Goal: Communication & Community: Participate in discussion

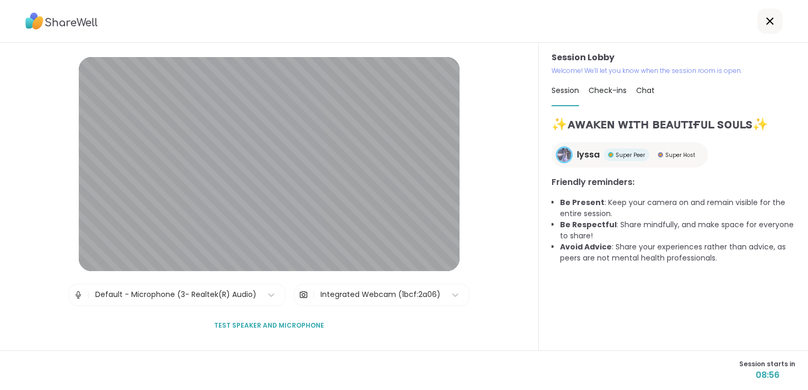
click at [601, 95] on span "Check-ins" at bounding box center [608, 90] width 38 height 11
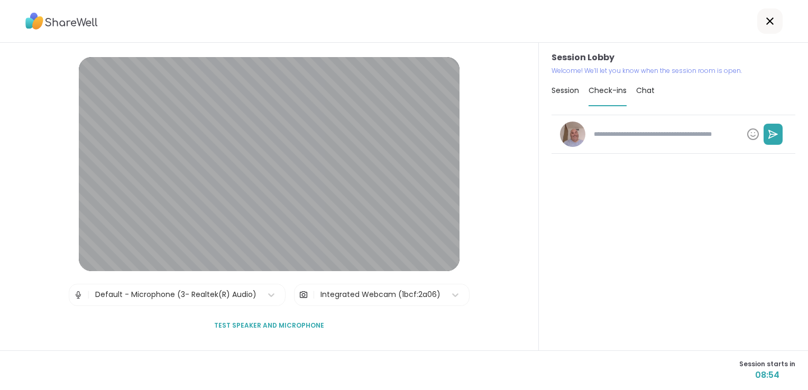
click at [626, 130] on textarea at bounding box center [666, 134] width 153 height 18
type textarea "*"
type textarea "**"
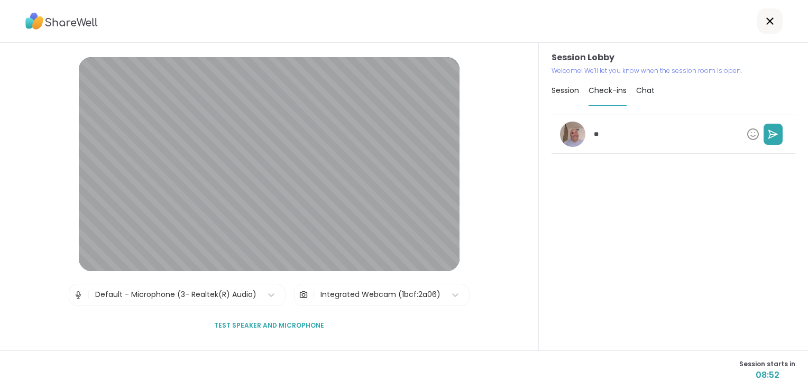
type textarea "*"
type textarea "***"
type textarea "*"
type textarea "****"
type textarea "*"
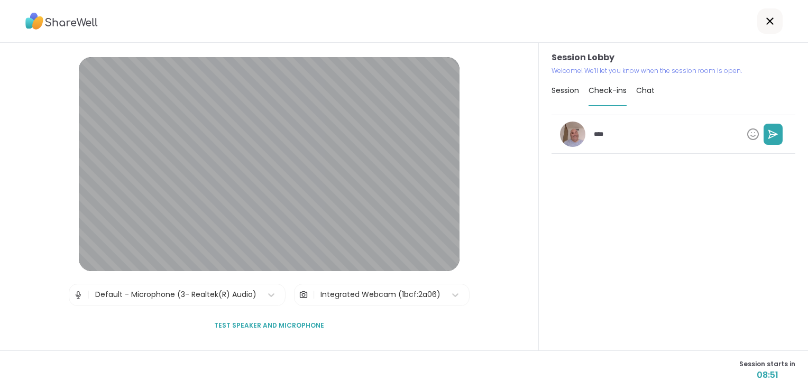
type textarea "*****"
type textarea "*"
type textarea "*****"
type textarea "*"
type textarea "*******"
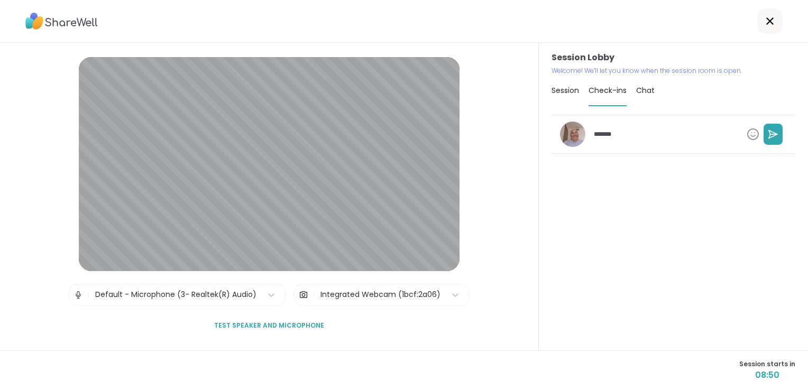
type textarea "*"
type textarea "********"
type textarea "*"
type textarea "*********"
type textarea "*"
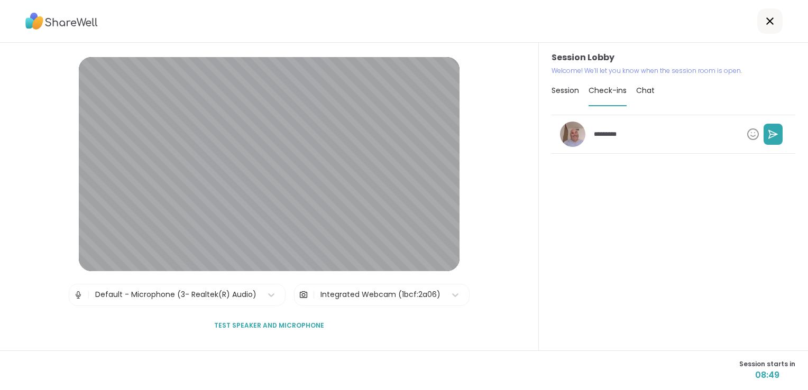
type textarea "**********"
type textarea "*"
type textarea "**********"
type textarea "*"
type textarea "**********"
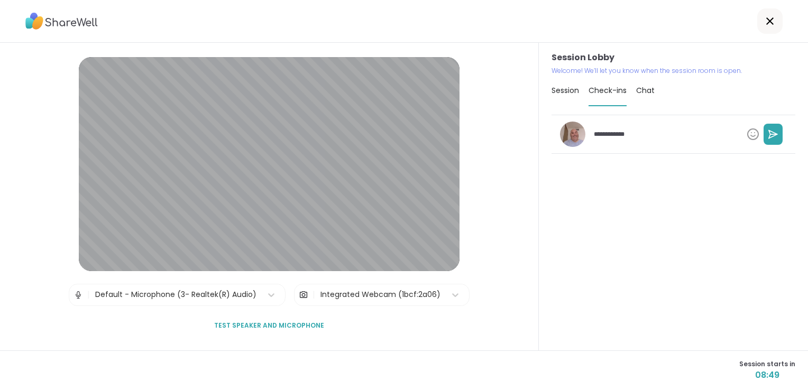
type textarea "*"
type textarea "**********"
type textarea "*"
type textarea "**********"
type textarea "*"
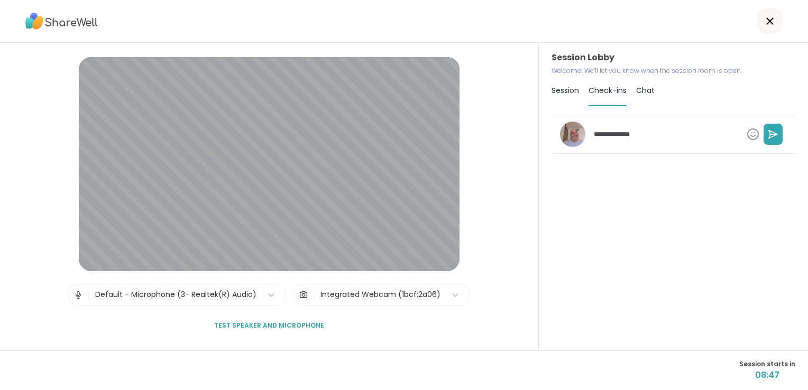
type textarea "**********"
type textarea "*"
type textarea "**********"
type textarea "*"
type textarea "**********"
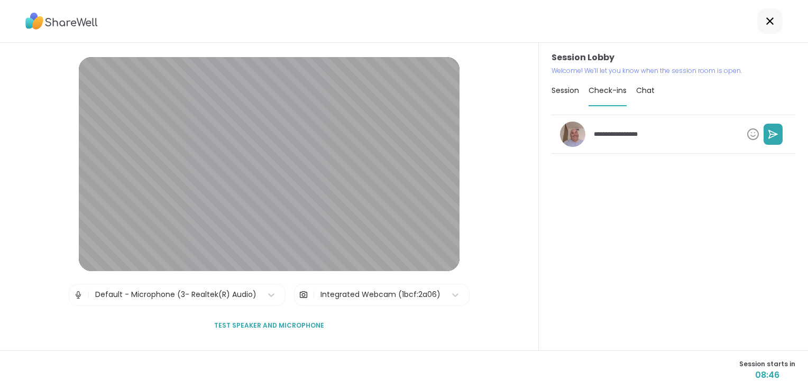
type textarea "*"
type textarea "**********"
type textarea "*"
type textarea "**********"
type textarea "*"
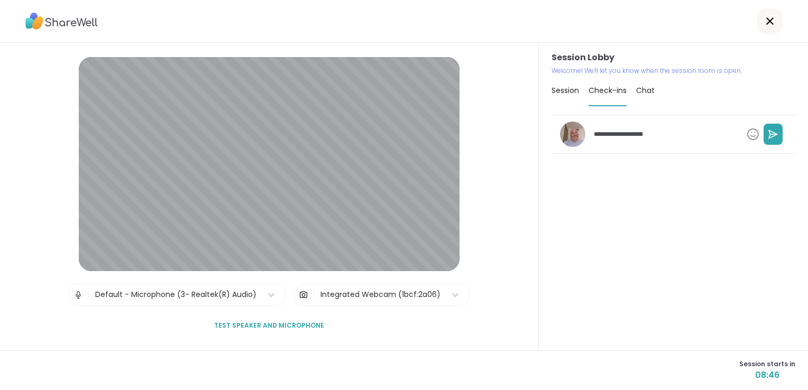
type textarea "**********"
type textarea "*"
type textarea "**********"
click at [769, 131] on icon at bounding box center [773, 134] width 8 height 8
type textarea "*"
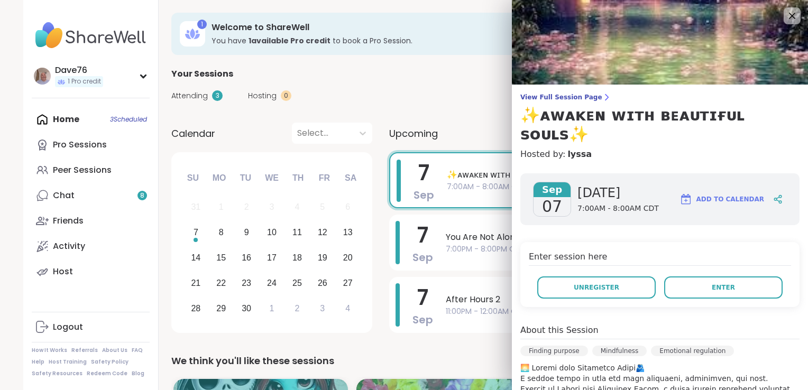
click at [694, 277] on button "Enter" at bounding box center [723, 288] width 118 height 22
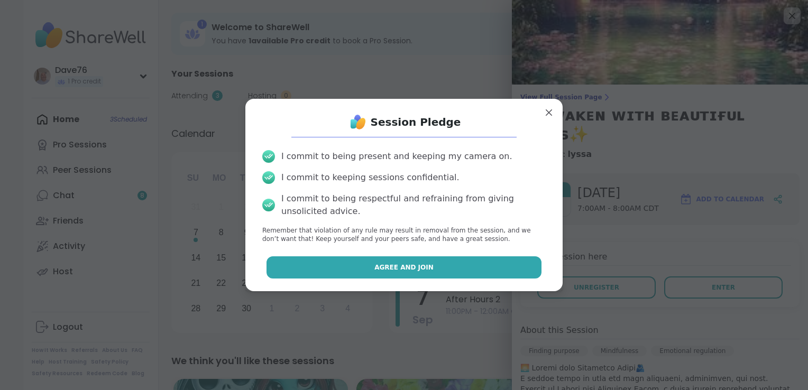
click at [502, 258] on button "Agree and Join" at bounding box center [405, 267] width 276 height 22
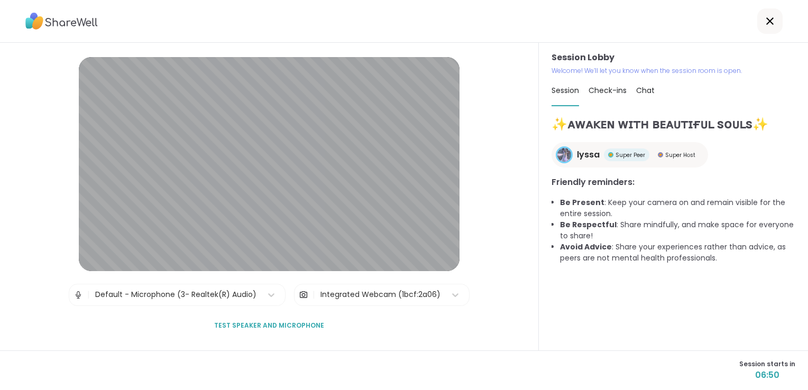
click at [603, 89] on span "Check-ins" at bounding box center [608, 90] width 38 height 11
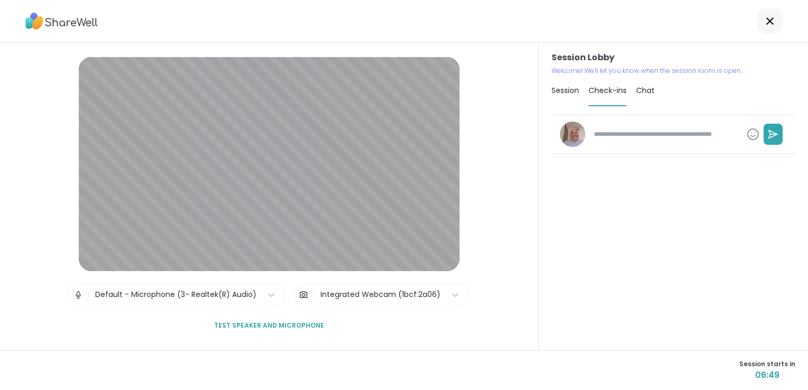
click at [628, 134] on textarea at bounding box center [666, 134] width 153 height 18
type textarea "*"
type textarea "**"
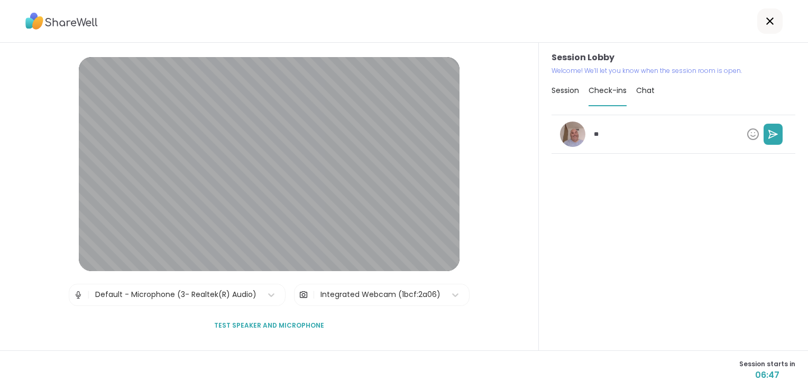
type textarea "*"
type textarea "***"
type textarea "*"
type textarea "****"
type textarea "*"
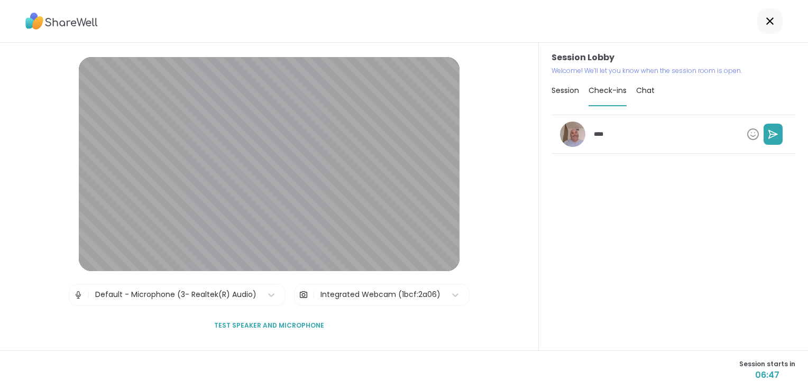
type textarea "****"
type textarea "*"
type textarea "**********"
type textarea "*"
type textarea "**********"
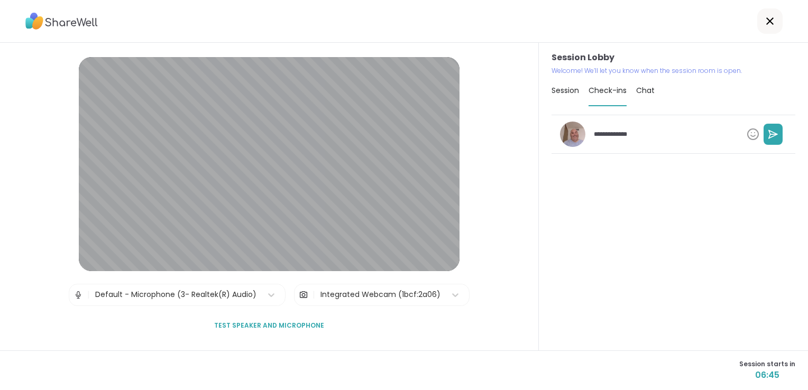
type textarea "*"
type textarea "**********"
type textarea "*"
type textarea "**********"
type textarea "*"
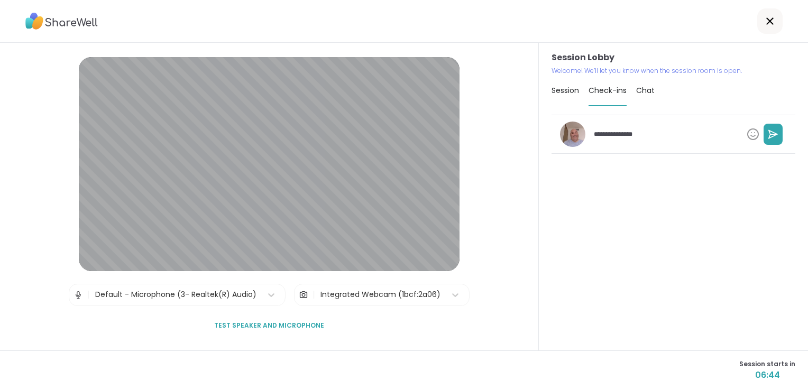
type textarea "**********"
type textarea "*"
type textarea "**********"
type textarea "*"
type textarea "**********"
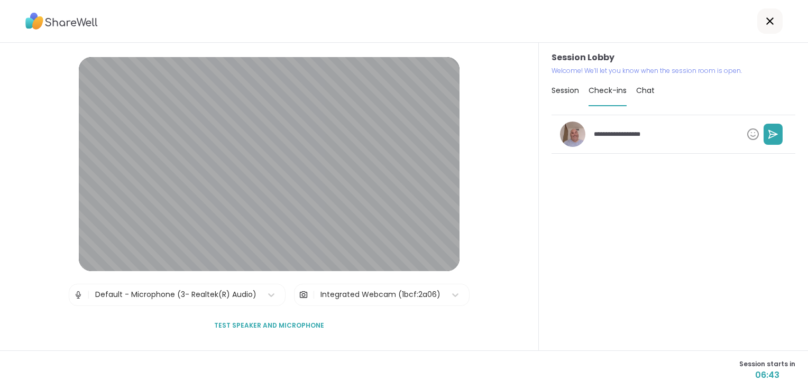
type textarea "*"
type textarea "**********"
type textarea "*"
type textarea "**********"
type textarea "*"
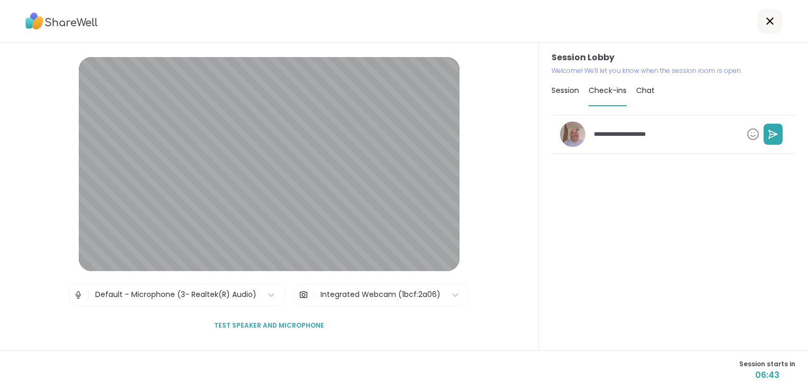
type textarea "**********"
type textarea "*"
type textarea "**********"
type textarea "*"
type textarea "**********"
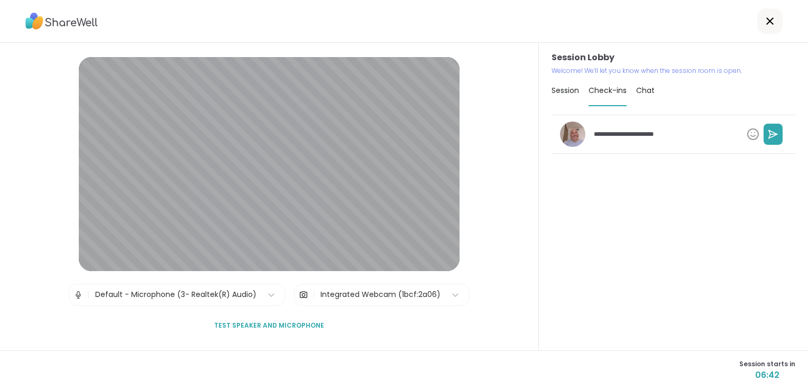
type textarea "*"
type textarea "**********"
type textarea "*"
type textarea "**********"
type textarea "*"
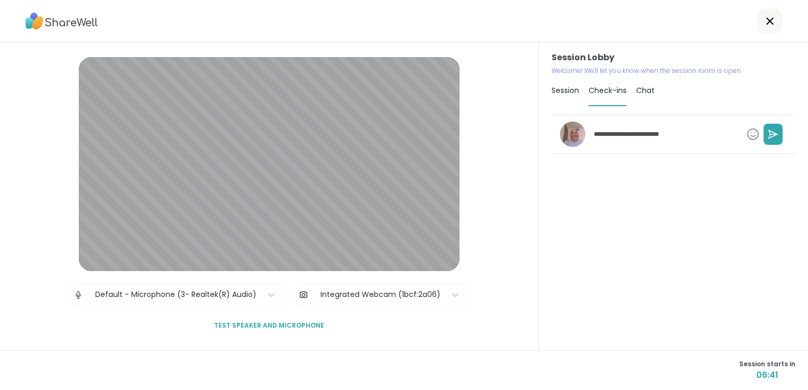
type textarea "**********"
type textarea "*"
type textarea "**********"
type textarea "*"
type textarea "**********"
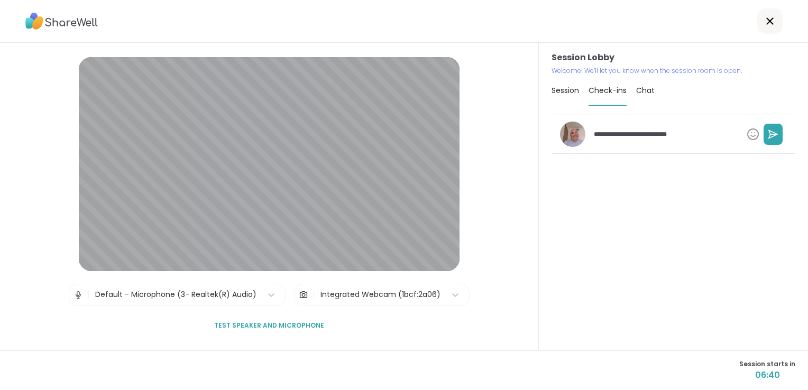
type textarea "*"
type textarea "**********"
click at [771, 134] on icon at bounding box center [774, 134] width 7 height 0
type textarea "*"
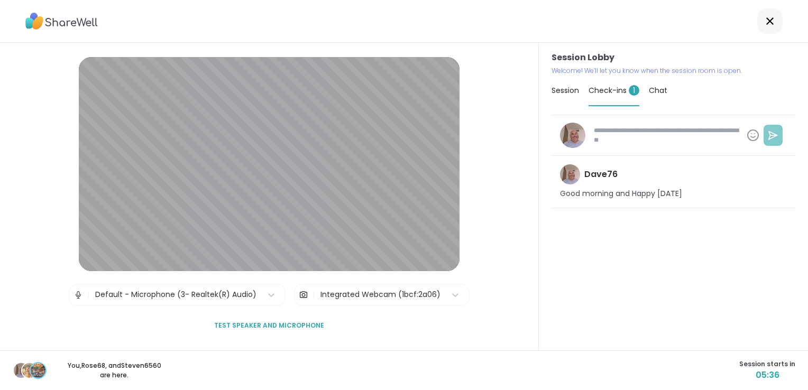
click at [662, 91] on div "Session Check-ins 1 Chat" at bounding box center [674, 91] width 244 height 31
type textarea "*"
click at [654, 94] on span "Chat" at bounding box center [658, 90] width 19 height 11
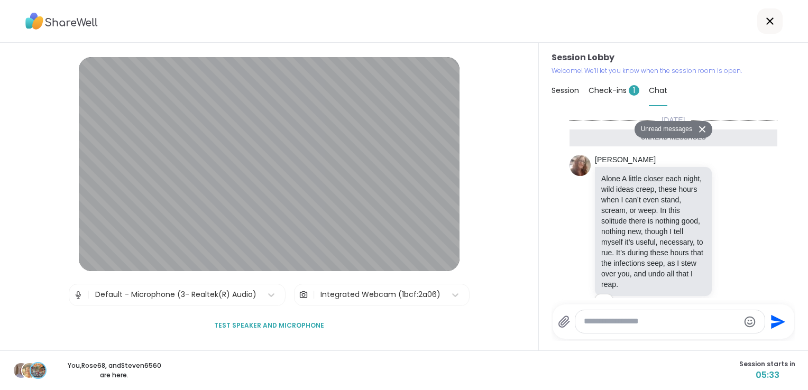
scroll to position [1139, 0]
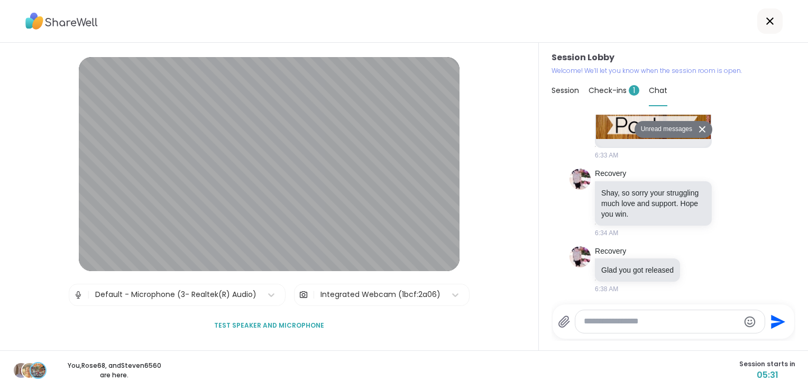
click at [641, 319] on textarea "Type your message" at bounding box center [661, 321] width 155 height 11
type textarea "**********"
click at [768, 321] on icon "Send" at bounding box center [776, 322] width 17 height 17
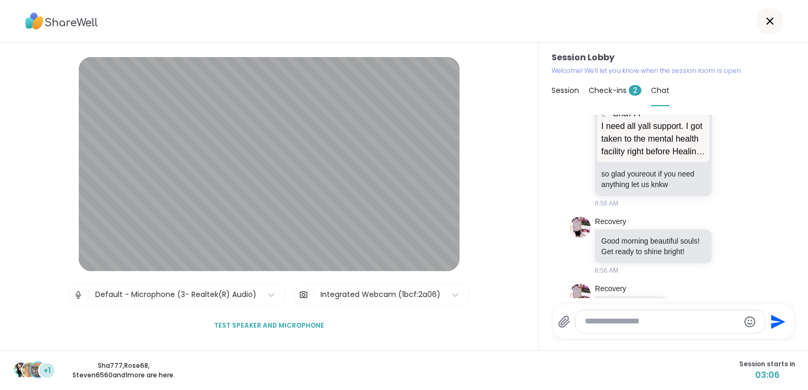
scroll to position [1547, 0]
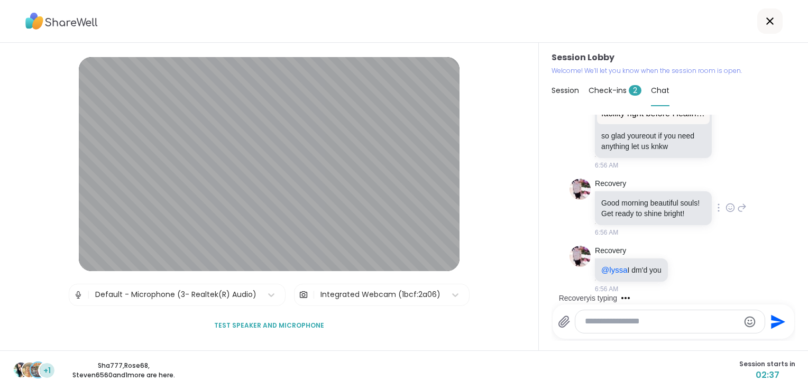
click at [726, 204] on icon at bounding box center [731, 208] width 10 height 11
click at [641, 187] on div "Select Reaction: Heart" at bounding box center [646, 191] width 10 height 10
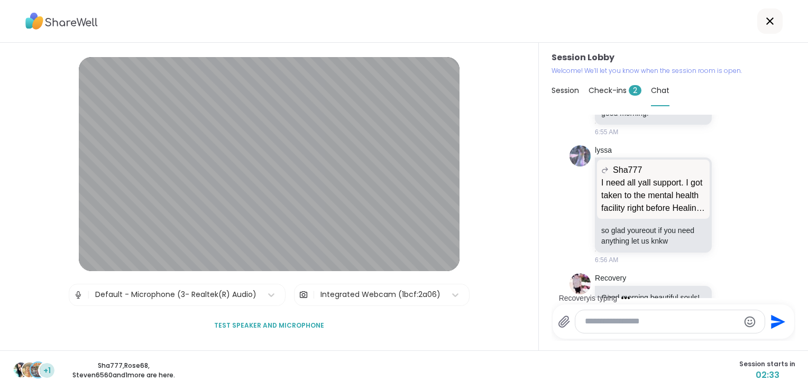
scroll to position [1387, 0]
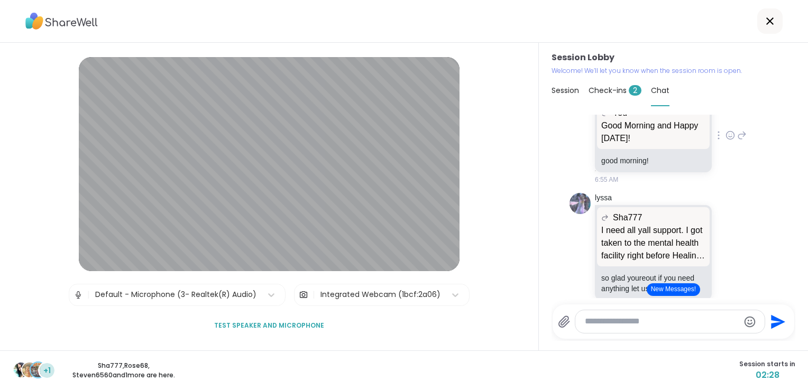
click at [726, 141] on icon at bounding box center [731, 135] width 10 height 11
click at [636, 124] on button "Select Reaction: Heart" at bounding box center [646, 118] width 21 height 21
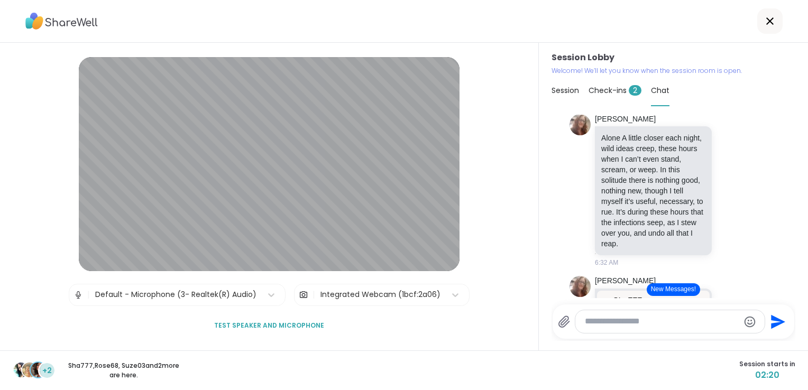
scroll to position [425, 0]
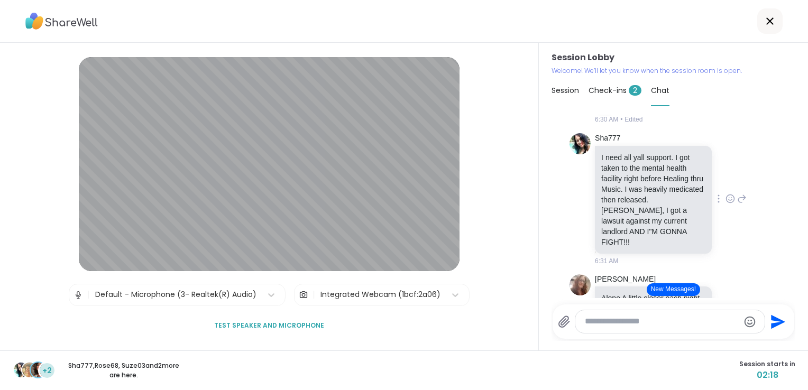
click at [726, 203] on icon at bounding box center [731, 199] width 10 height 11
click at [641, 186] on div "Select Reaction: Heart" at bounding box center [646, 182] width 10 height 10
click at [737, 213] on icon at bounding box center [742, 206] width 10 height 13
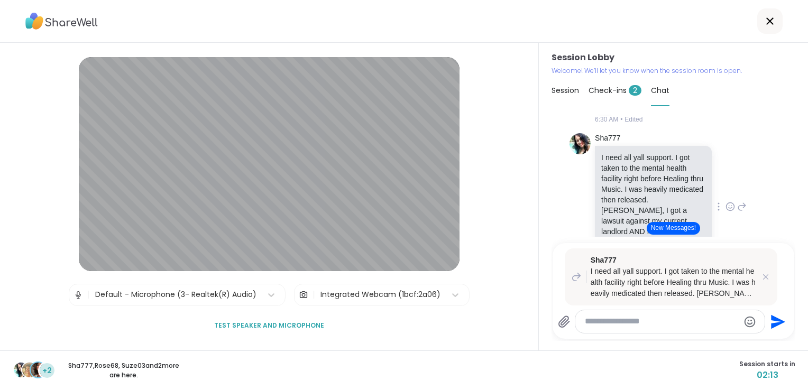
click at [737, 213] on icon at bounding box center [742, 206] width 10 height 13
type textarea "**********"
click at [772, 320] on icon "Send" at bounding box center [779, 322] width 14 height 14
click at [667, 224] on button "New Messages!" at bounding box center [673, 228] width 53 height 13
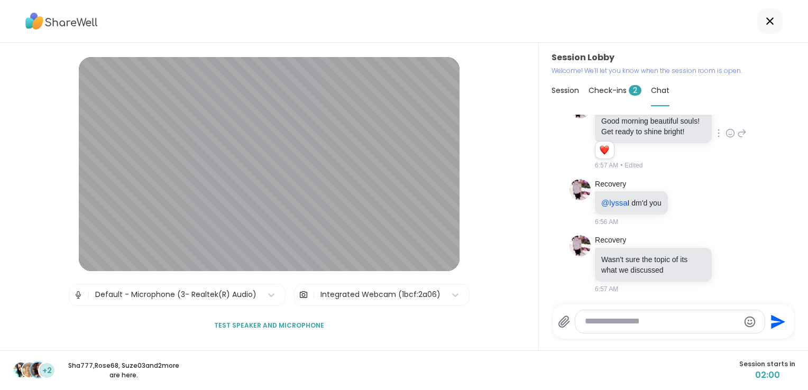
scroll to position [1776, 0]
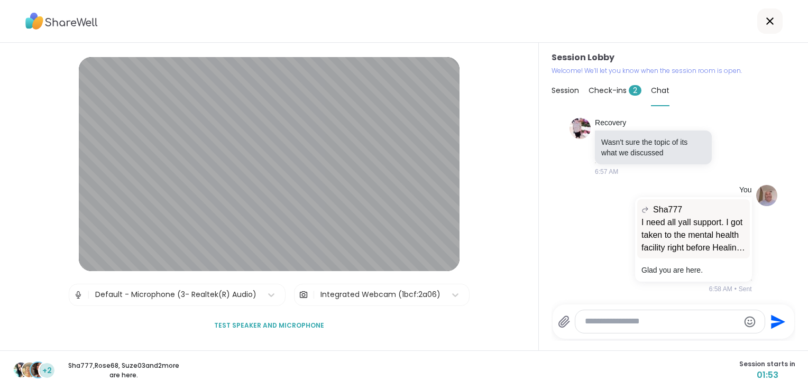
click at [673, 321] on textarea "Type your message" at bounding box center [661, 321] width 153 height 11
type textarea "*"
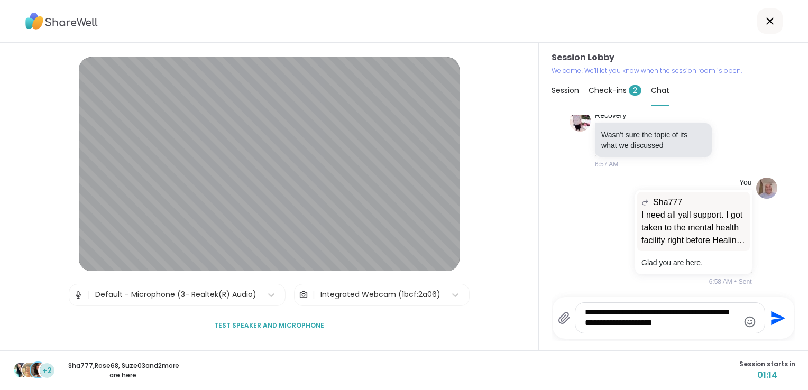
type textarea "**********"
click at [769, 326] on icon "Send" at bounding box center [776, 318] width 17 height 17
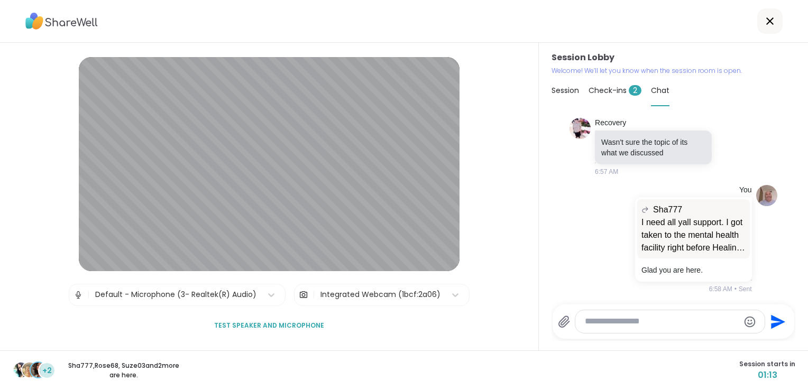
scroll to position [1854, 0]
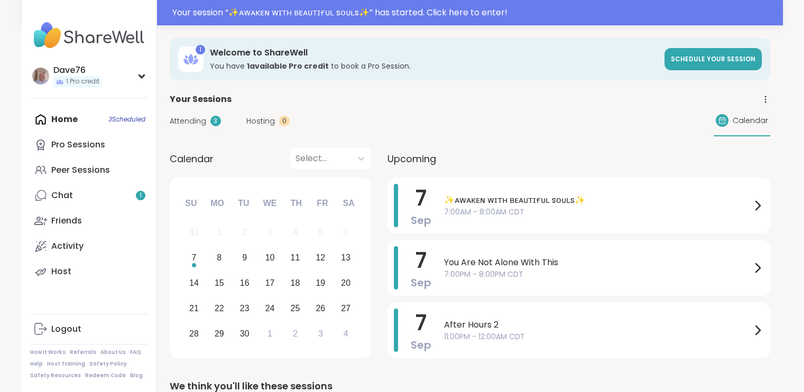
click at [639, 199] on span "✨ᴀᴡᴀᴋᴇɴ ᴡɪᴛʜ ʙᴇᴀᴜᴛɪғᴜʟ sᴏᴜʟs✨" at bounding box center [597, 200] width 307 height 13
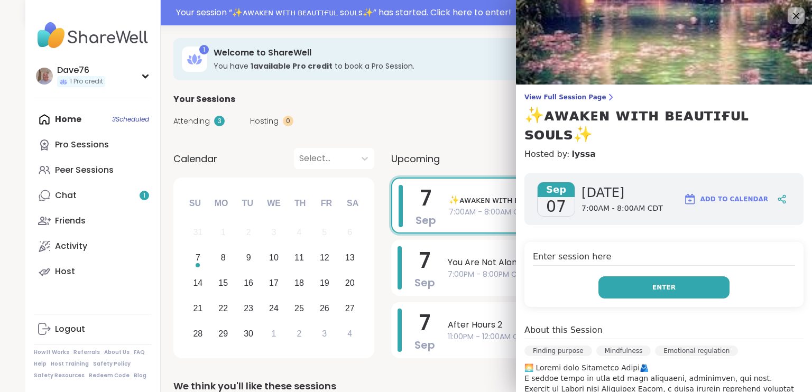
click at [679, 277] on button "Enter" at bounding box center [664, 288] width 131 height 22
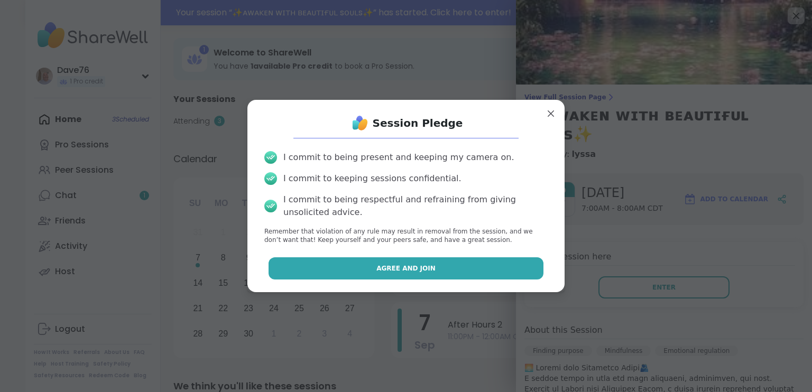
click at [450, 262] on button "Agree and Join" at bounding box center [407, 269] width 276 height 22
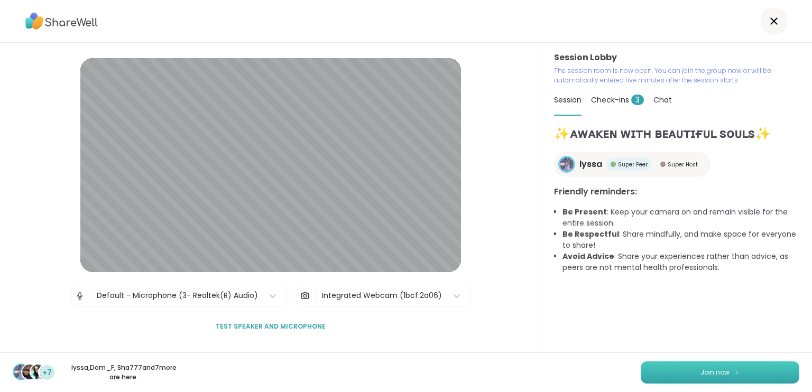
click at [749, 372] on button "Join now" at bounding box center [720, 373] width 159 height 22
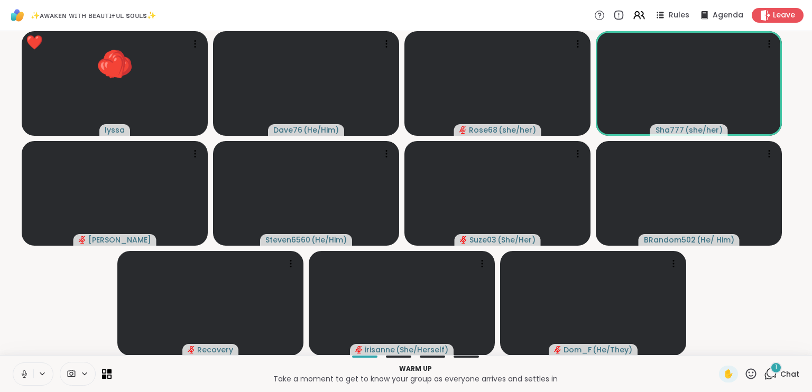
click at [21, 376] on icon at bounding box center [25, 375] width 10 height 10
click at [781, 375] on span "Chat" at bounding box center [790, 374] width 19 height 11
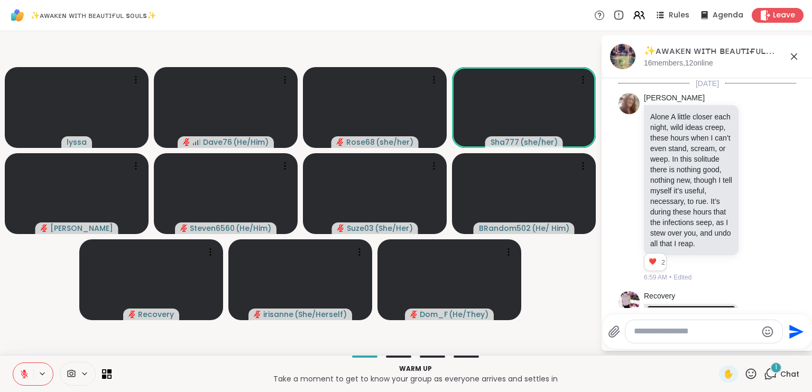
scroll to position [2059, 0]
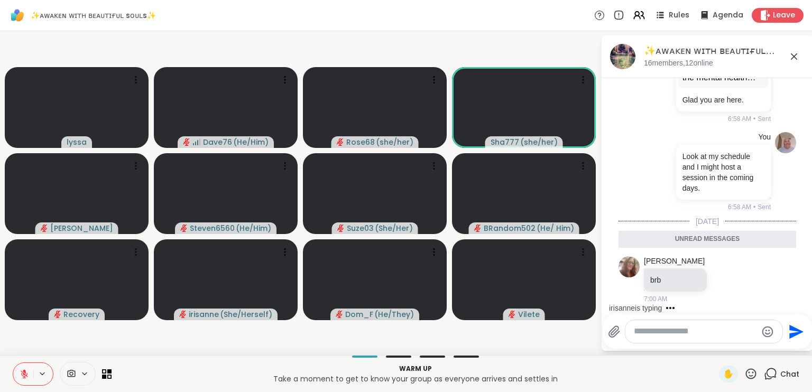
click at [745, 372] on icon at bounding box center [751, 374] width 13 height 13
click at [715, 346] on span "❤️" at bounding box center [720, 346] width 11 height 13
click at [745, 375] on icon at bounding box center [751, 374] width 13 height 13
click at [786, 345] on span "🎉" at bounding box center [790, 346] width 11 height 13
click at [746, 369] on icon at bounding box center [751, 374] width 11 height 11
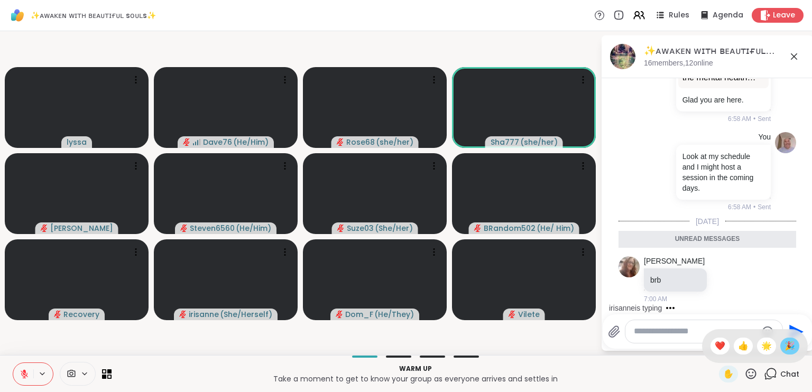
click at [785, 343] on span "🎉" at bounding box center [790, 346] width 11 height 13
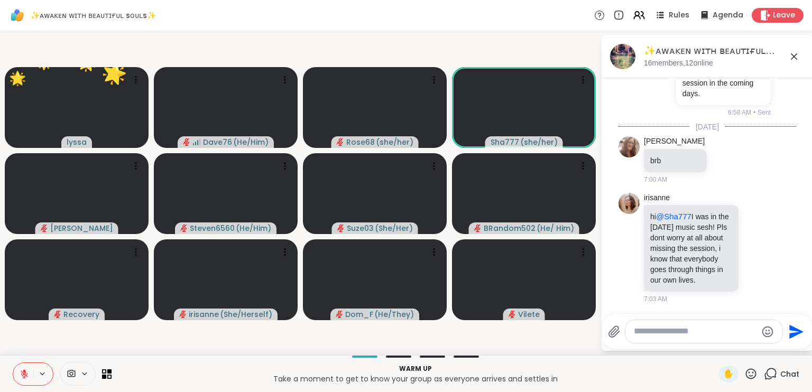
scroll to position [2165, 0]
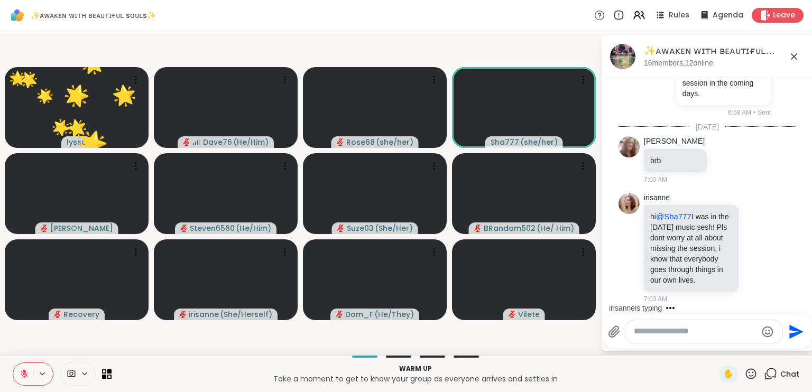
click at [745, 374] on icon at bounding box center [751, 374] width 13 height 13
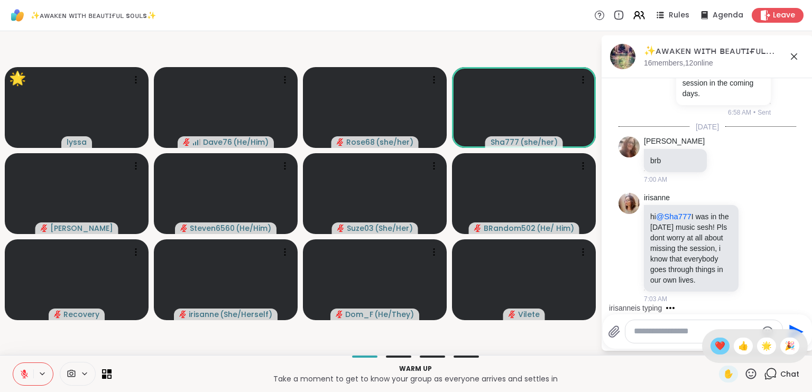
click at [715, 347] on span "❤️" at bounding box center [720, 346] width 11 height 13
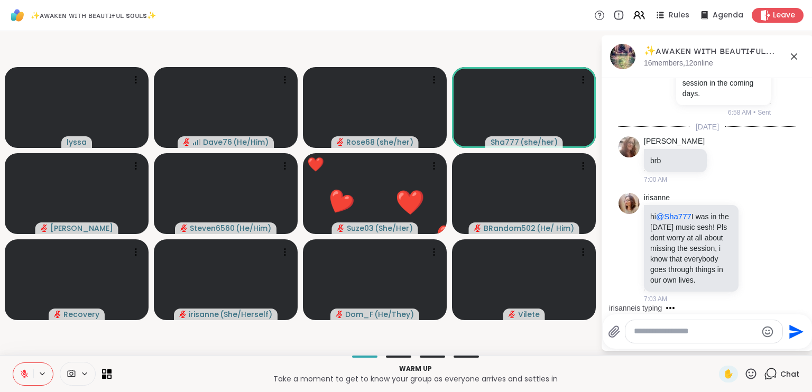
click at [745, 371] on icon at bounding box center [751, 374] width 13 height 13
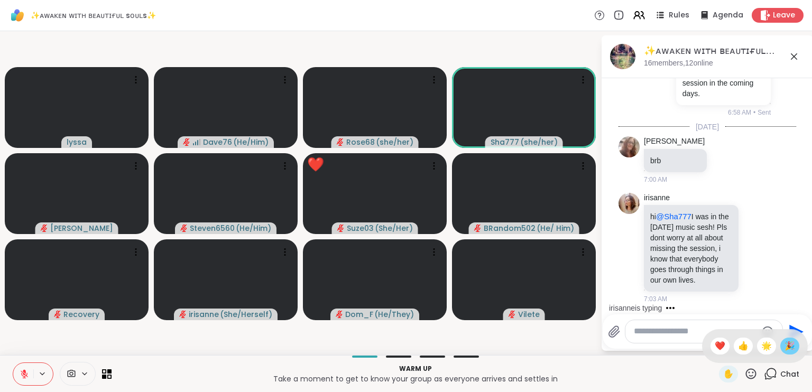
click at [785, 345] on span "🎉" at bounding box center [790, 346] width 11 height 13
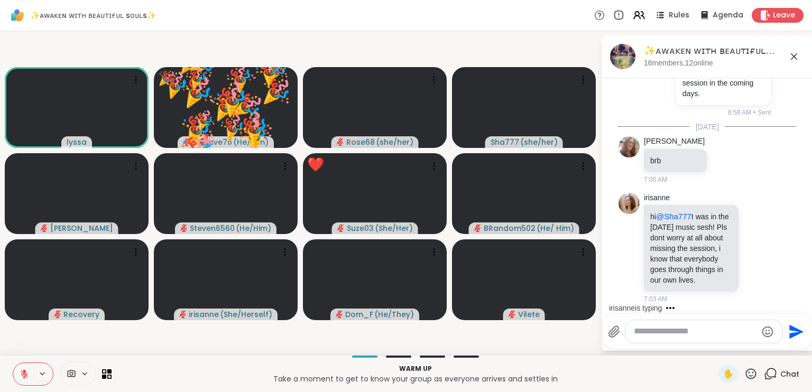
click at [692, 334] on textarea "Type your message" at bounding box center [695, 331] width 123 height 11
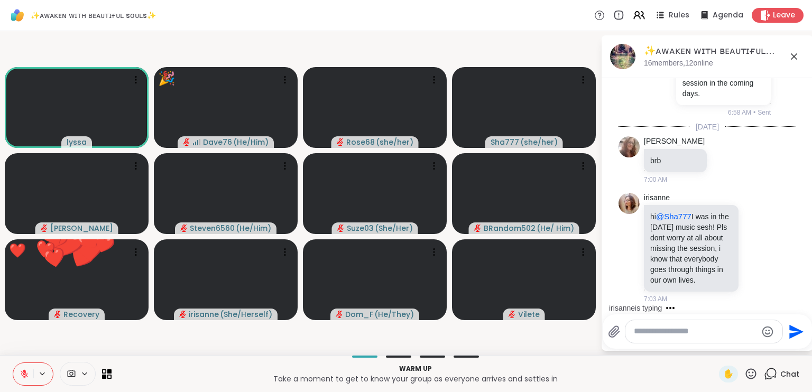
drag, startPoint x: 692, startPoint y: 334, endPoint x: 700, endPoint y: 324, distance: 12.8
click at [700, 324] on div at bounding box center [704, 331] width 157 height 23
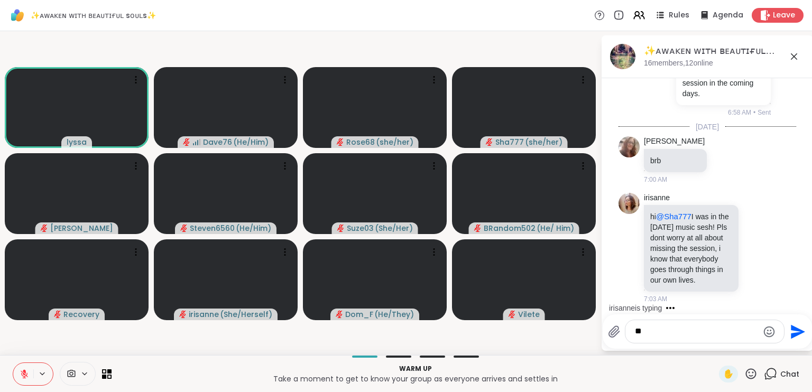
type textarea "*"
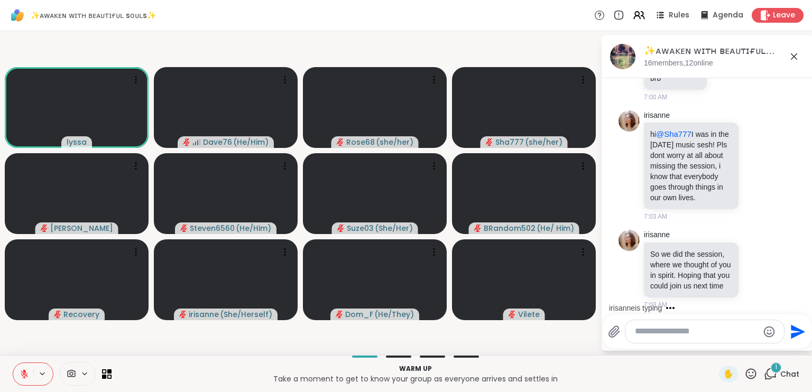
scroll to position [2273, 0]
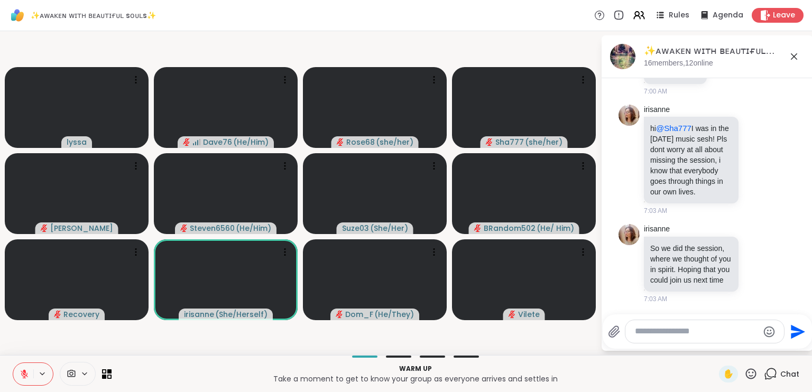
click at [745, 371] on icon at bounding box center [751, 374] width 13 height 13
click at [715, 345] on span "❤️" at bounding box center [720, 346] width 11 height 13
click at [746, 373] on icon at bounding box center [751, 374] width 11 height 11
click at [785, 341] on span "🎉" at bounding box center [790, 346] width 11 height 13
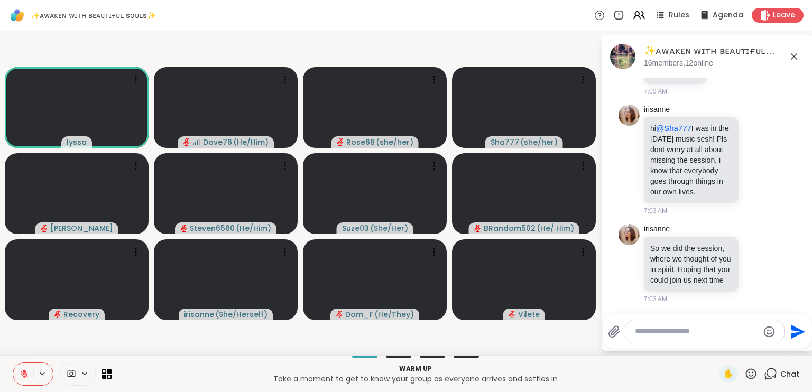
click at [745, 375] on icon at bounding box center [751, 374] width 13 height 13
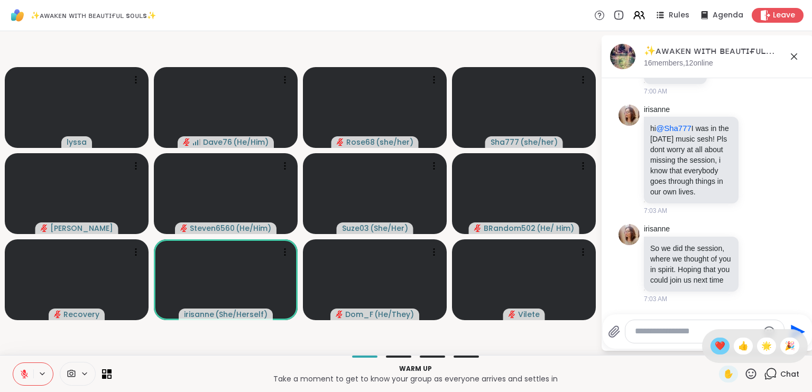
click at [715, 342] on span "❤️" at bounding box center [720, 346] width 11 height 13
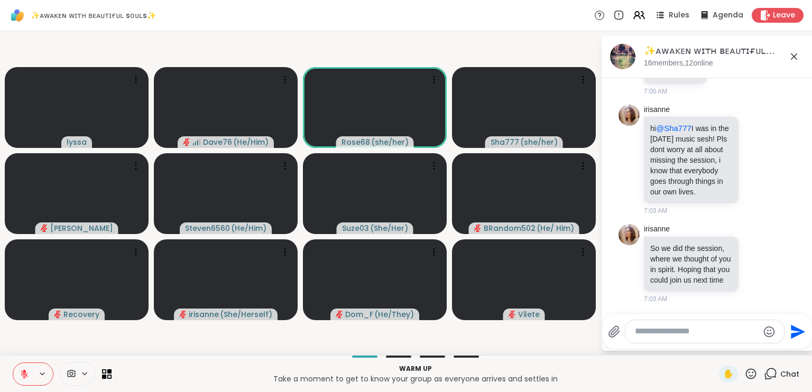
click at [700, 335] on textarea "Type your message" at bounding box center [696, 331] width 123 height 11
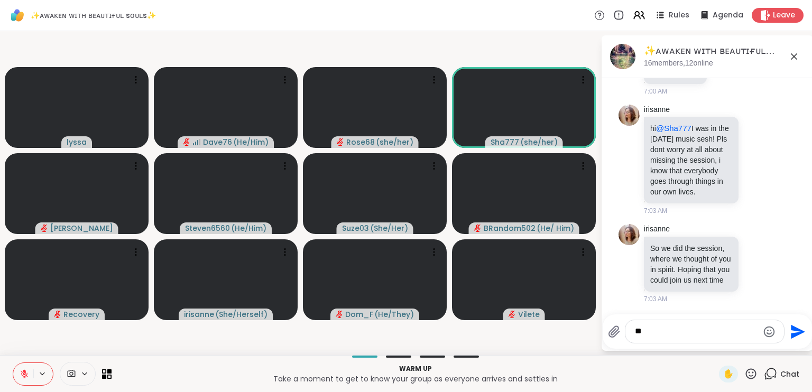
type textarea "*"
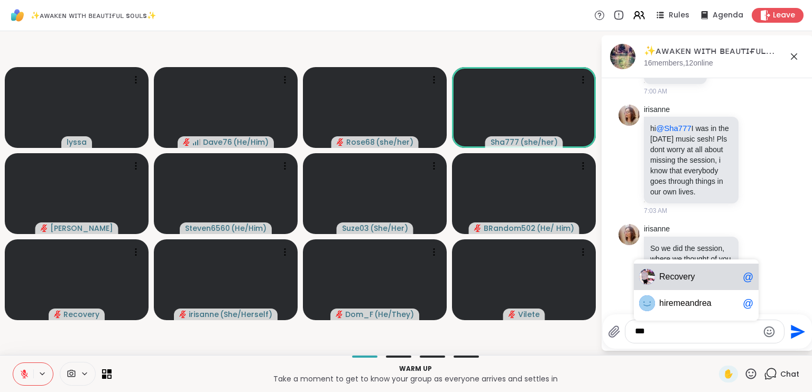
click at [702, 277] on span "Re covery" at bounding box center [698, 277] width 79 height 11
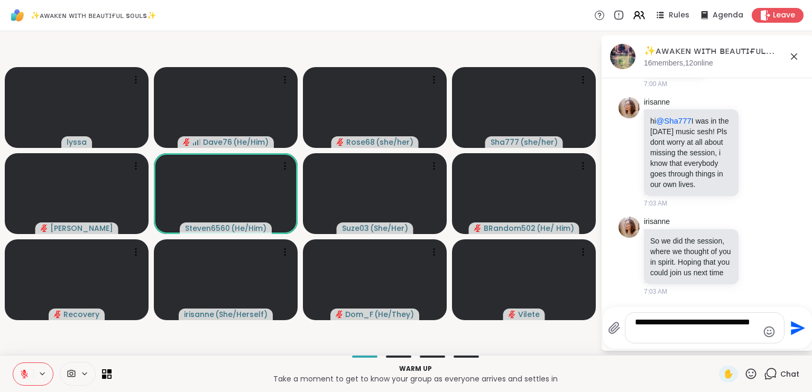
type textarea "**********"
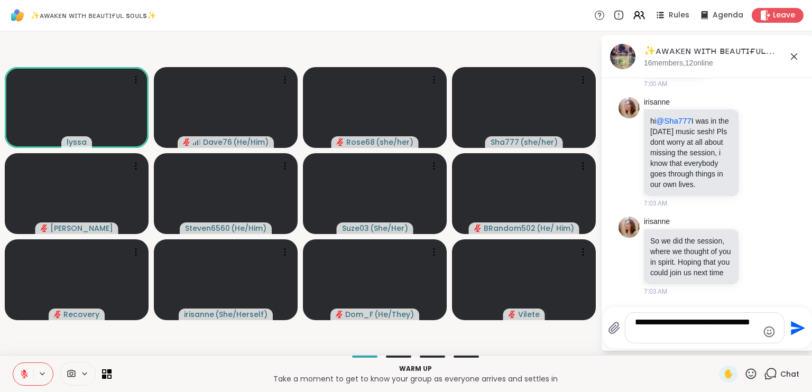
click at [796, 331] on icon "Send" at bounding box center [798, 328] width 14 height 14
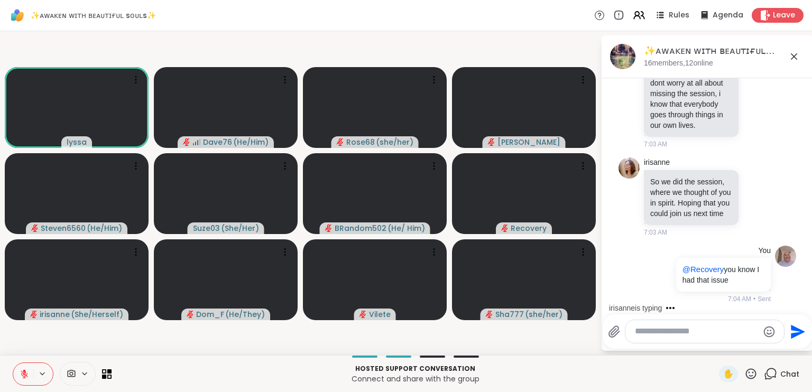
scroll to position [2511, 0]
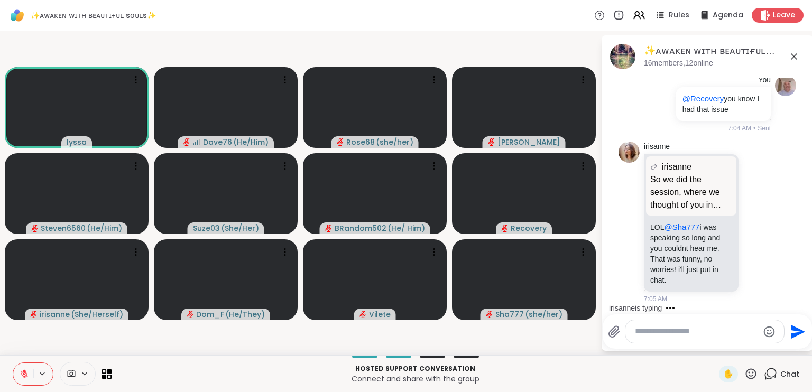
click at [679, 332] on textarea "Type your message" at bounding box center [696, 331] width 123 height 11
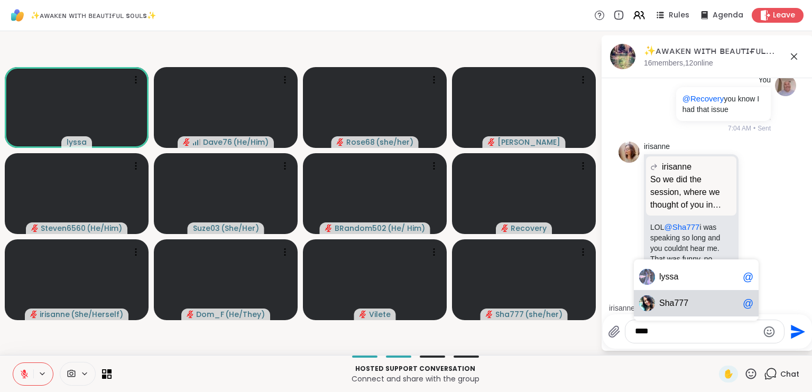
click at [685, 303] on span "777" at bounding box center [681, 303] width 14 height 11
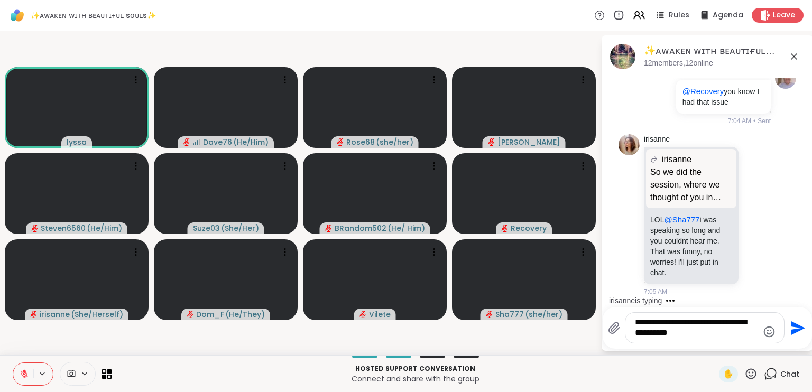
type textarea "**********"
click at [793, 326] on icon "Send" at bounding box center [798, 328] width 14 height 14
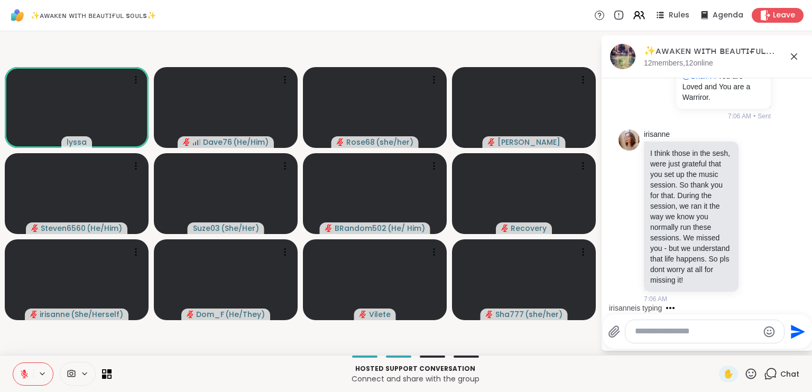
scroll to position [2838, 0]
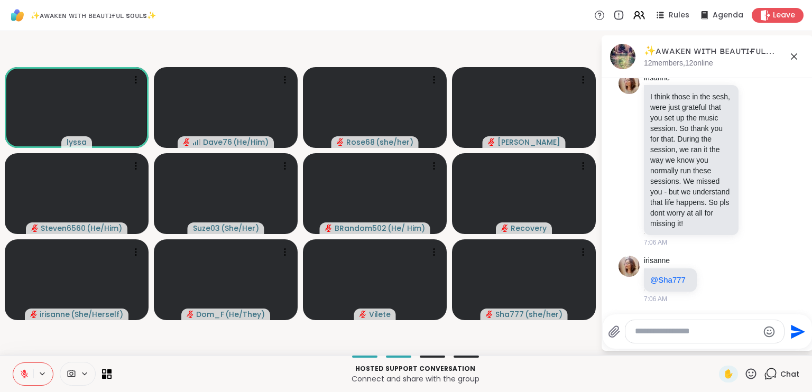
click at [746, 370] on icon at bounding box center [751, 374] width 11 height 11
click at [715, 346] on span "❤️" at bounding box center [720, 346] width 11 height 13
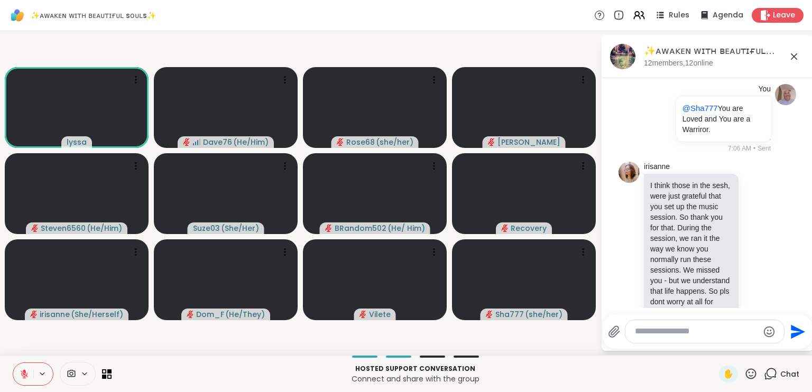
click at [694, 333] on textarea "Type your message" at bounding box center [696, 331] width 123 height 11
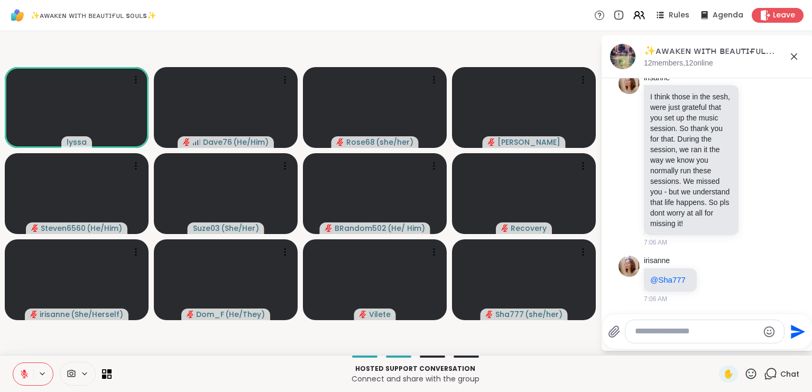
click at [747, 377] on icon at bounding box center [751, 374] width 11 height 11
click at [715, 347] on span "❤️" at bounding box center [720, 346] width 11 height 13
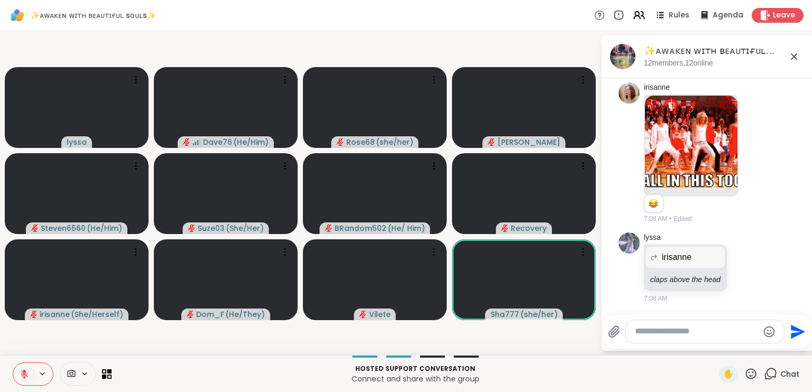
scroll to position [3082, 0]
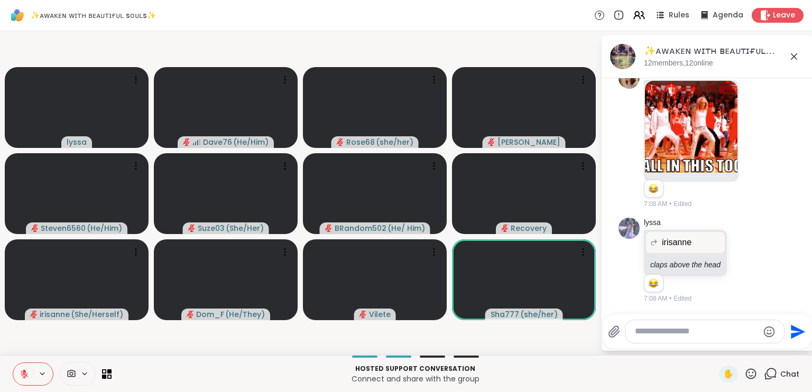
click at [677, 324] on div at bounding box center [705, 331] width 159 height 23
click at [672, 333] on textarea "Type your message" at bounding box center [696, 331] width 123 height 11
type textarea "**********"
click at [800, 334] on icon "Send" at bounding box center [797, 332] width 17 height 17
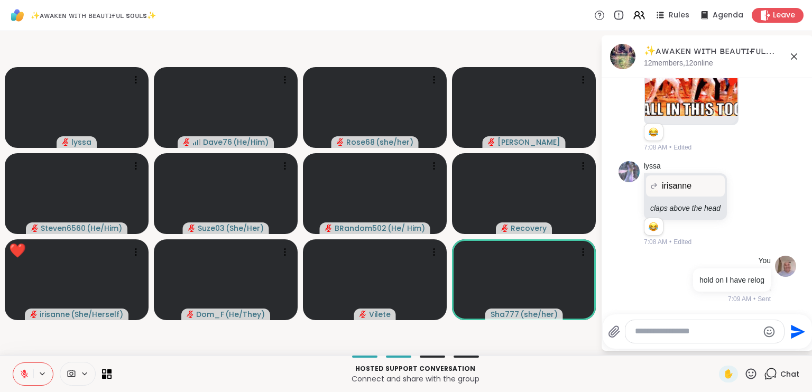
scroll to position [3139, 0]
click at [774, 18] on span "Leave" at bounding box center [784, 15] width 23 height 11
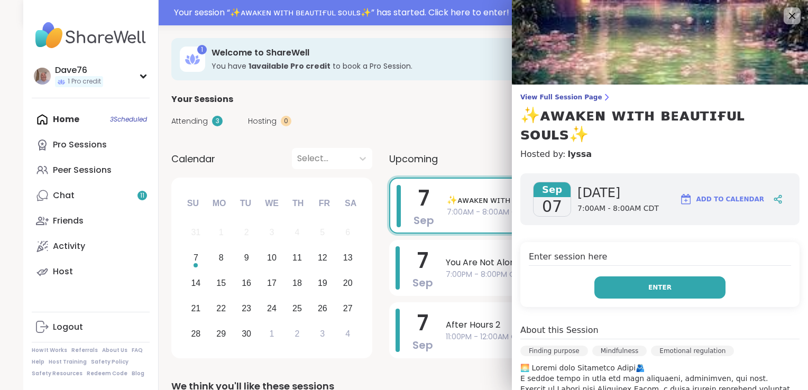
click at [620, 277] on button "Enter" at bounding box center [659, 288] width 131 height 22
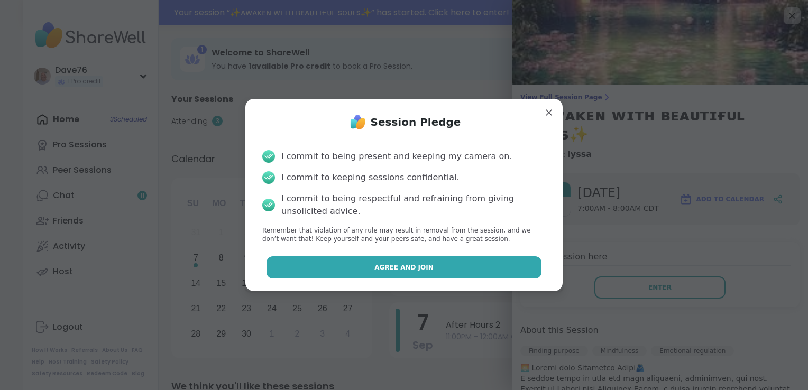
click at [512, 274] on button "Agree and Join" at bounding box center [405, 267] width 276 height 22
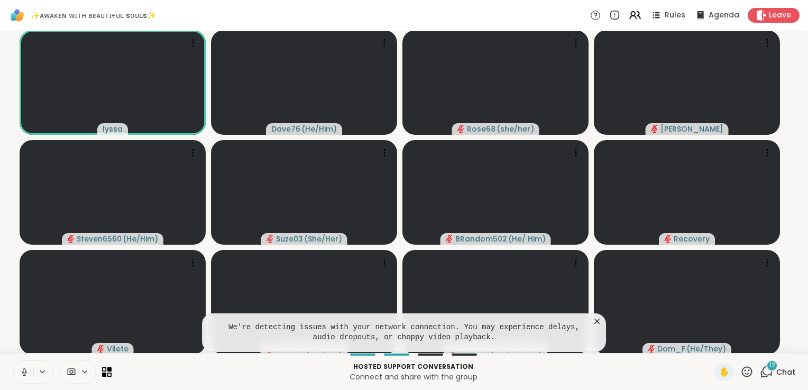
click at [776, 375] on span "Chat" at bounding box center [785, 372] width 19 height 11
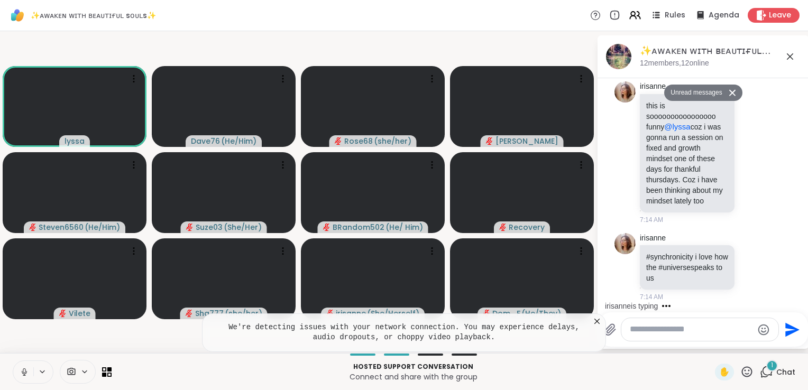
scroll to position [4473, 0]
click at [690, 331] on textarea "Type your message" at bounding box center [691, 329] width 123 height 11
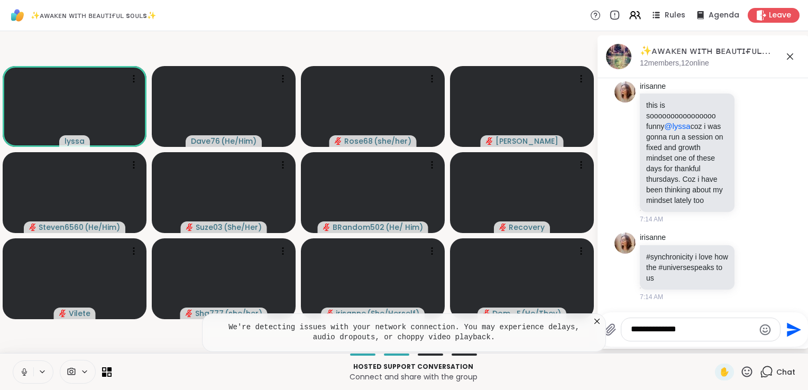
type textarea "**********"
click at [791, 333] on icon "Send" at bounding box center [794, 330] width 14 height 14
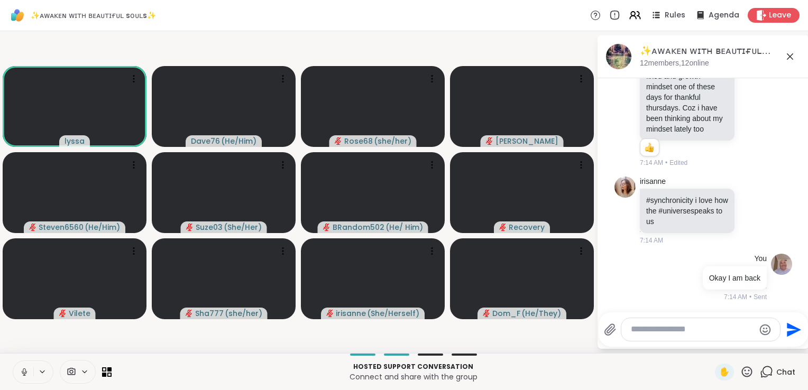
scroll to position [4545, 0]
click at [19, 374] on button at bounding box center [23, 372] width 20 height 22
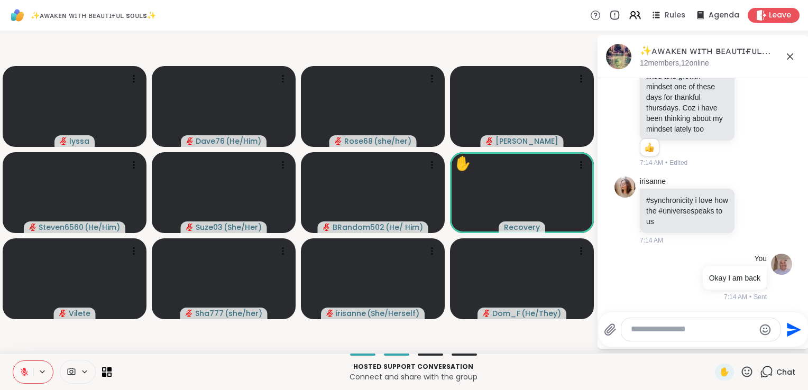
click at [740, 371] on icon at bounding box center [746, 371] width 13 height 13
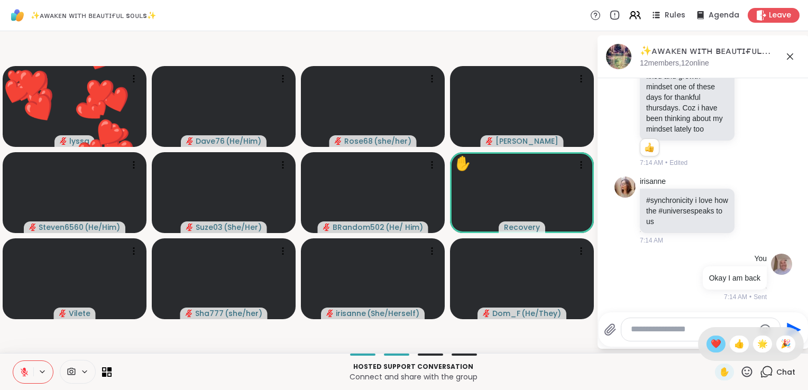
click at [711, 342] on span "❤️" at bounding box center [716, 344] width 11 height 13
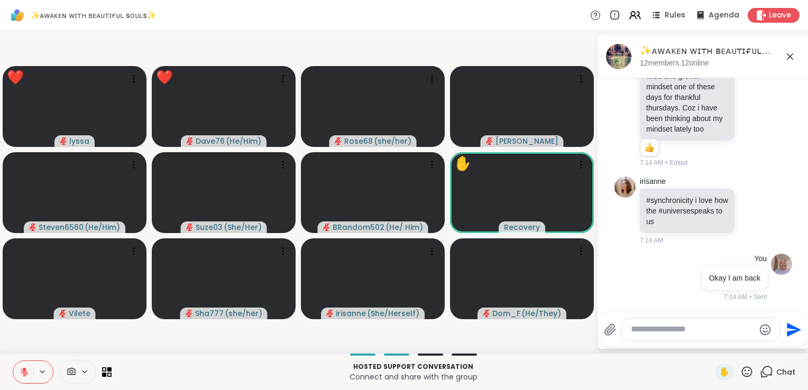
scroll to position [4560, 0]
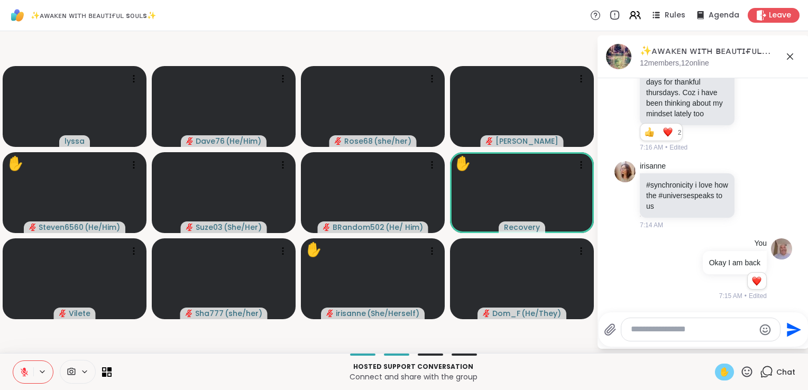
click at [719, 373] on span "✋" at bounding box center [724, 372] width 11 height 13
click at [742, 372] on icon at bounding box center [746, 371] width 13 height 13
click at [711, 343] on span "❤️" at bounding box center [716, 344] width 11 height 13
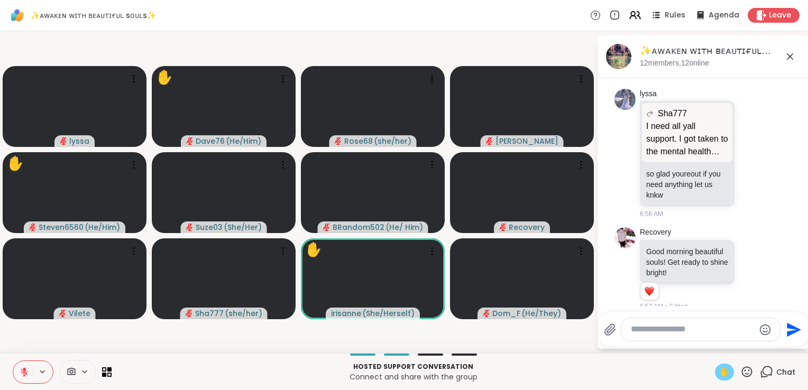
scroll to position [1358, 0]
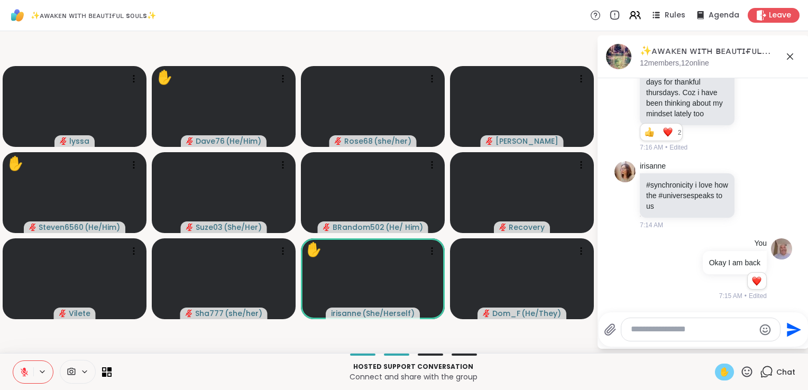
scroll to position [4560, 0]
click at [743, 370] on icon at bounding box center [746, 371] width 13 height 13
click at [711, 350] on span "❤️" at bounding box center [716, 344] width 11 height 13
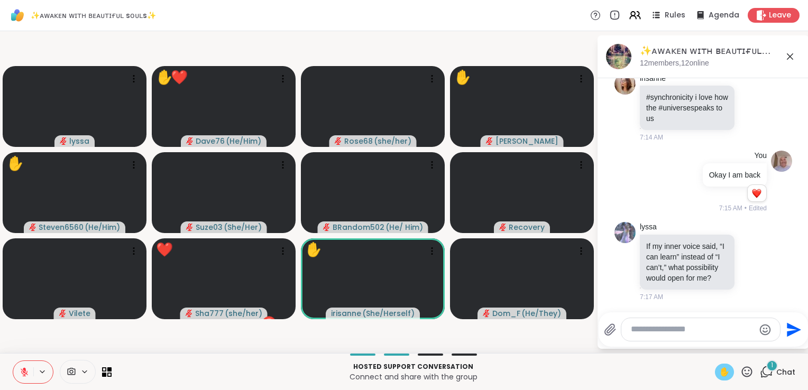
scroll to position [4658, 0]
click at [749, 258] on icon at bounding box center [753, 262] width 8 height 8
click at [748, 243] on div "Select Reaction: Heart" at bounding box center [753, 245] width 10 height 10
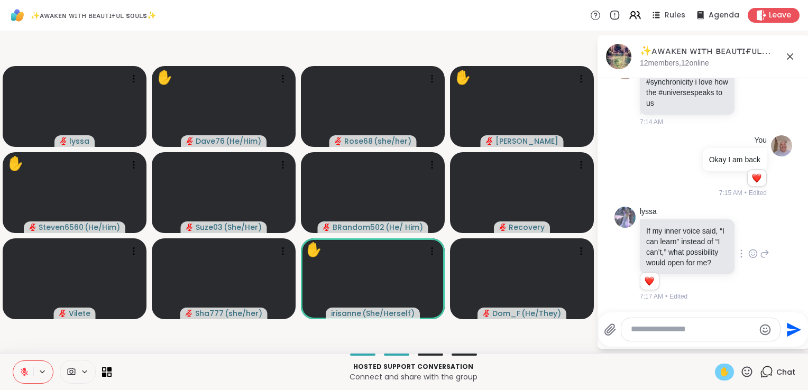
click at [741, 370] on icon at bounding box center [746, 371] width 13 height 13
click at [781, 350] on span "🎉" at bounding box center [786, 344] width 11 height 13
click at [741, 372] on icon at bounding box center [746, 371] width 13 height 13
click at [707, 351] on div "❤️" at bounding box center [716, 344] width 19 height 17
click at [740, 372] on icon at bounding box center [746, 371] width 13 height 13
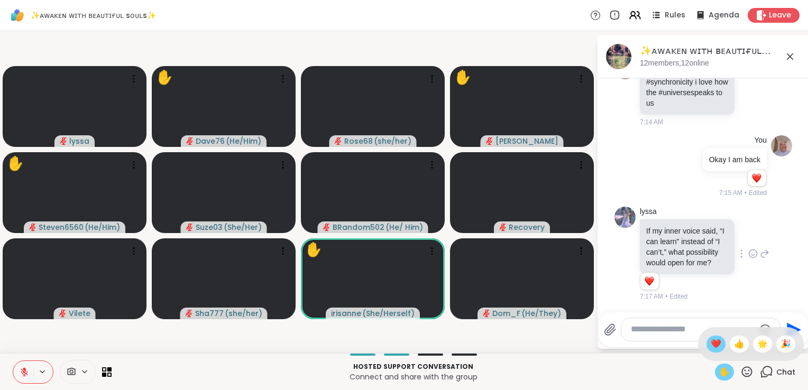
click at [711, 345] on span "❤️" at bounding box center [716, 344] width 11 height 13
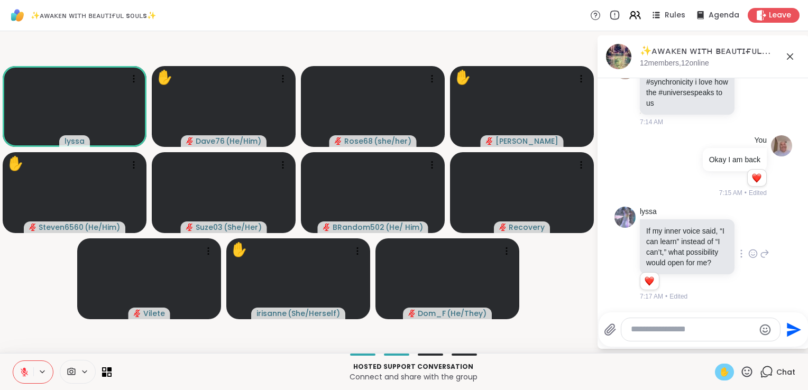
click at [719, 370] on span "✋" at bounding box center [724, 372] width 11 height 13
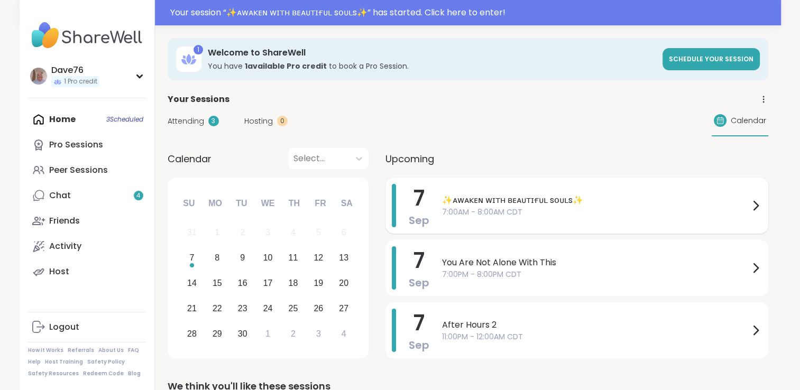
click at [631, 210] on span "7:00AM - 8:00AM CDT" at bounding box center [595, 212] width 307 height 11
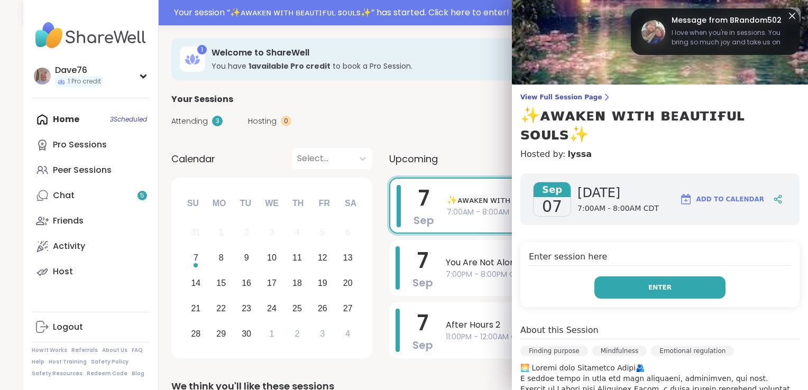
click at [656, 277] on button "Enter" at bounding box center [659, 288] width 131 height 22
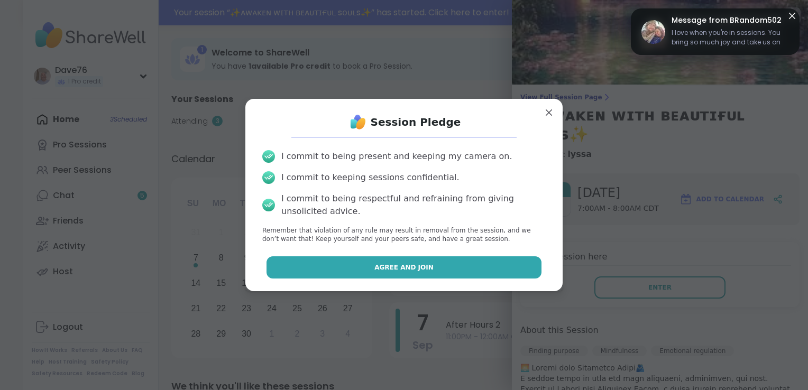
click at [494, 264] on button "Agree and Join" at bounding box center [405, 267] width 276 height 22
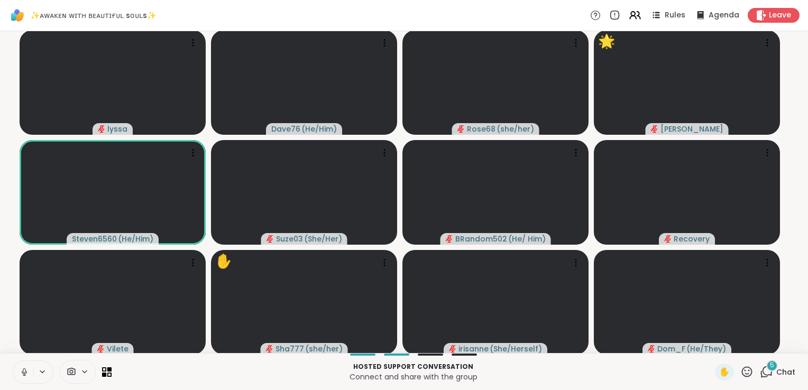
click at [742, 373] on icon at bounding box center [746, 371] width 13 height 13
click at [711, 347] on span "❤️" at bounding box center [716, 344] width 11 height 13
click at [719, 377] on span "✋" at bounding box center [724, 372] width 11 height 13
click at [766, 371] on div "6" at bounding box center [772, 366] width 12 height 12
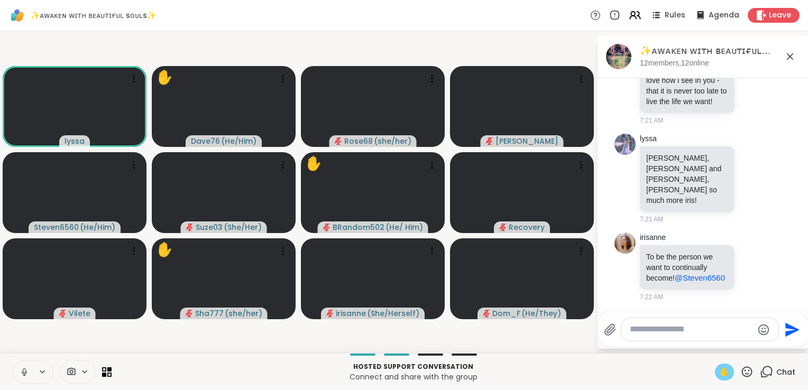
scroll to position [5484, 0]
click at [22, 371] on icon at bounding box center [24, 372] width 5 height 3
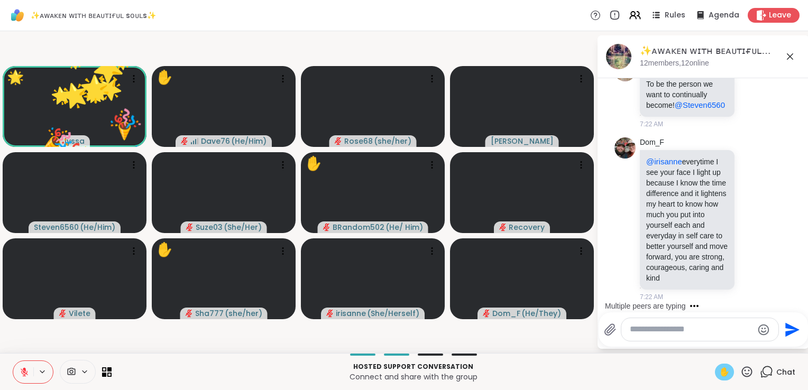
scroll to position [5723, 0]
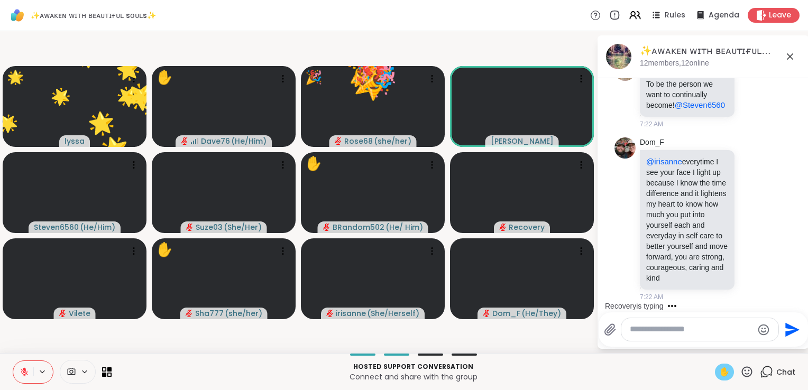
click at [740, 372] on icon at bounding box center [746, 371] width 13 height 13
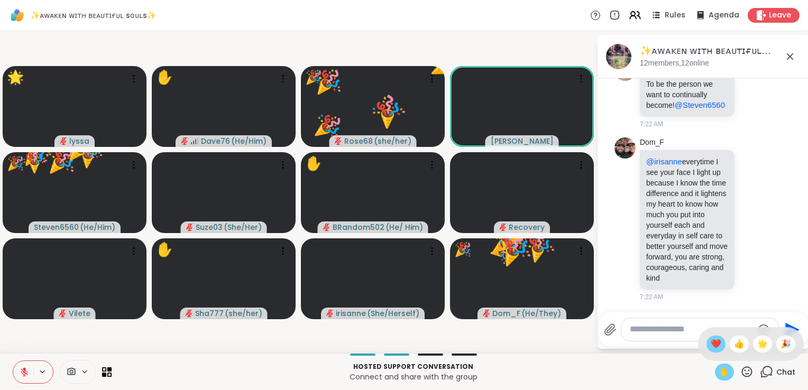
click at [711, 344] on span "❤️" at bounding box center [716, 344] width 11 height 13
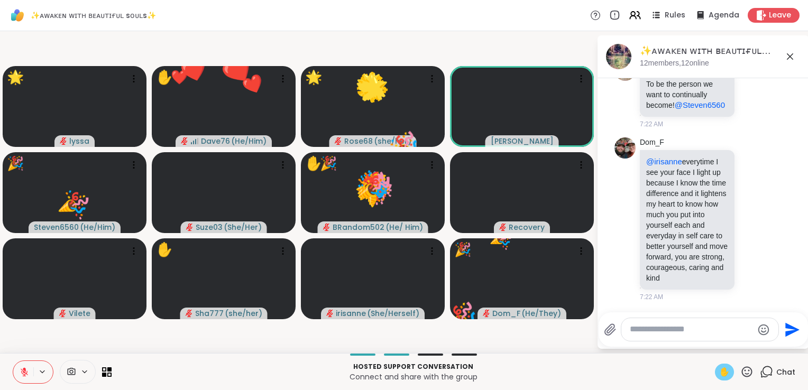
click at [732, 373] on div "✋" at bounding box center [734, 372] width 39 height 17
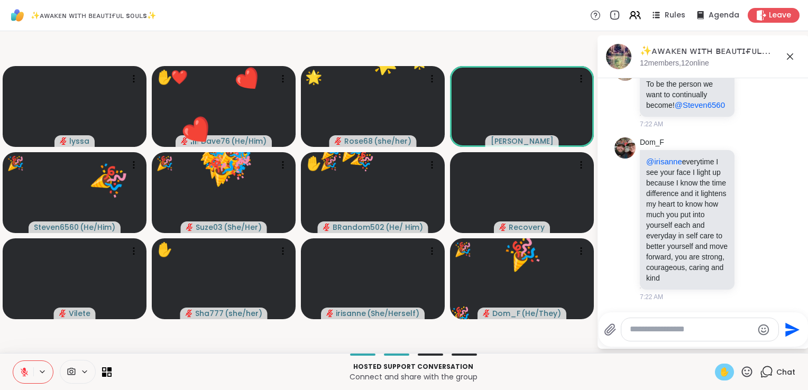
click at [742, 374] on icon at bounding box center [747, 371] width 11 height 11
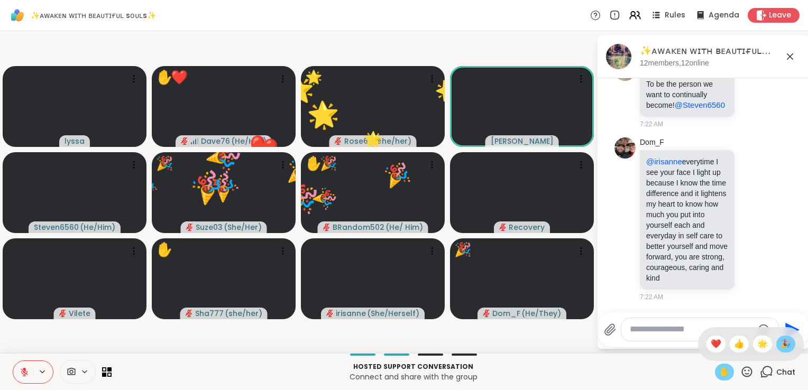
click at [781, 347] on span "🎉" at bounding box center [786, 344] width 11 height 13
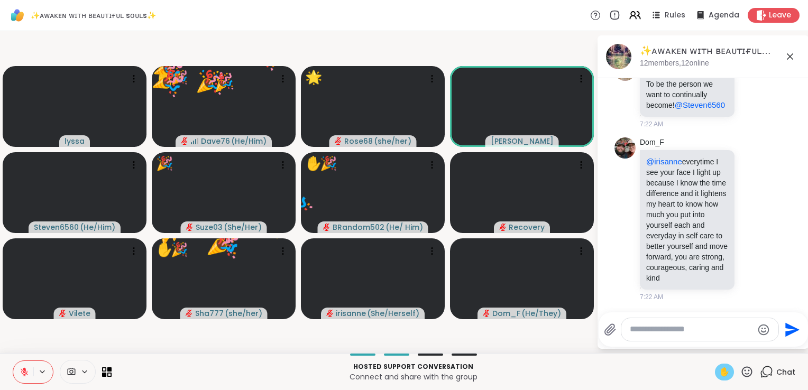
click at [745, 369] on icon at bounding box center [746, 371] width 13 height 13
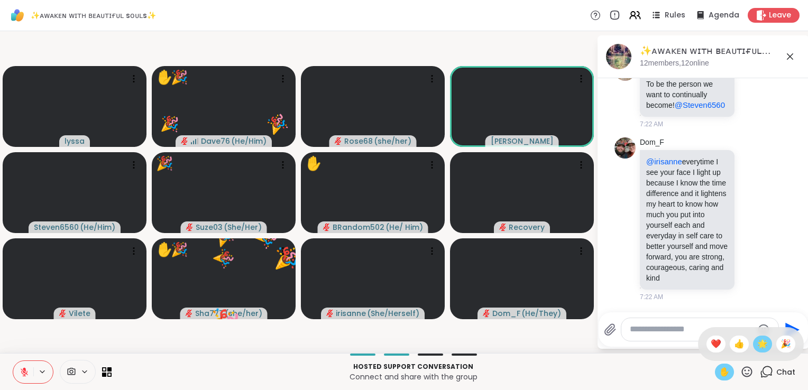
click at [757, 345] on span "🌟" at bounding box center [762, 344] width 11 height 13
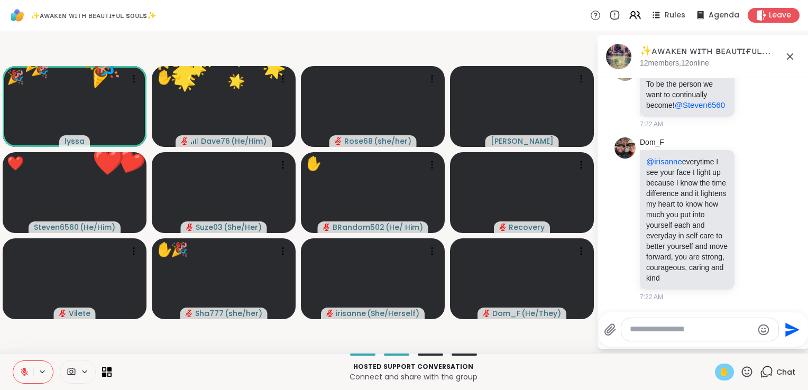
click at [701, 335] on textarea "Type your message" at bounding box center [691, 329] width 123 height 11
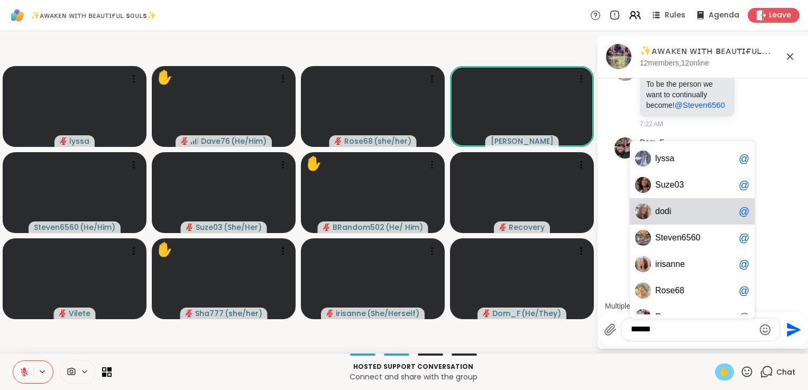
click at [676, 219] on div "d o d i @" at bounding box center [692, 211] width 125 height 26
type textarea "**********"
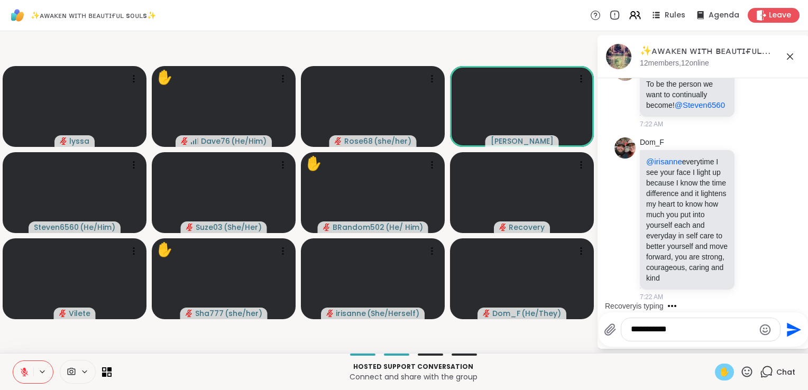
click at [793, 328] on icon "Send" at bounding box center [794, 330] width 14 height 14
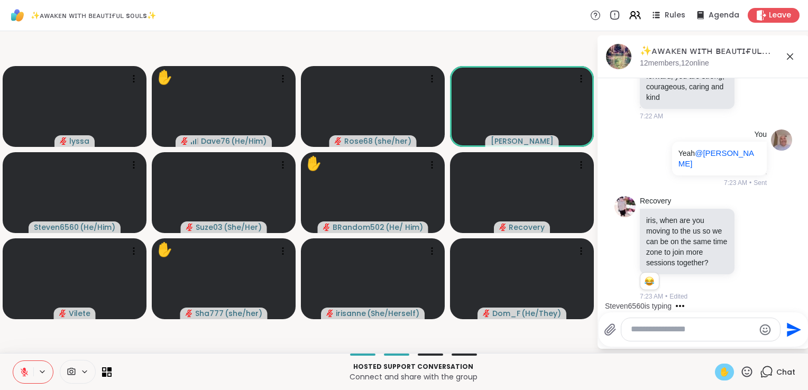
scroll to position [5934, 0]
click at [800, 167] on html "✨ᴀᴡᴀᴋᴇɴ ᴡɪᴛʜ ʙᴇᴀᴜᴛɪғᴜʟ sᴏᴜʟs✨ Rules Agenda Leave lyssa ✋ Dave76 ( He/Him ) Rose…" at bounding box center [404, 195] width 808 height 390
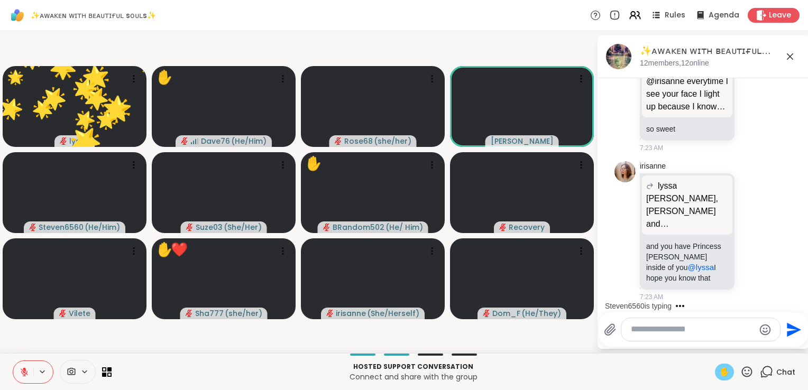
scroll to position [6215, 0]
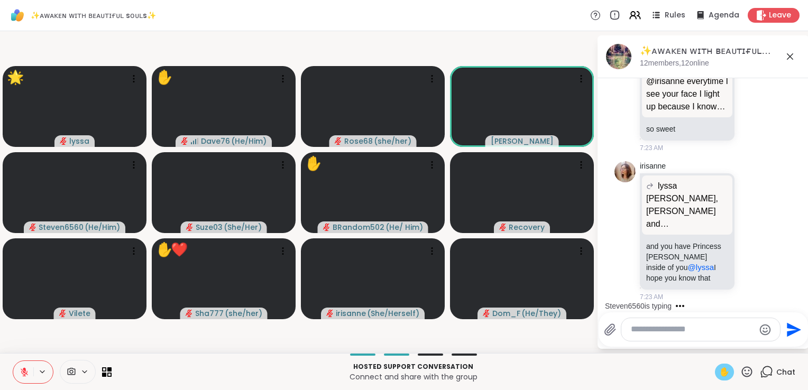
click at [797, 300] on div "Steven6560 is typing" at bounding box center [705, 306] width 207 height 17
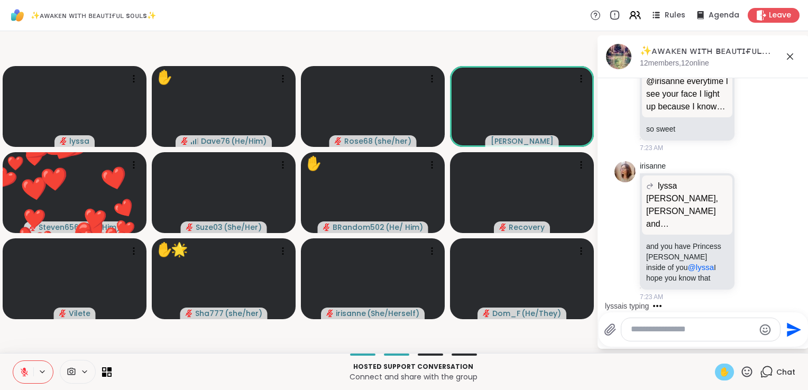
click at [740, 373] on icon at bounding box center [746, 371] width 13 height 13
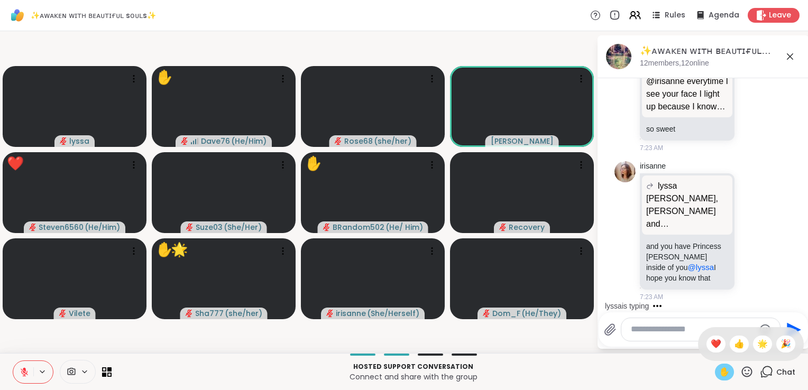
scroll to position [6333, 0]
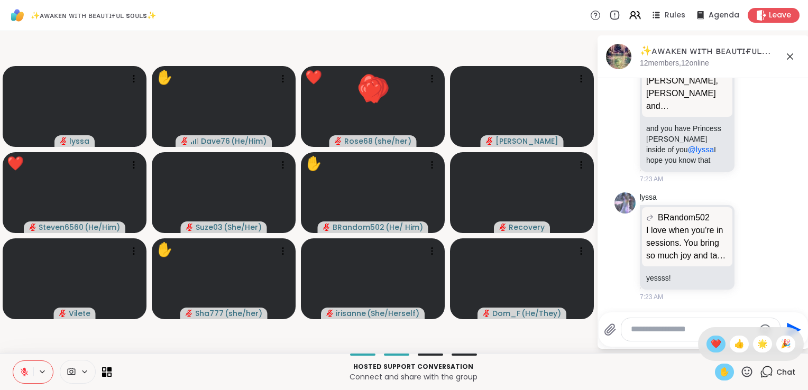
click at [711, 347] on span "❤️" at bounding box center [716, 344] width 11 height 13
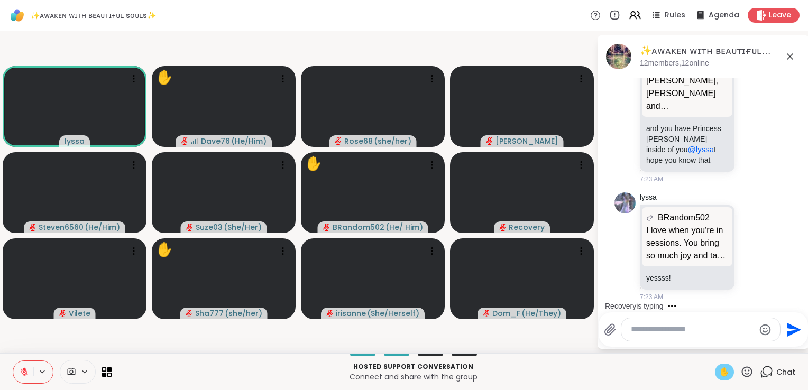
click at [743, 373] on icon at bounding box center [746, 371] width 13 height 13
click at [776, 352] on div "🎉" at bounding box center [785, 344] width 19 height 17
click at [740, 371] on icon at bounding box center [746, 371] width 13 height 13
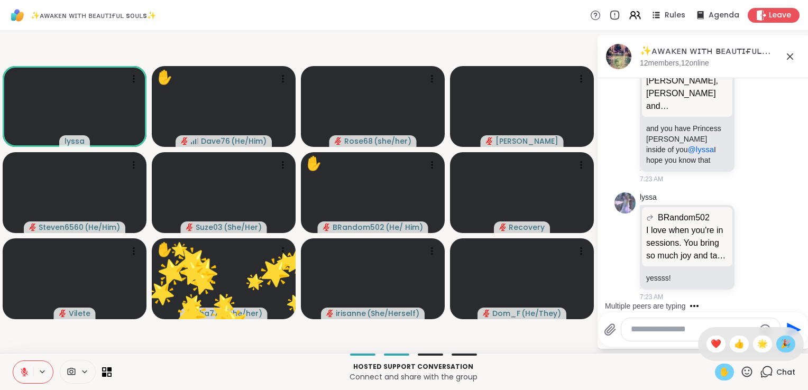
click at [781, 344] on span "🎉" at bounding box center [786, 344] width 11 height 13
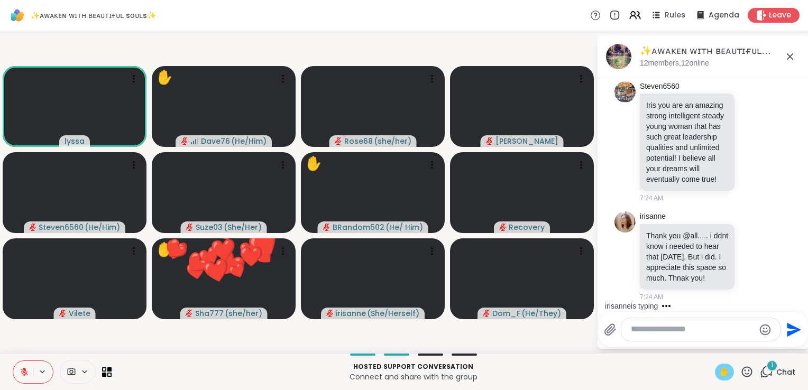
scroll to position [6681, 0]
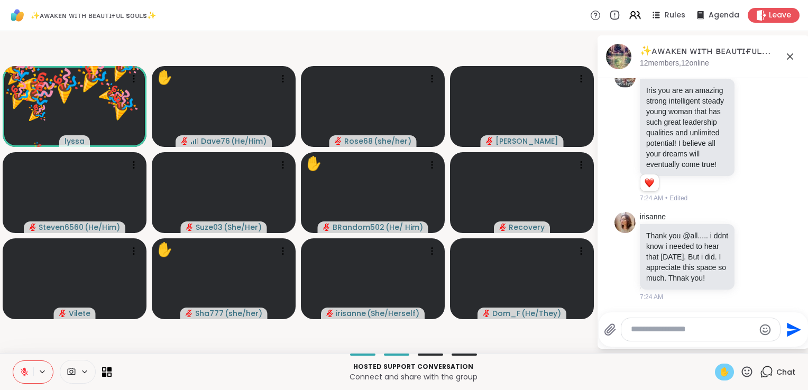
click at [742, 374] on icon at bounding box center [747, 371] width 11 height 11
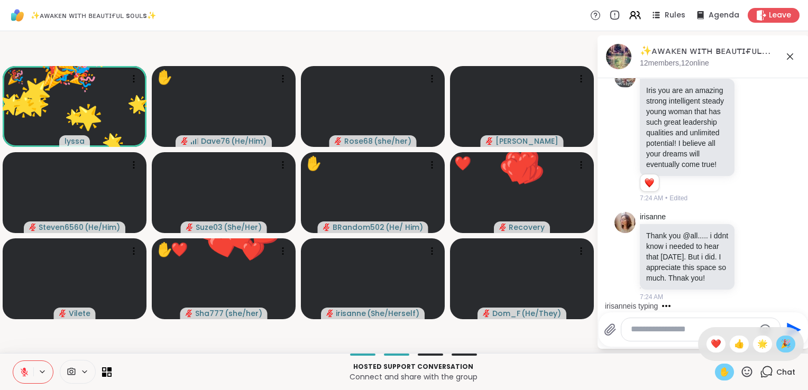
click at [781, 349] on span "🎉" at bounding box center [786, 344] width 11 height 13
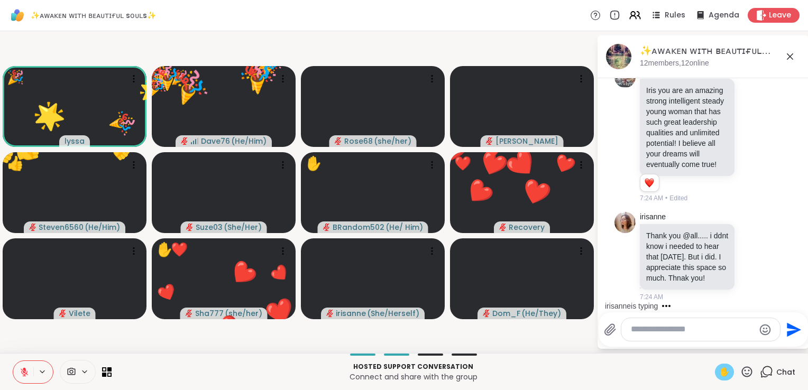
click at [740, 369] on icon at bounding box center [746, 371] width 13 height 13
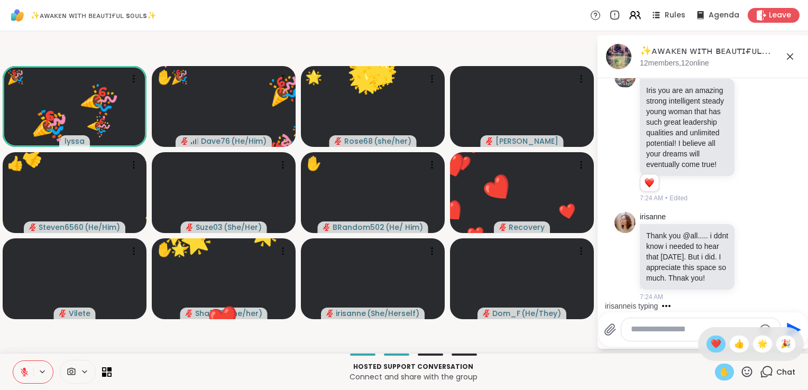
click at [707, 337] on div "❤️" at bounding box center [716, 344] width 19 height 17
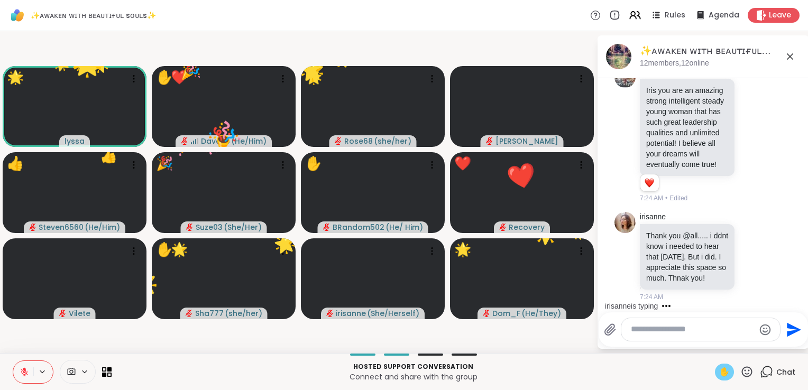
click at [740, 372] on icon at bounding box center [746, 371] width 13 height 13
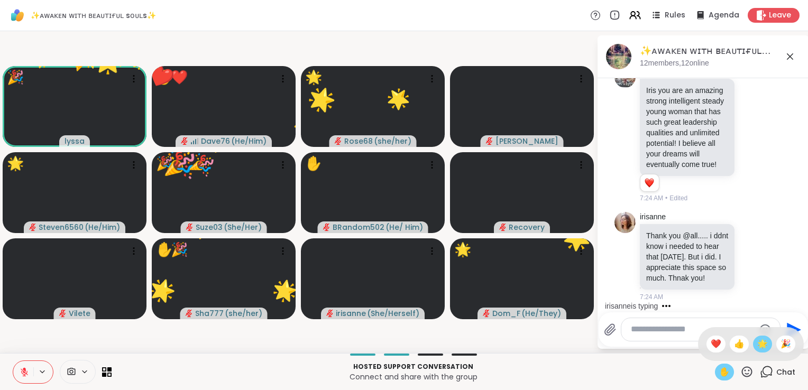
click at [757, 343] on span "🌟" at bounding box center [762, 344] width 11 height 13
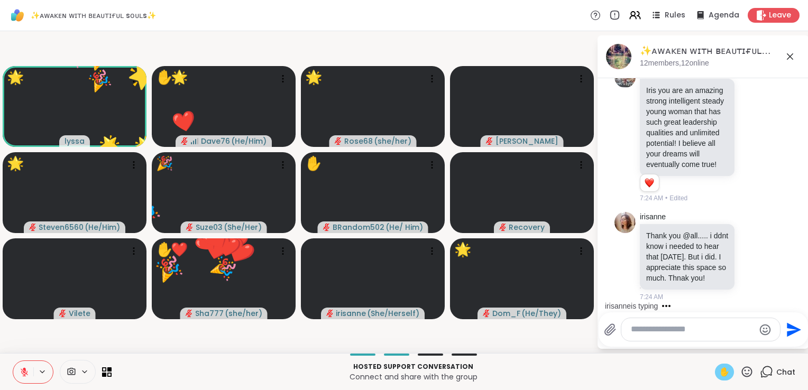
click at [741, 366] on icon at bounding box center [746, 371] width 13 height 13
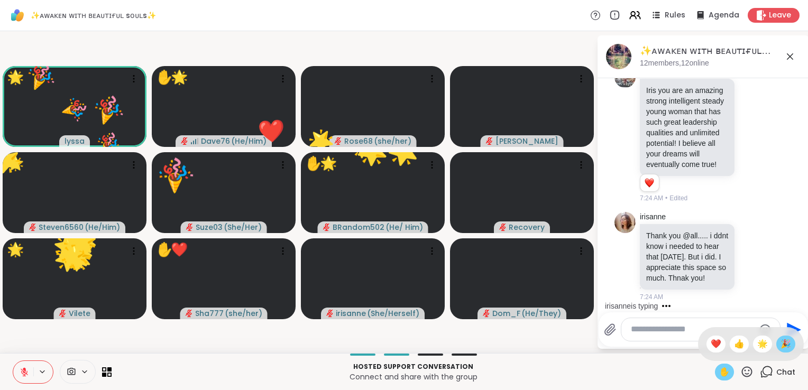
click at [781, 345] on span "🎉" at bounding box center [786, 344] width 11 height 13
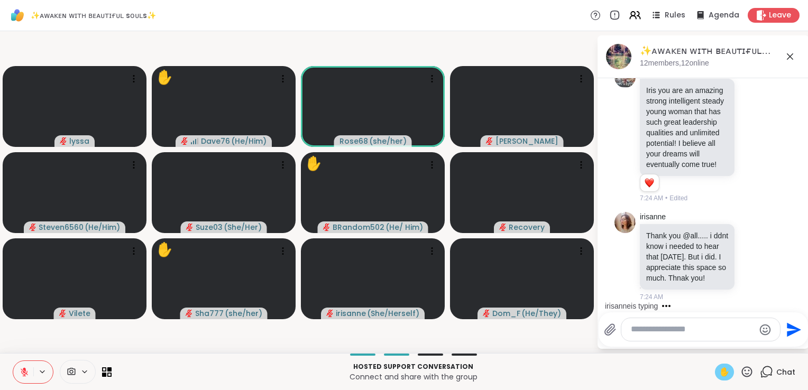
click at [797, 299] on div "irisanne is typing" at bounding box center [705, 306] width 207 height 17
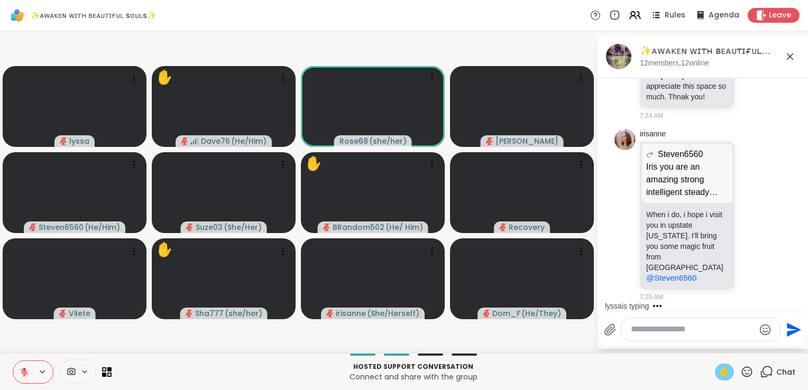
scroll to position [6985, 0]
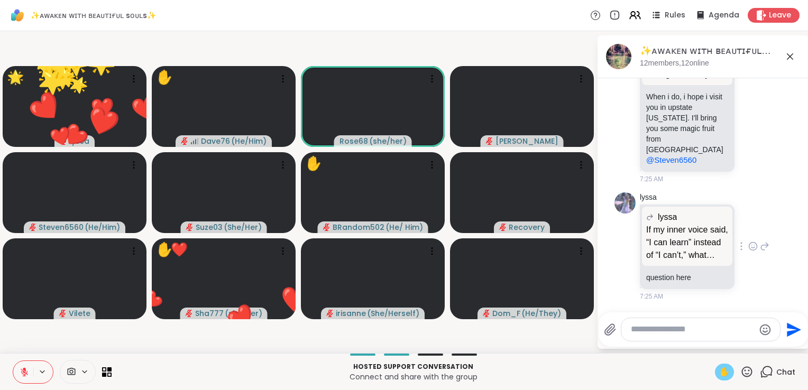
click at [751, 249] on icon at bounding box center [752, 247] width 3 height 1
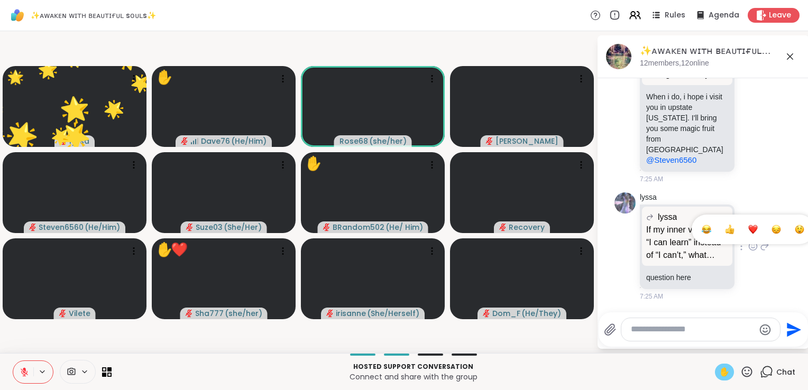
click at [748, 232] on div "Select Reaction: Heart" at bounding box center [753, 230] width 10 height 10
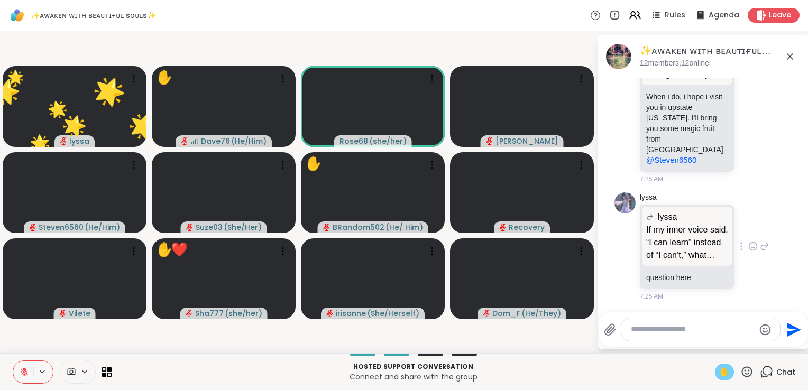
scroll to position [7000, 0]
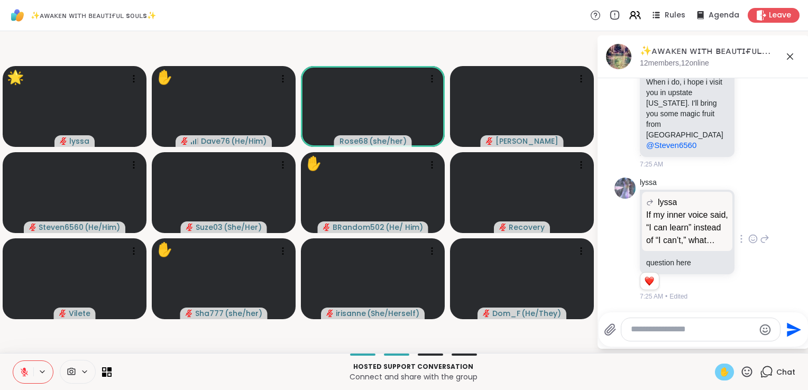
click at [663, 333] on textarea "Type your message" at bounding box center [692, 329] width 123 height 11
click at [741, 375] on icon at bounding box center [746, 371] width 13 height 13
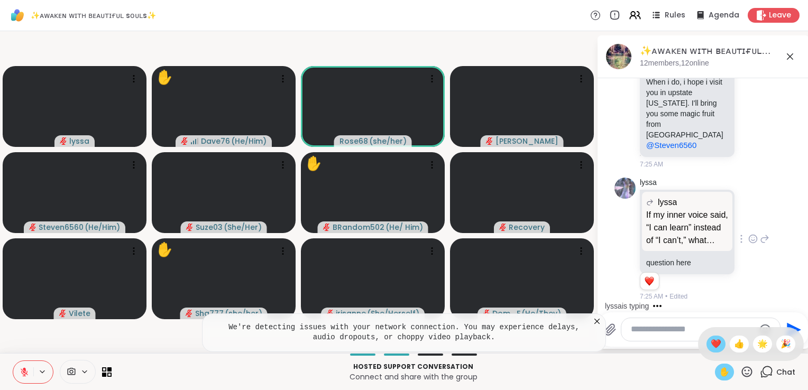
click at [711, 347] on span "❤️" at bounding box center [716, 344] width 11 height 13
click at [742, 373] on icon at bounding box center [747, 371] width 11 height 11
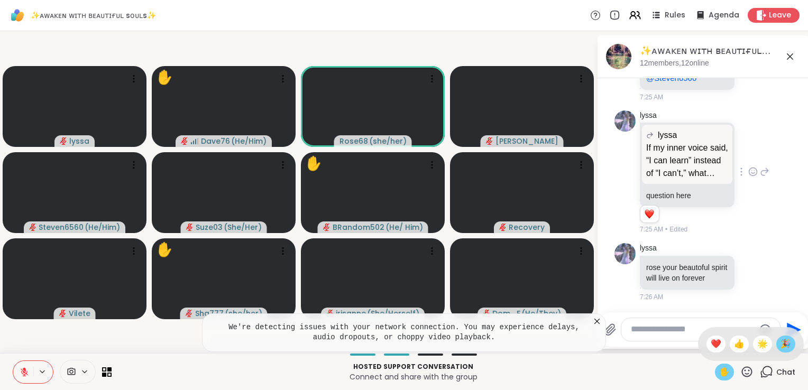
click at [781, 343] on span "🎉" at bounding box center [786, 344] width 11 height 13
click at [662, 333] on textarea "Type your message" at bounding box center [692, 329] width 123 height 11
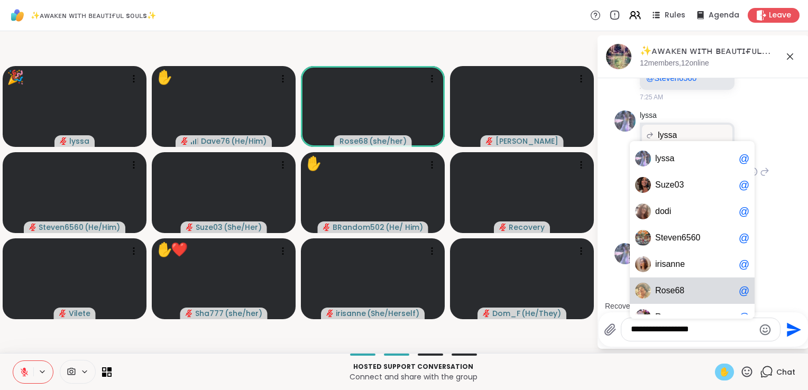
click at [674, 300] on div "R o s e 6 8 @" at bounding box center [692, 291] width 125 height 26
type textarea "**********"
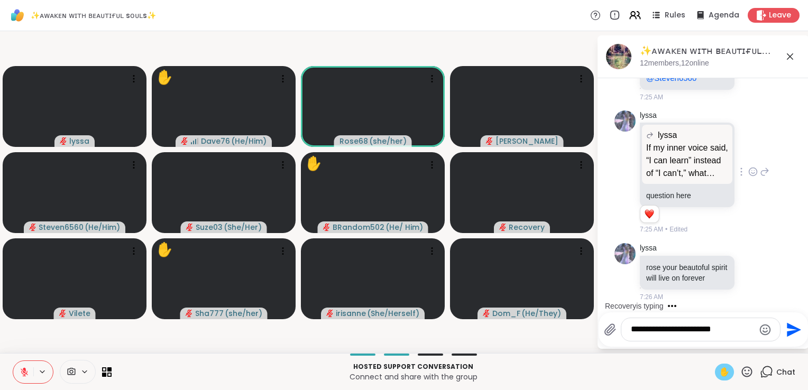
click at [794, 333] on icon "Send" at bounding box center [792, 330] width 17 height 17
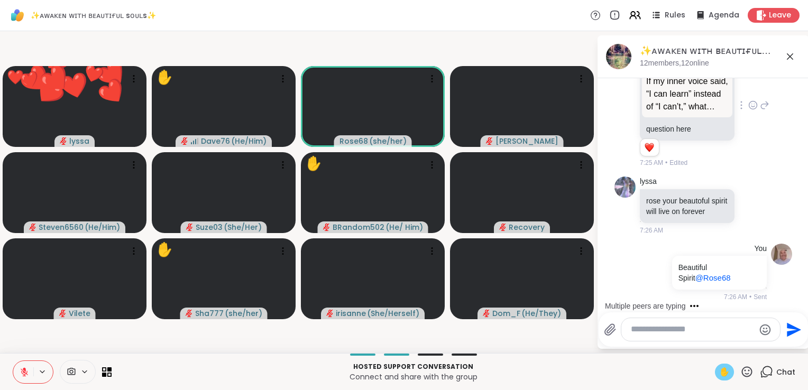
scroll to position [7232, 0]
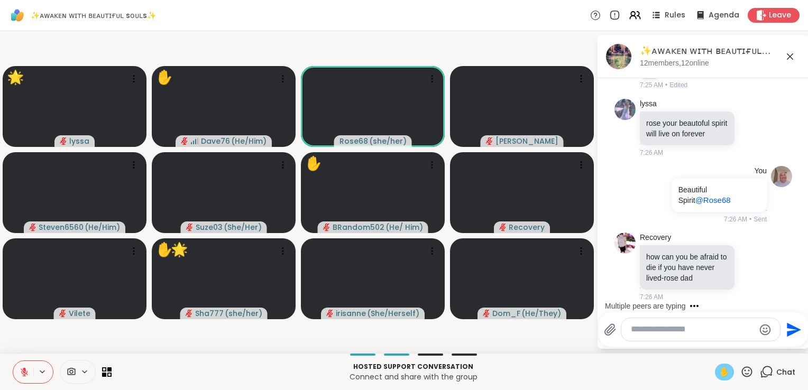
click at [742, 374] on icon at bounding box center [747, 371] width 11 height 11
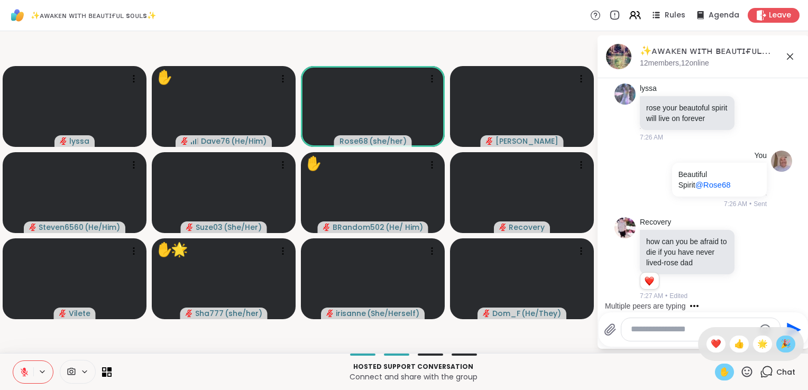
click at [781, 348] on span "🎉" at bounding box center [786, 344] width 11 height 13
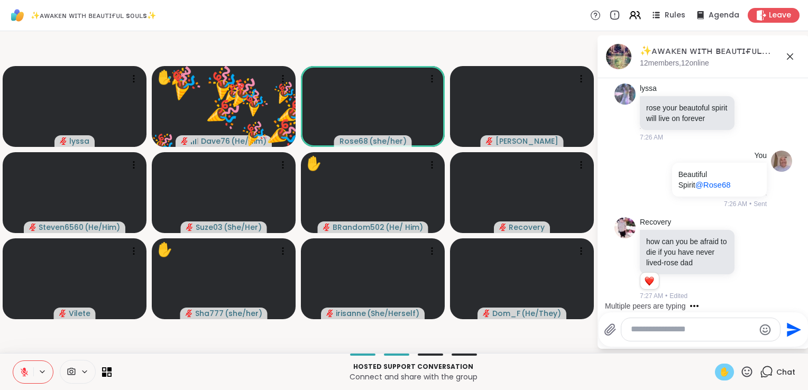
click at [740, 371] on icon at bounding box center [746, 371] width 13 height 13
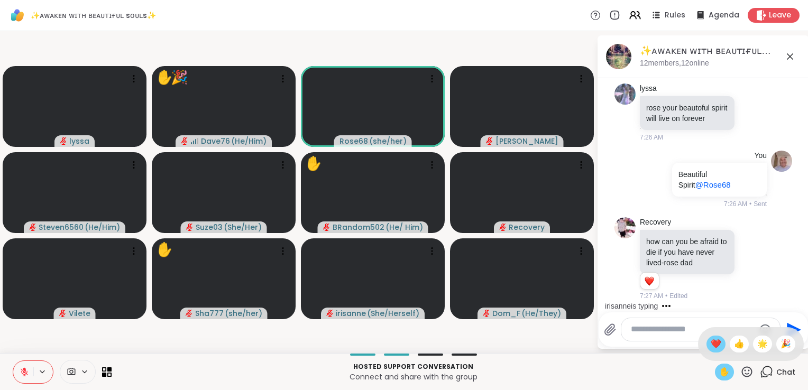
scroll to position [7313, 0]
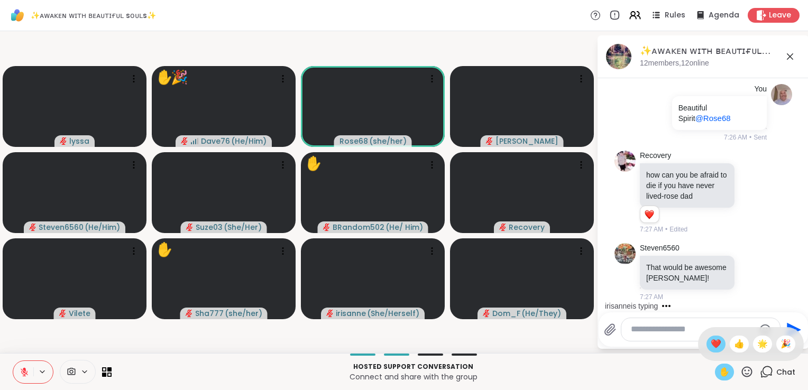
click at [711, 343] on span "❤️" at bounding box center [716, 344] width 11 height 13
click at [741, 372] on icon at bounding box center [746, 371] width 13 height 13
click at [734, 345] on span "👍" at bounding box center [739, 344] width 11 height 13
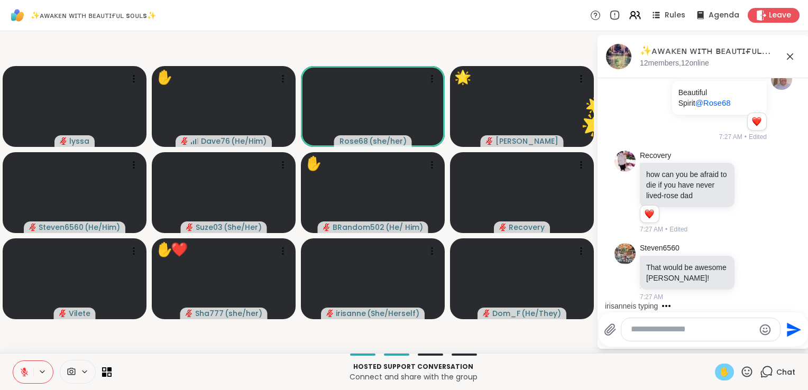
click at [740, 368] on icon at bounding box center [746, 371] width 13 height 13
click at [711, 345] on span "❤️" at bounding box center [716, 344] width 11 height 13
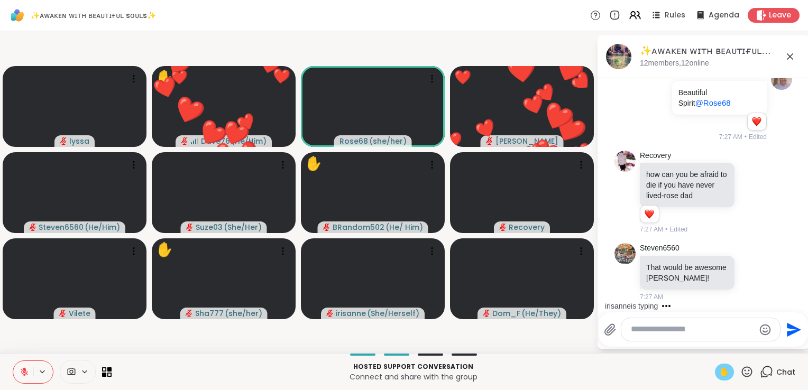
click at [740, 373] on icon at bounding box center [746, 371] width 13 height 13
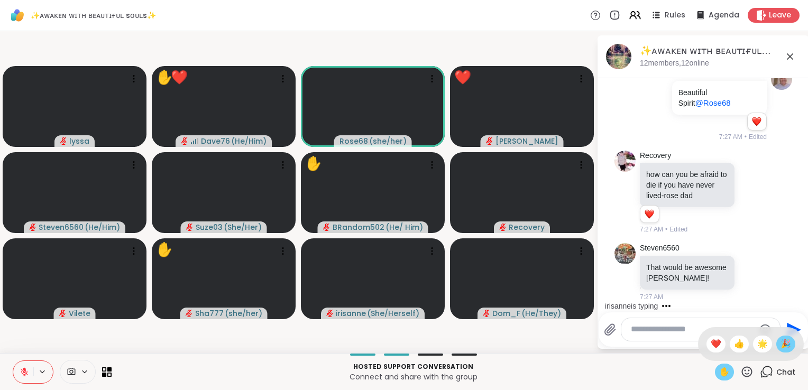
click at [781, 347] on span "🎉" at bounding box center [786, 344] width 11 height 13
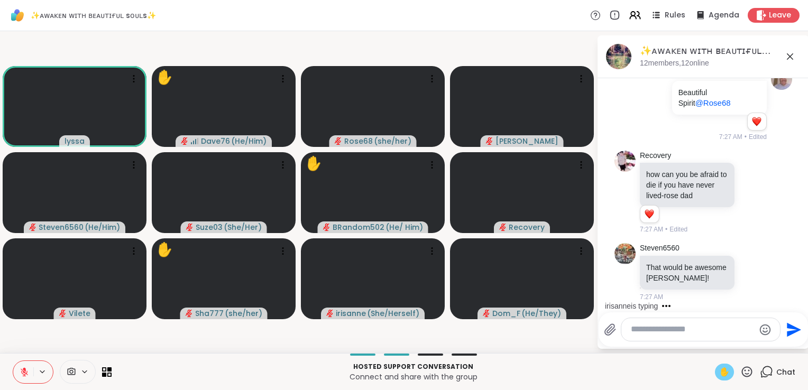
scroll to position [7329, 0]
click at [719, 369] on span "✋" at bounding box center [724, 372] width 11 height 13
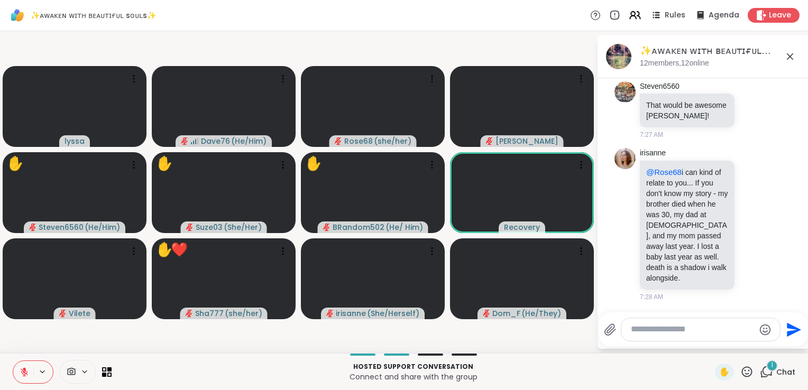
scroll to position [7505, 0]
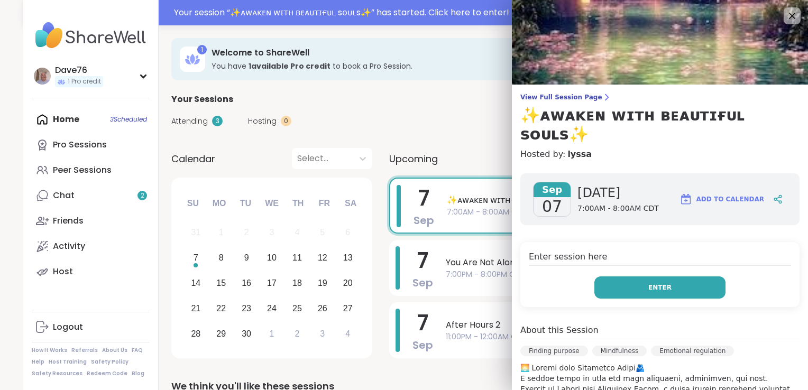
click at [648, 277] on button "Enter" at bounding box center [659, 288] width 131 height 22
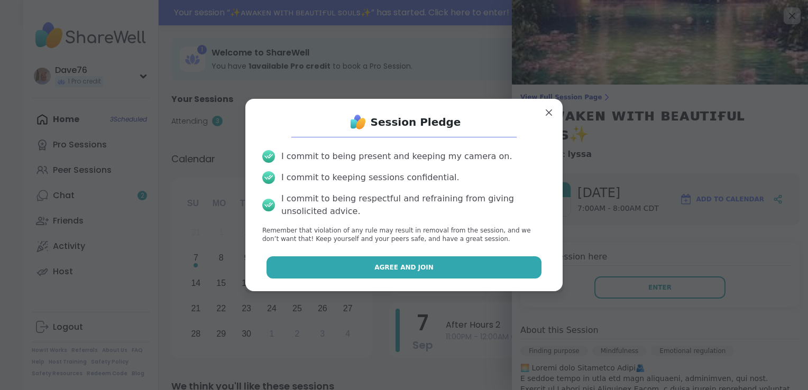
click at [488, 271] on button "Agree and Join" at bounding box center [405, 267] width 276 height 22
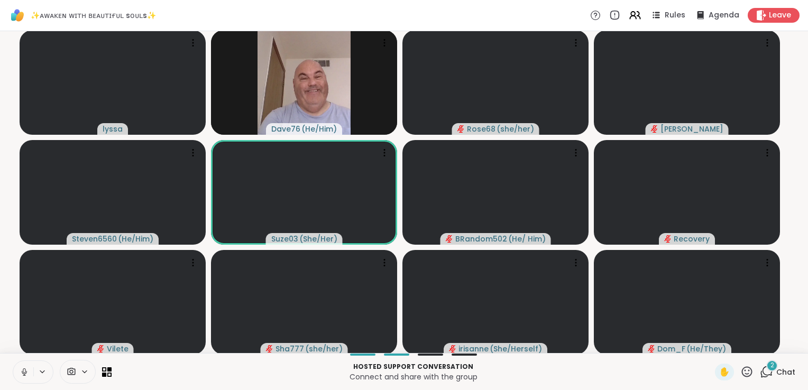
click at [24, 373] on icon at bounding box center [24, 371] width 3 height 5
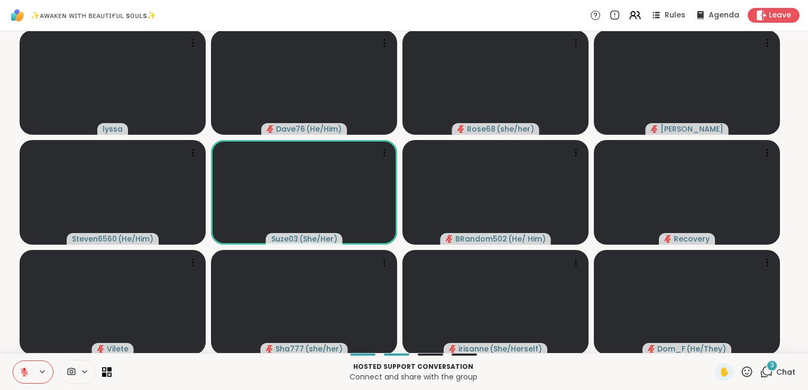
click at [776, 372] on span "Chat" at bounding box center [785, 372] width 19 height 11
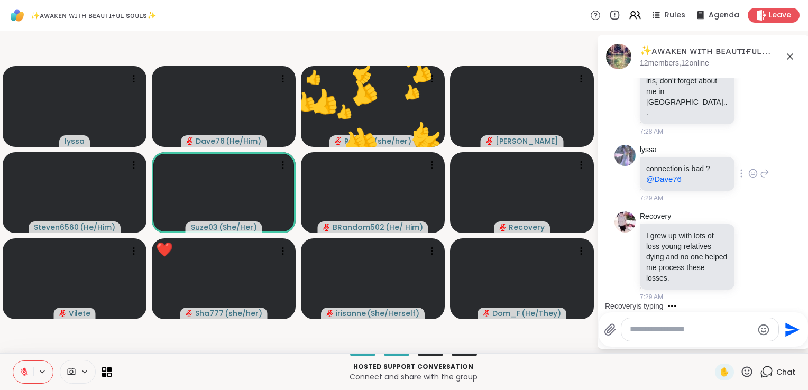
scroll to position [7804, 0]
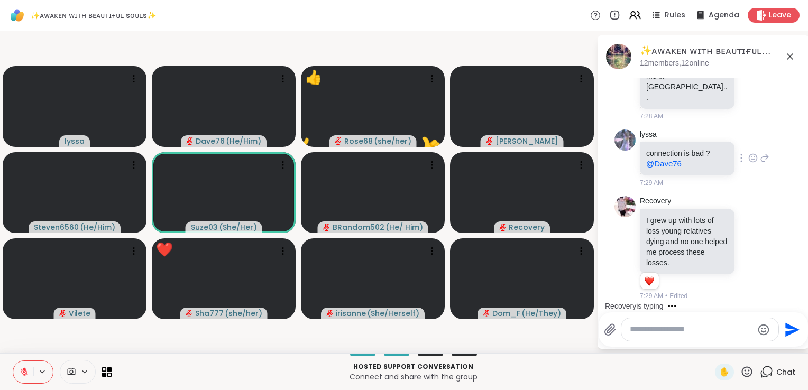
click at [753, 174] on div "lyssa connection is bad ? @Dave76 7:29 AM" at bounding box center [705, 159] width 130 height 59
click at [760, 162] on icon at bounding box center [765, 158] width 10 height 13
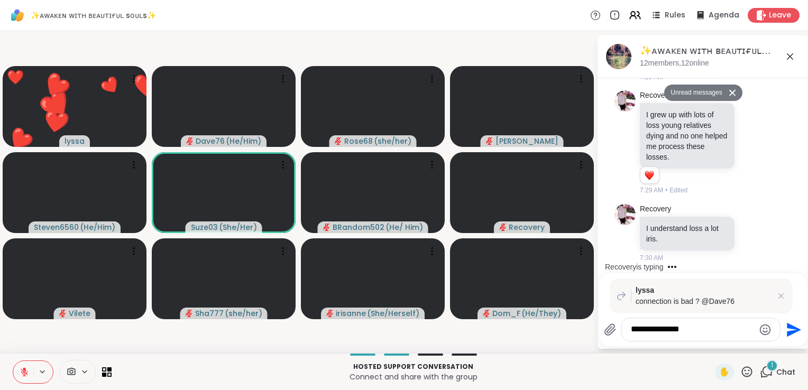
scroll to position [7884, 0]
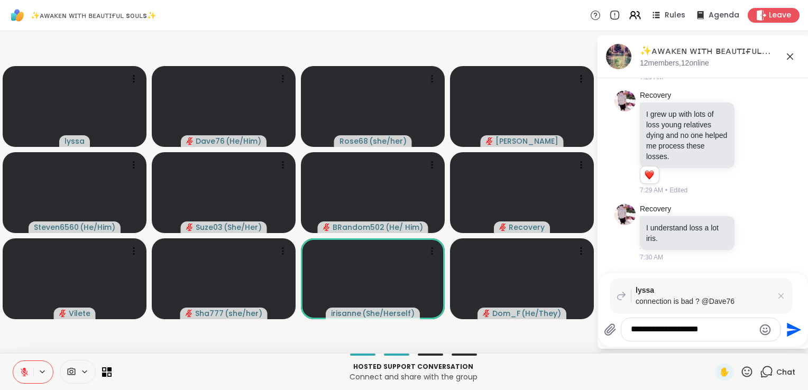
type textarea "**********"
click at [787, 336] on icon "Send" at bounding box center [794, 330] width 14 height 14
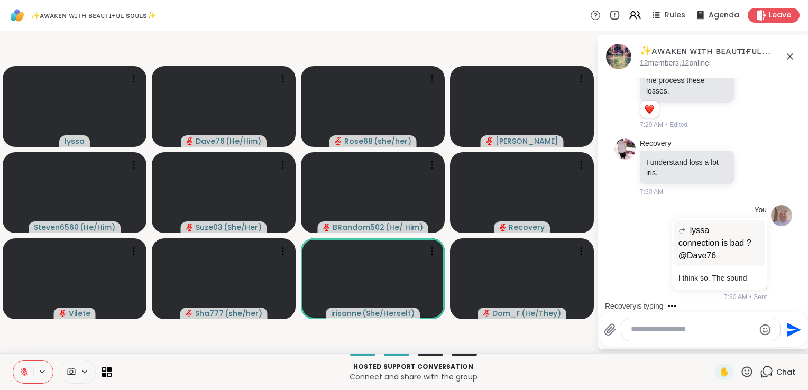
click at [742, 371] on icon at bounding box center [747, 371] width 11 height 11
click at [711, 344] on span "❤️" at bounding box center [716, 344] width 11 height 13
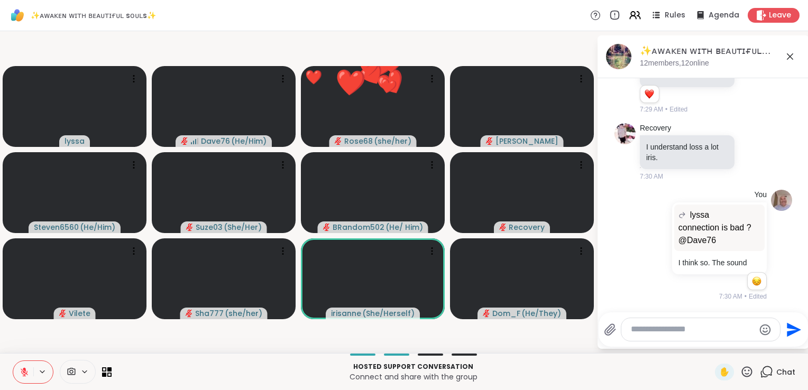
click at [598, 369] on p "Hosted support conversation" at bounding box center [413, 367] width 591 height 10
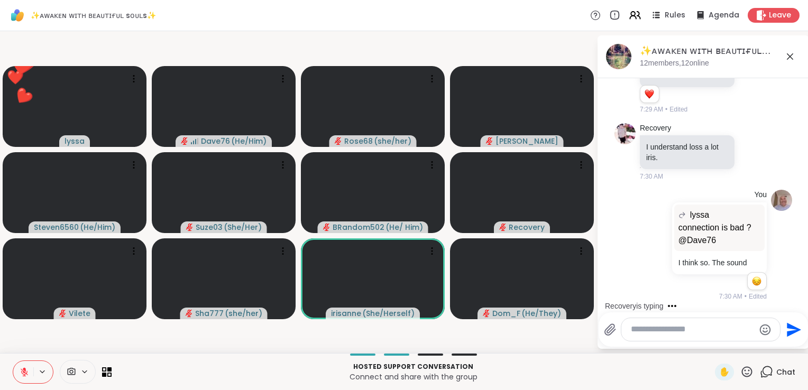
click at [41, 372] on icon at bounding box center [42, 372] width 4 height 2
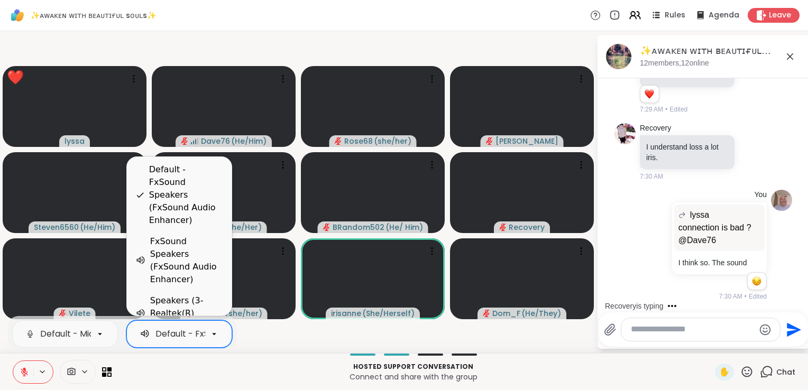
scroll to position [0, 163]
click at [192, 332] on div "Default - FxSound Speakers (FxSound Audio Enhancer)" at bounding box center [106, 334] width 227 height 13
click at [184, 300] on div "Speakers (3- Realtek(R) Audio)" at bounding box center [186, 314] width 73 height 38
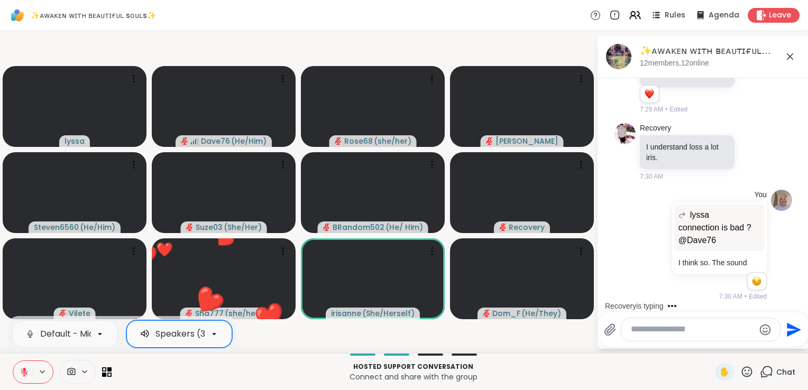
click at [742, 373] on icon at bounding box center [747, 371] width 11 height 11
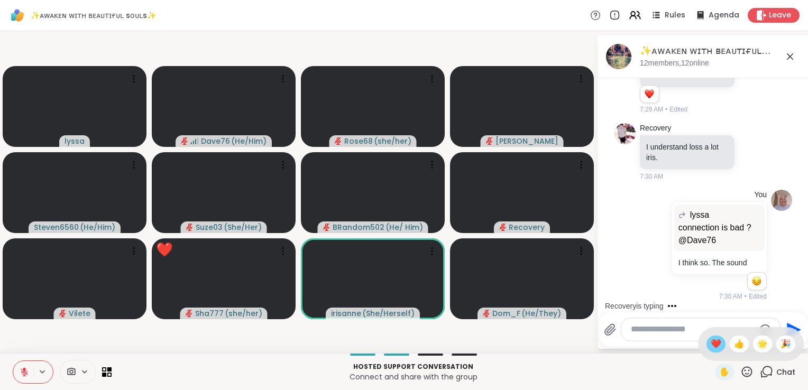
click at [711, 345] on span "❤️" at bounding box center [716, 344] width 11 height 13
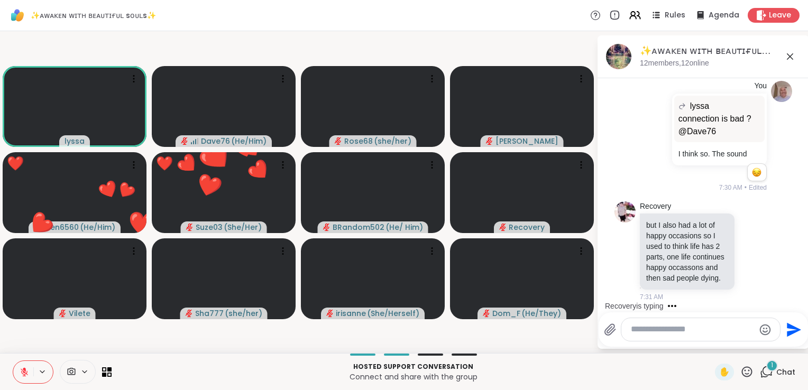
scroll to position [8085, 0]
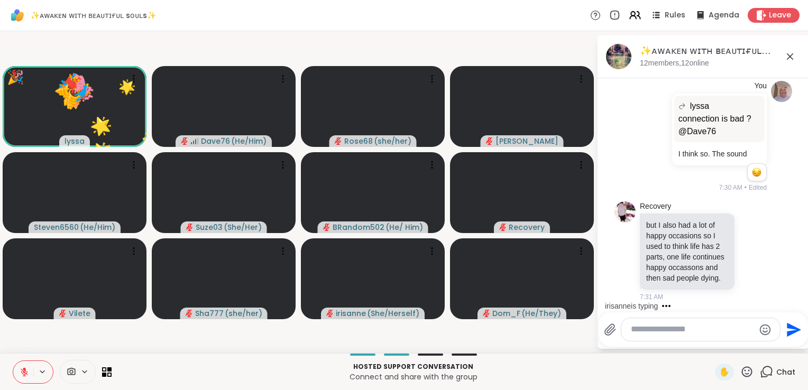
click at [746, 366] on icon at bounding box center [746, 371] width 13 height 13
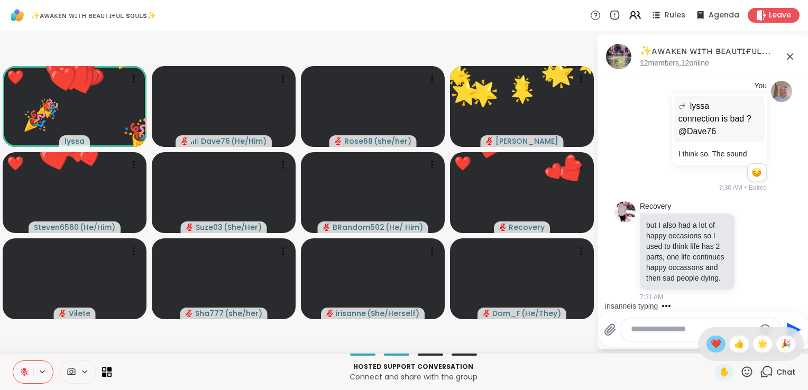
click at [711, 341] on span "❤️" at bounding box center [716, 344] width 11 height 13
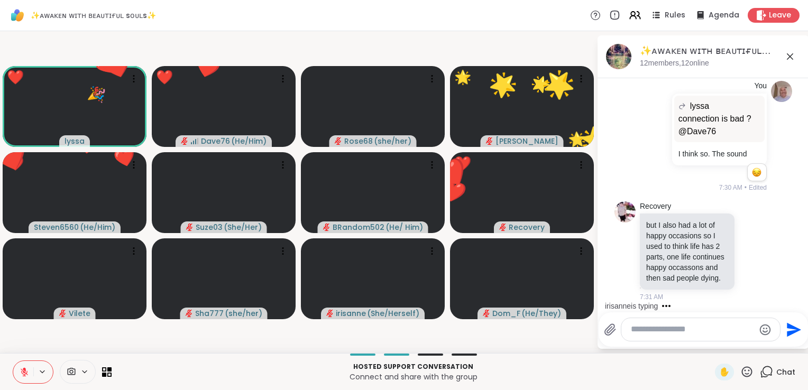
click at [741, 370] on icon at bounding box center [746, 371] width 13 height 13
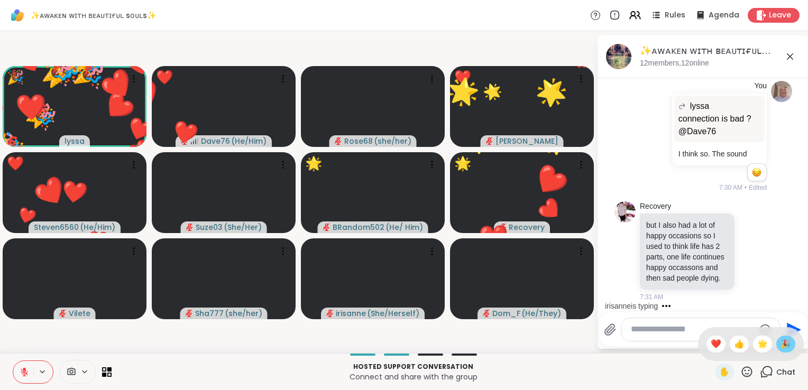
click at [782, 341] on span "🎉" at bounding box center [786, 344] width 11 height 13
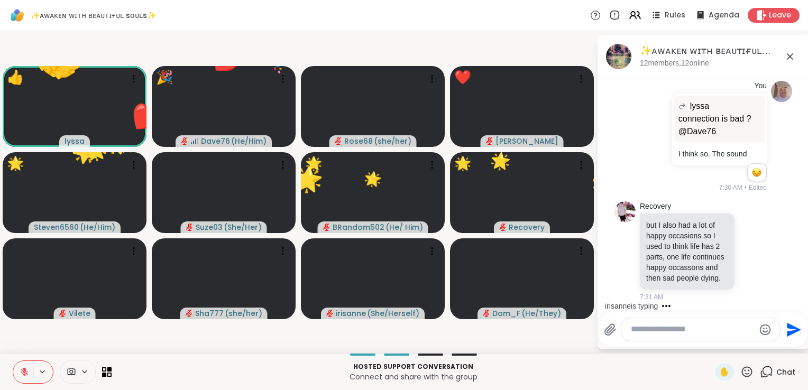
click at [740, 371] on icon at bounding box center [746, 371] width 13 height 13
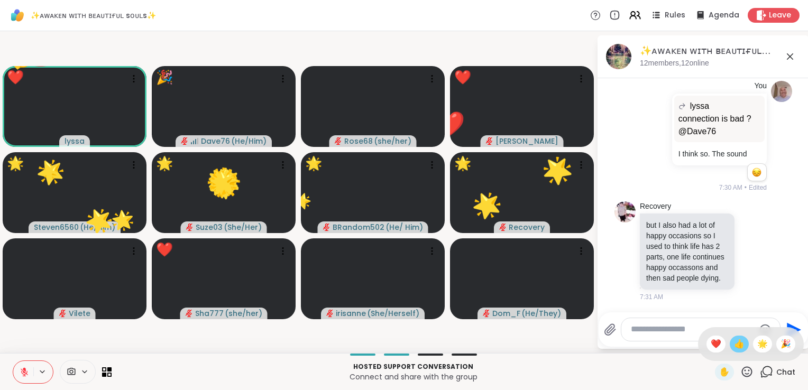
click at [734, 342] on span "👍" at bounding box center [739, 344] width 11 height 13
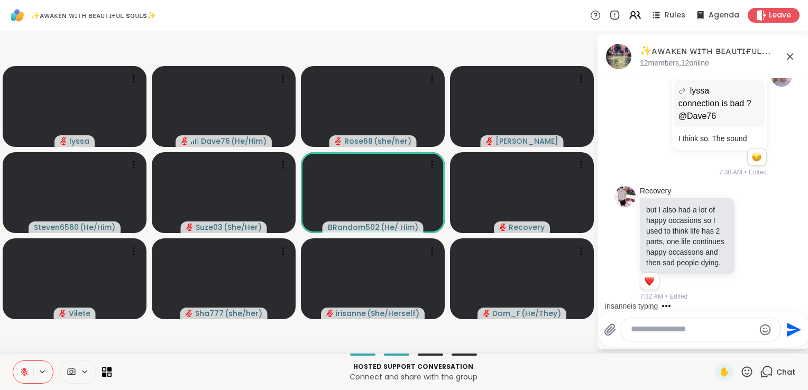
scroll to position [8100, 0]
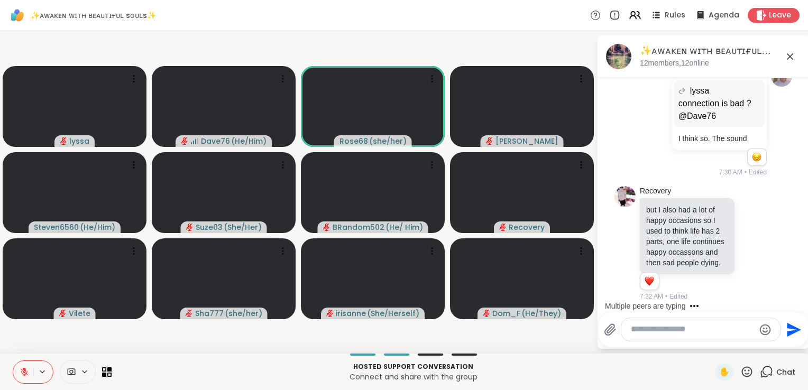
click at [742, 370] on icon at bounding box center [746, 371] width 13 height 13
click at [711, 344] on span "❤️" at bounding box center [716, 344] width 11 height 13
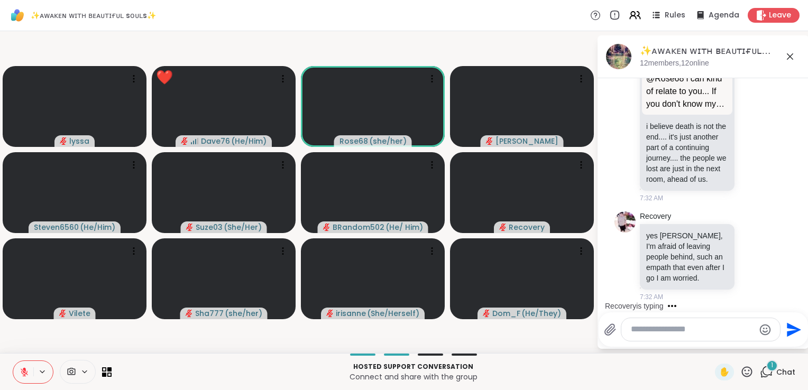
scroll to position [8390, 0]
click at [690, 331] on textarea "Type your message" at bounding box center [692, 329] width 123 height 11
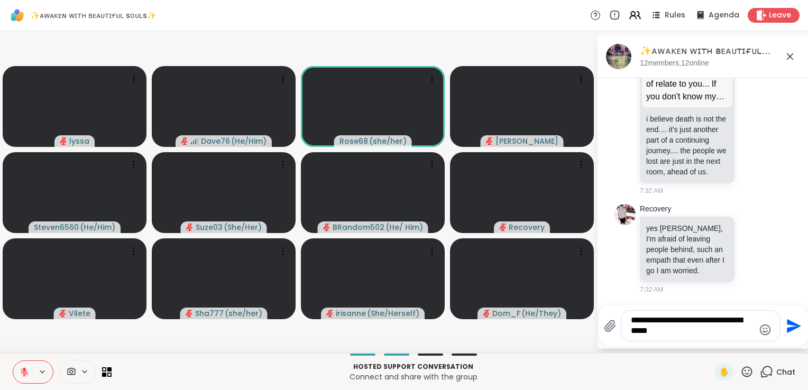
type textarea "**********"
click at [794, 328] on icon "Send" at bounding box center [794, 326] width 14 height 14
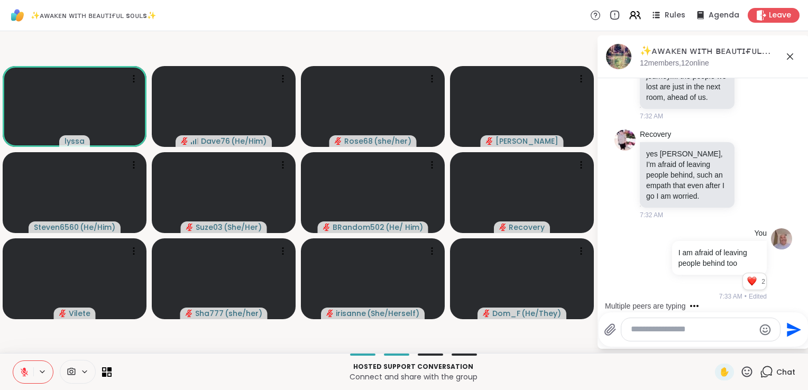
scroll to position [8539, 0]
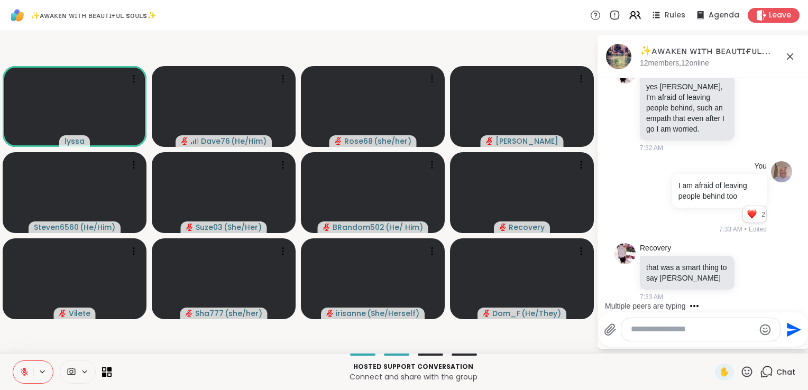
click at [742, 371] on icon at bounding box center [746, 371] width 13 height 13
click at [711, 349] on span "❤️" at bounding box center [716, 344] width 11 height 13
click at [740, 370] on icon at bounding box center [746, 371] width 13 height 13
click at [781, 347] on span "🎉" at bounding box center [786, 344] width 11 height 13
click at [692, 334] on textarea "Type your message" at bounding box center [692, 329] width 123 height 11
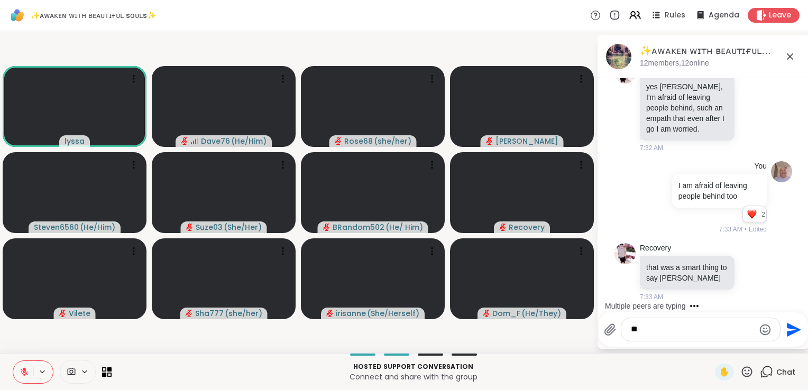
type textarea "*"
click at [748, 272] on icon at bounding box center [753, 272] width 10 height 11
click at [748, 256] on div "Select Reaction: Heart" at bounding box center [753, 255] width 10 height 10
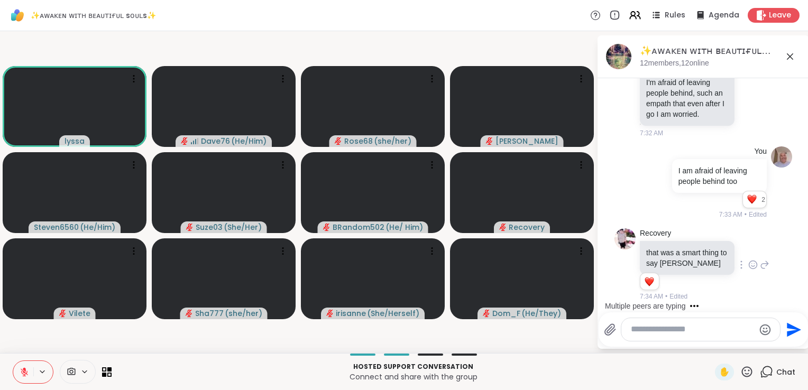
scroll to position [8554, 0]
click at [689, 328] on textarea "Type your message" at bounding box center [692, 329] width 123 height 11
click at [742, 371] on icon at bounding box center [747, 371] width 11 height 11
click at [711, 350] on span "❤️" at bounding box center [716, 344] width 11 height 13
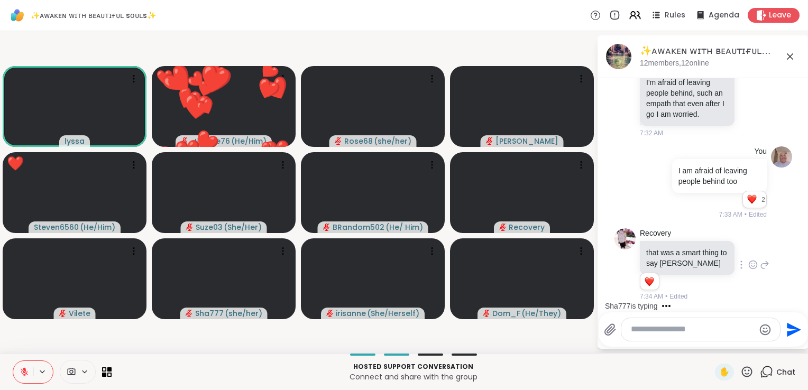
click at [740, 372] on icon at bounding box center [746, 371] width 13 height 13
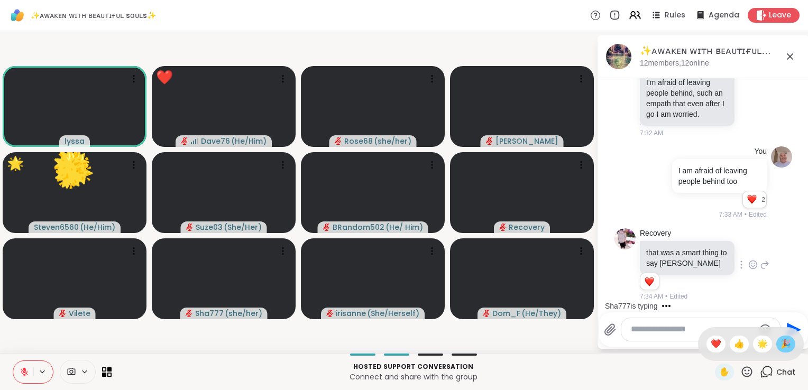
click at [781, 346] on span "🎉" at bounding box center [786, 344] width 11 height 13
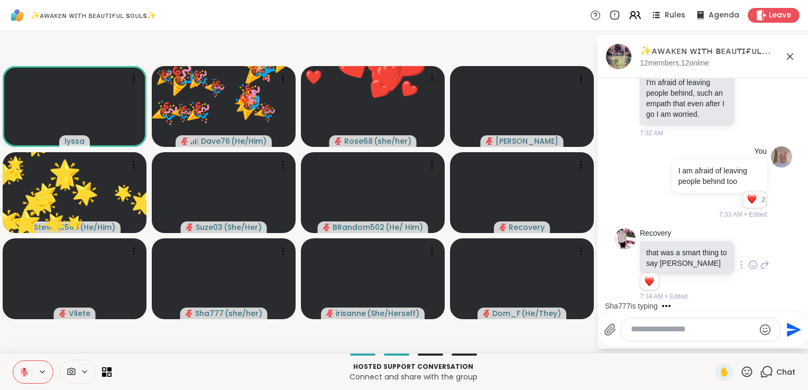
click at [742, 370] on icon at bounding box center [747, 371] width 11 height 11
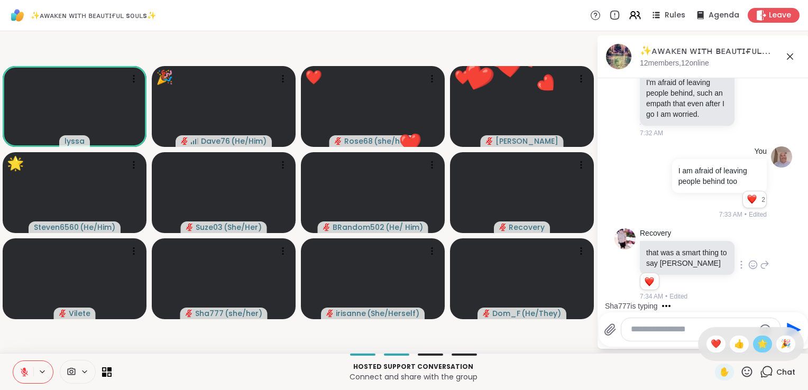
click at [757, 344] on span "🌟" at bounding box center [762, 344] width 11 height 13
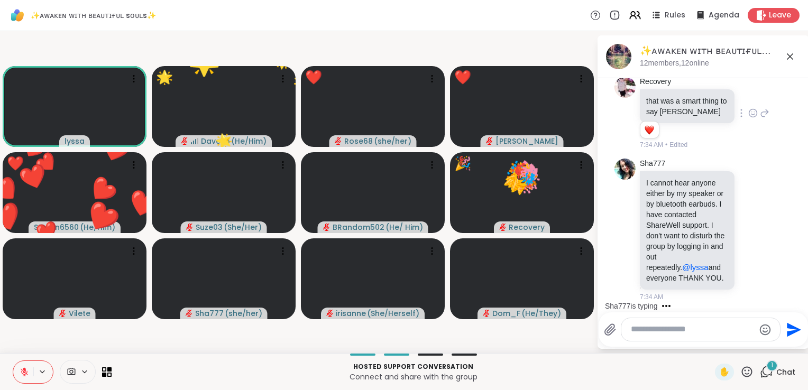
scroll to position [8715, 0]
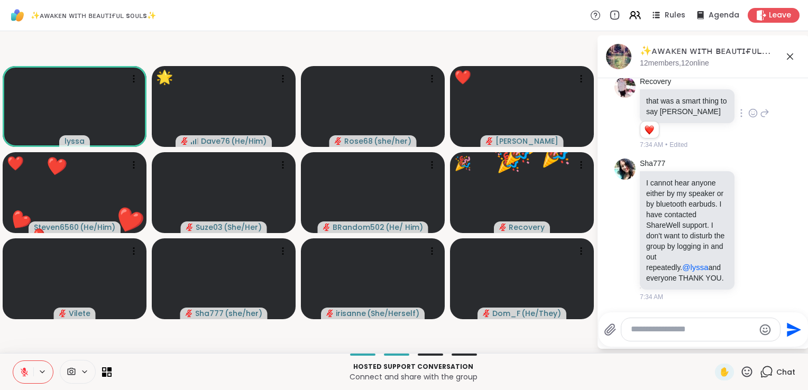
click at [681, 333] on textarea "Type your message" at bounding box center [692, 329] width 123 height 11
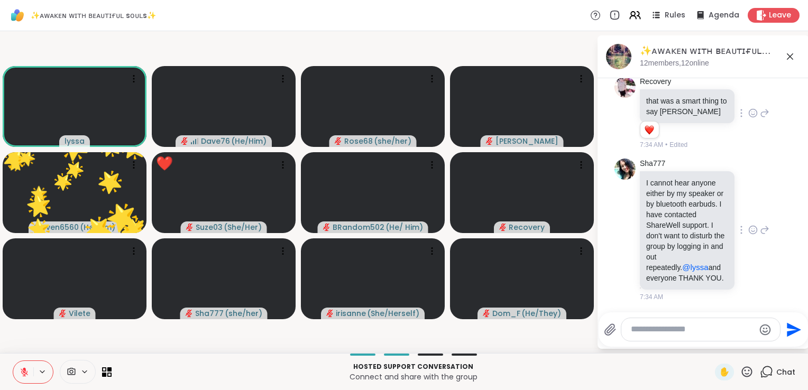
click at [760, 225] on icon at bounding box center [765, 230] width 10 height 13
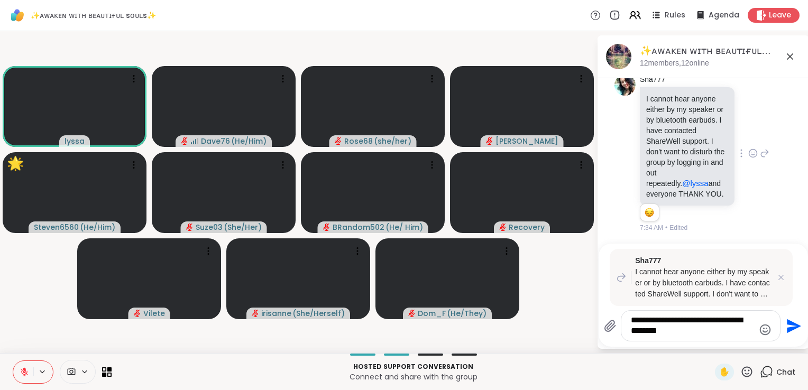
scroll to position [8799, 0]
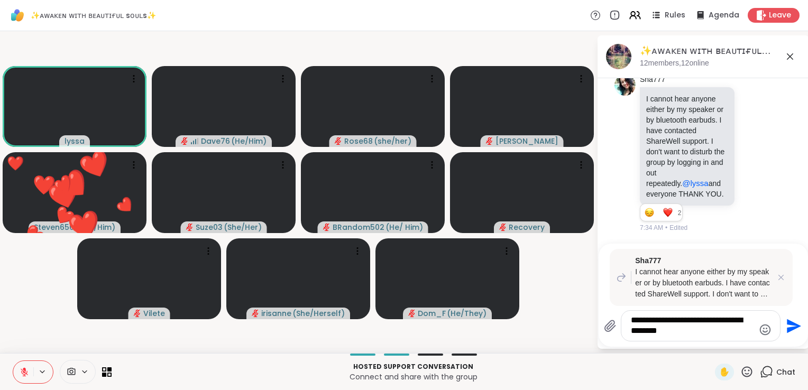
type textarea "**********"
click at [788, 327] on icon "Send" at bounding box center [792, 326] width 17 height 17
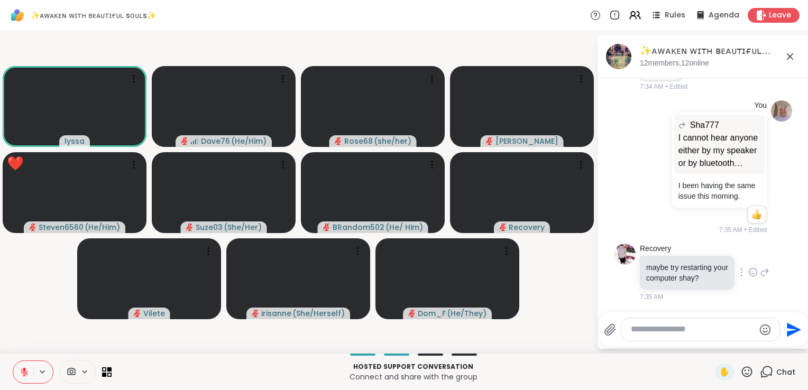
scroll to position [8967, 0]
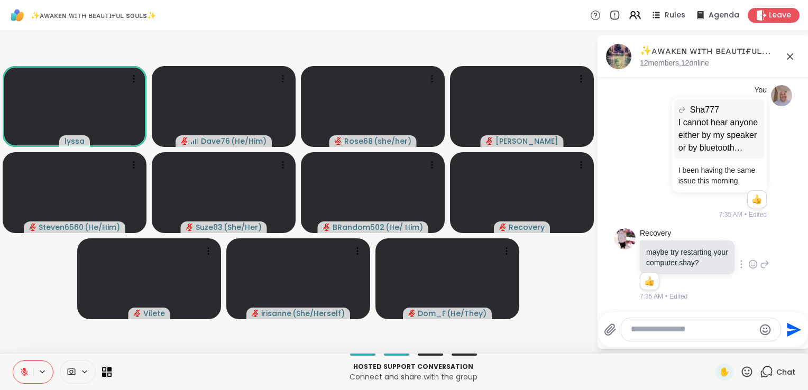
click at [743, 285] on div "Recovery maybe try restarting your computer shay? 1 1 7:35 AM • Edited" at bounding box center [705, 265] width 130 height 74
click at [748, 265] on icon at bounding box center [753, 264] width 10 height 11
click at [725, 252] on button "Select Reaction: Thumbs up" at bounding box center [729, 247] width 21 height 21
click at [676, 332] on textarea "Type your message" at bounding box center [692, 329] width 123 height 11
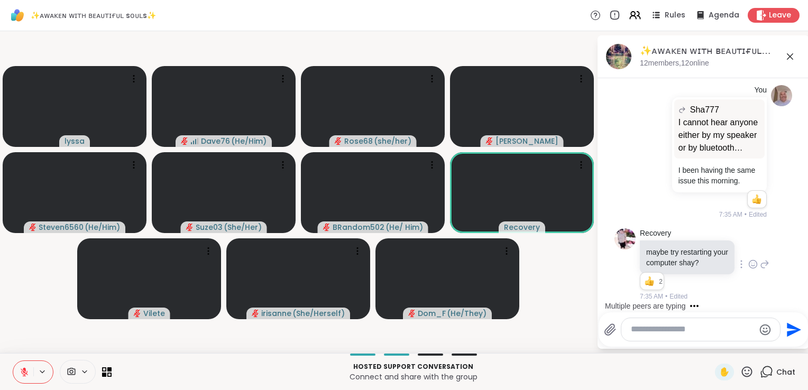
scroll to position [9116, 0]
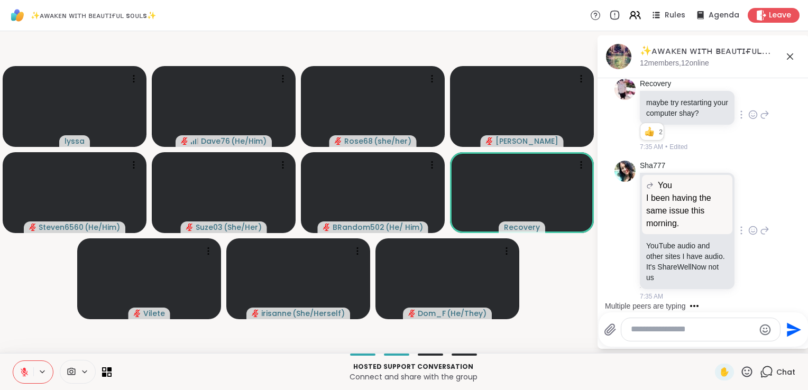
click at [760, 231] on icon at bounding box center [765, 230] width 10 height 13
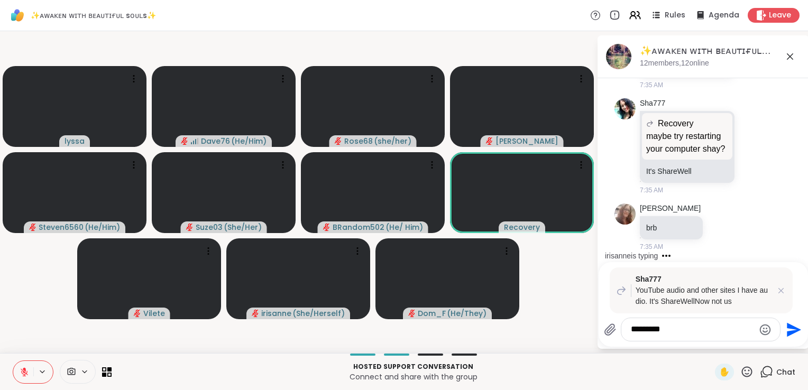
scroll to position [9586, 0]
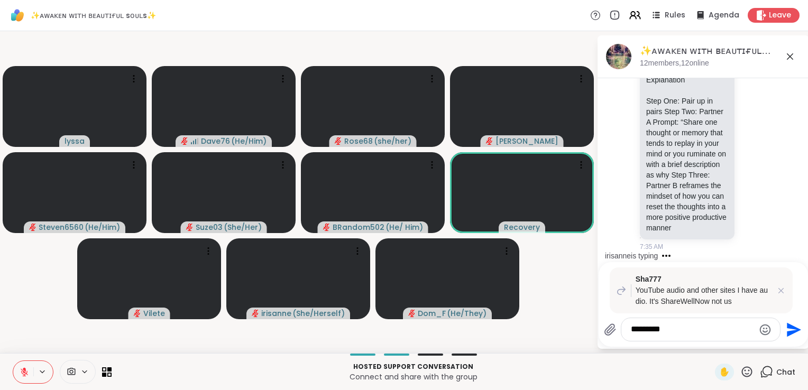
type textarea "*********"
click at [795, 333] on icon "Send" at bounding box center [792, 330] width 17 height 17
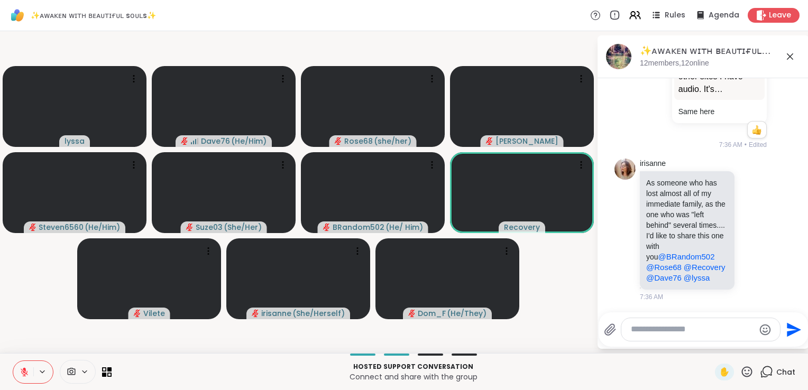
scroll to position [9908, 0]
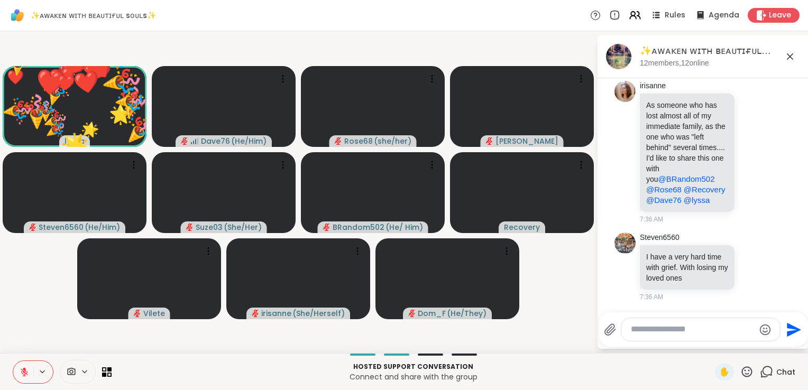
click at [742, 377] on icon at bounding box center [747, 371] width 11 height 11
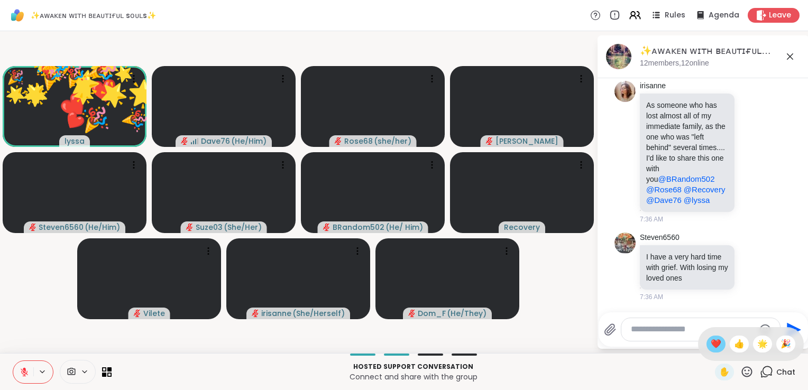
click at [711, 347] on span "❤️" at bounding box center [716, 344] width 11 height 13
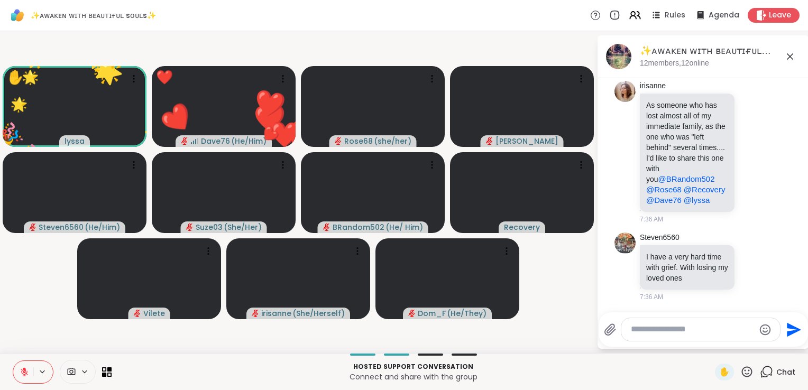
click at [740, 375] on icon at bounding box center [746, 371] width 13 height 13
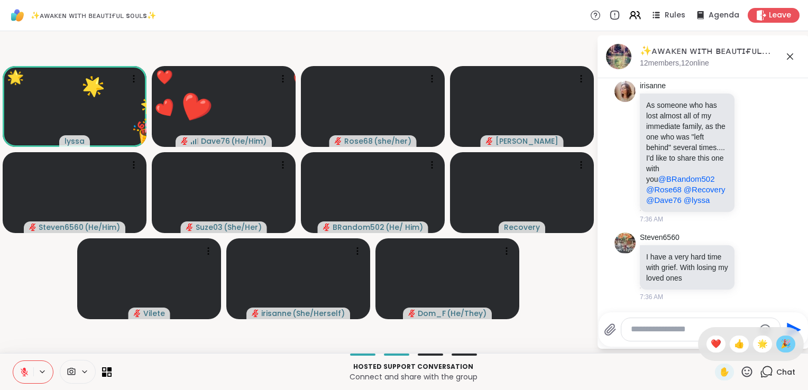
click at [781, 349] on span "🎉" at bounding box center [786, 344] width 11 height 13
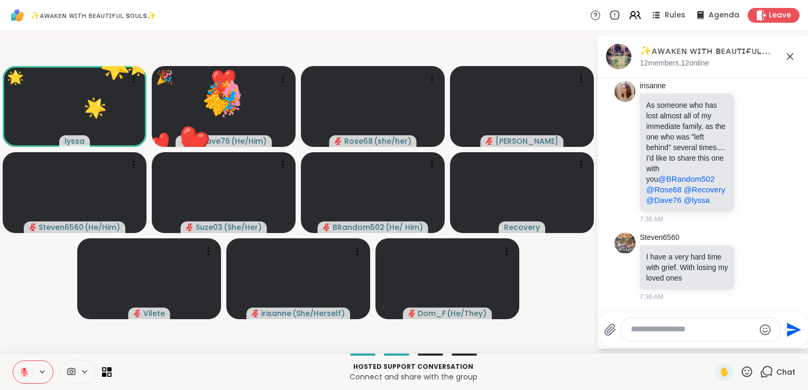
scroll to position [9923, 0]
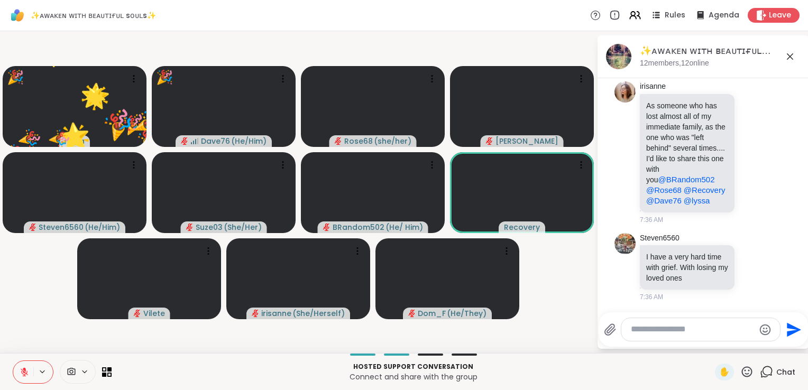
click at [677, 330] on textarea "Type your message" at bounding box center [692, 329] width 123 height 11
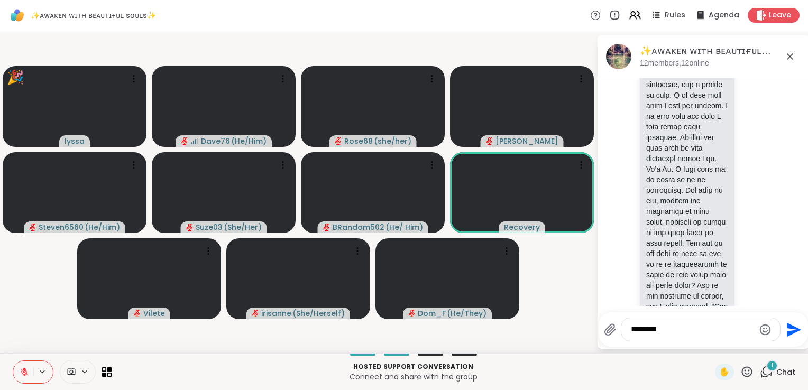
scroll to position [11210, 0]
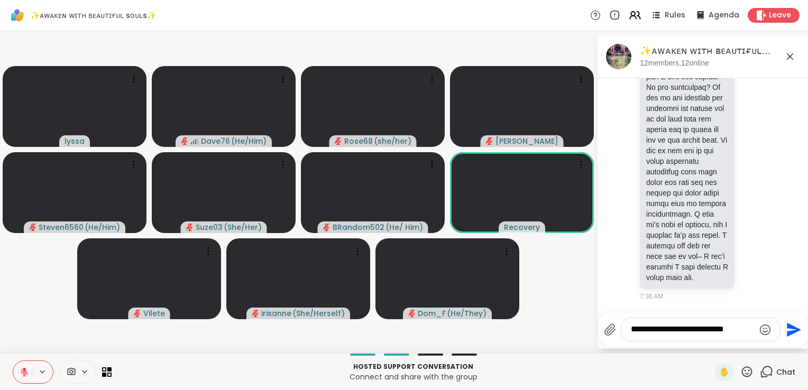
type textarea "**********"
click at [790, 333] on icon "Send" at bounding box center [794, 330] width 14 height 14
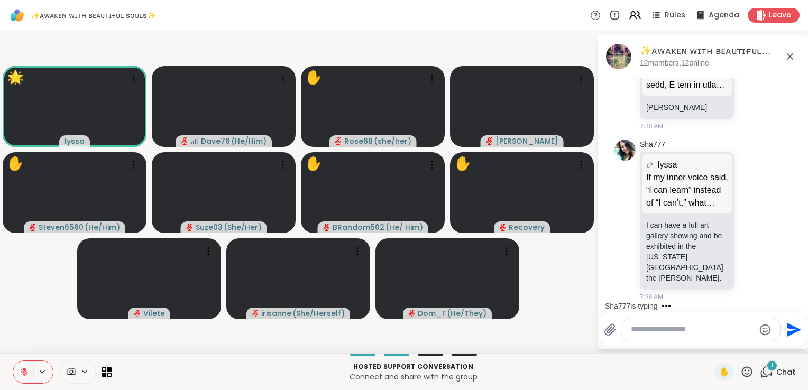
scroll to position [11697, 0]
click at [741, 369] on icon at bounding box center [746, 371] width 13 height 13
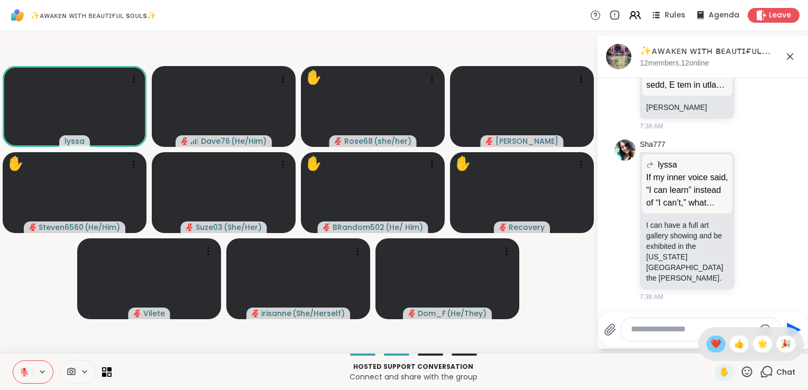
click at [711, 342] on span "❤️" at bounding box center [716, 344] width 11 height 13
click at [26, 370] on icon at bounding box center [25, 373] width 10 height 10
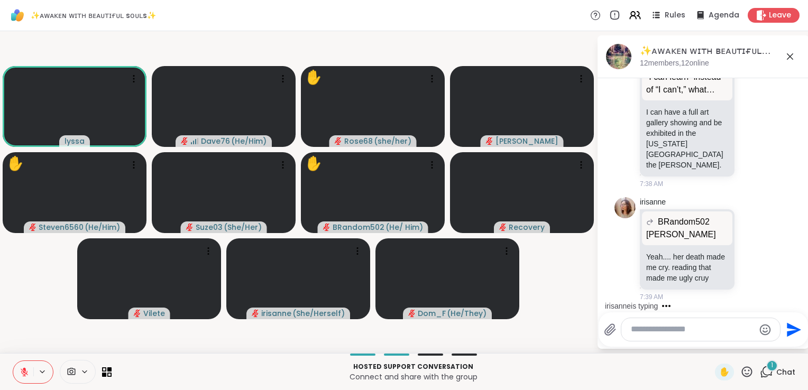
scroll to position [11821, 0]
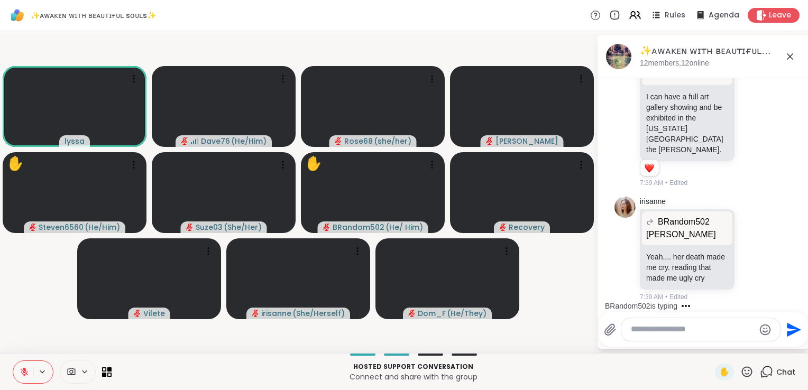
click at [26, 370] on icon at bounding box center [25, 373] width 10 height 10
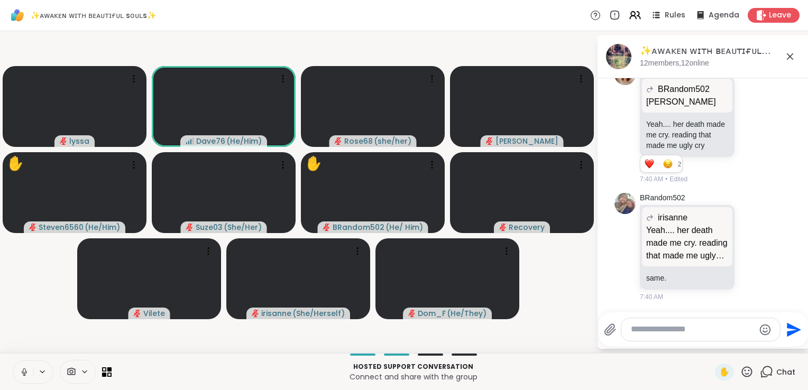
scroll to position [11984, 0]
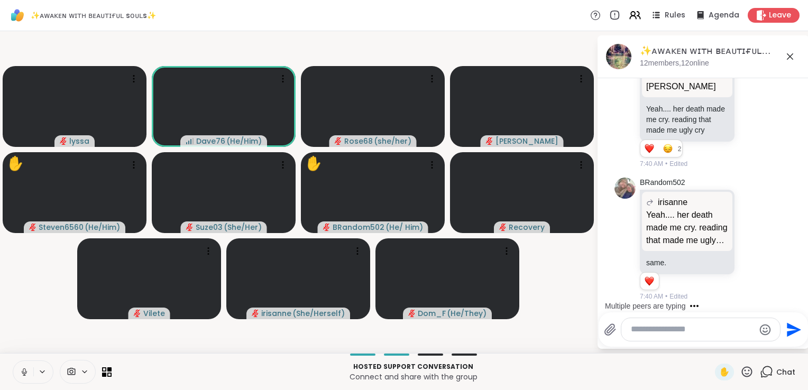
click at [26, 370] on icon at bounding box center [25, 373] width 10 height 10
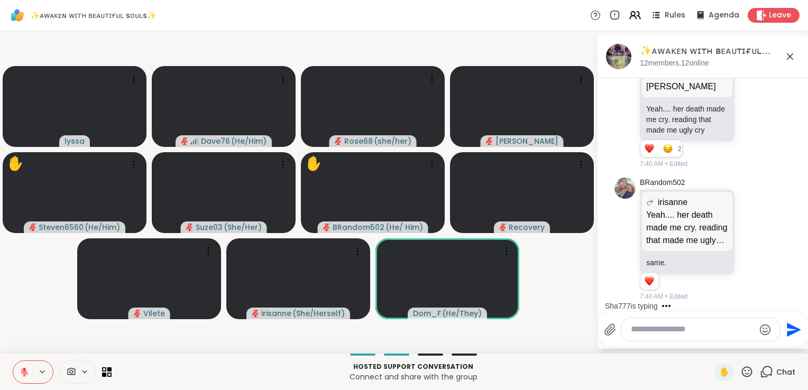
click at [653, 331] on textarea "Type your message" at bounding box center [692, 329] width 123 height 11
type textarea "**********"
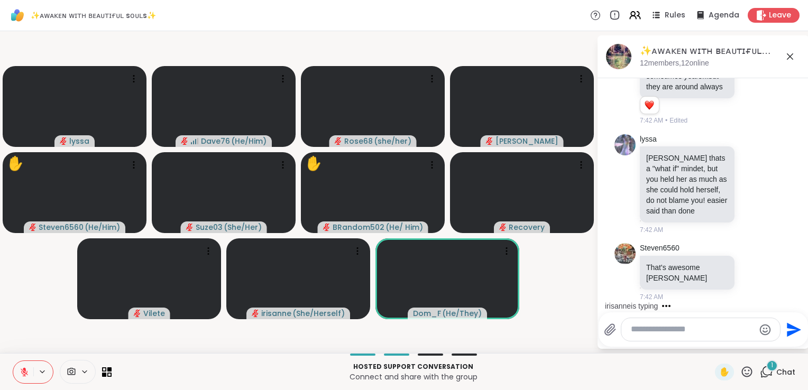
scroll to position [12454, 0]
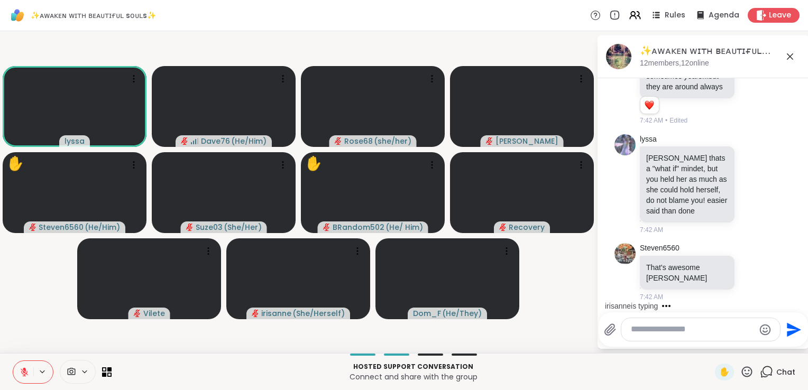
click at [20, 371] on icon at bounding box center [25, 373] width 10 height 10
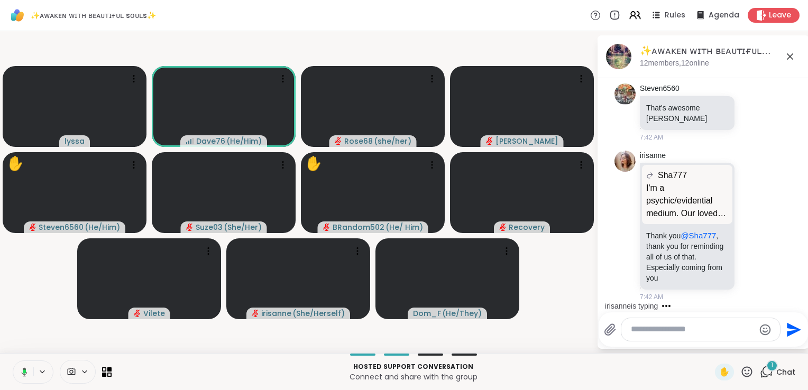
scroll to position [12614, 0]
click at [20, 371] on icon at bounding box center [25, 373] width 10 height 10
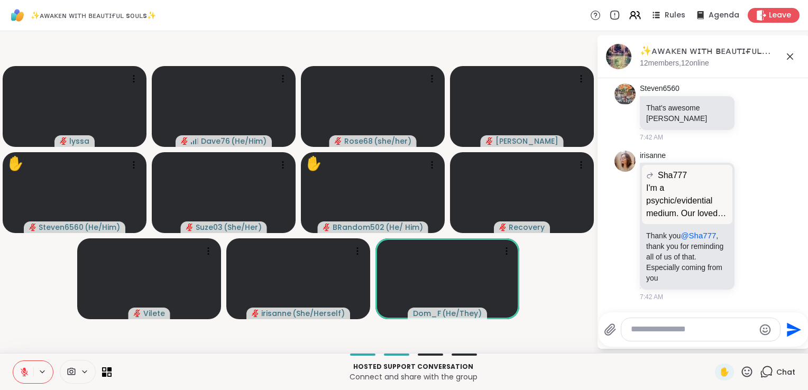
click at [801, 113] on html "✨ᴀᴡᴀᴋᴇɴ ᴡɪᴛʜ ʙᴇᴀᴜᴛɪғᴜʟ sᴏᴜʟs✨ Rules Agenda Leave lyssa Dave76 ( He/Him ) Rose68…" at bounding box center [404, 195] width 808 height 390
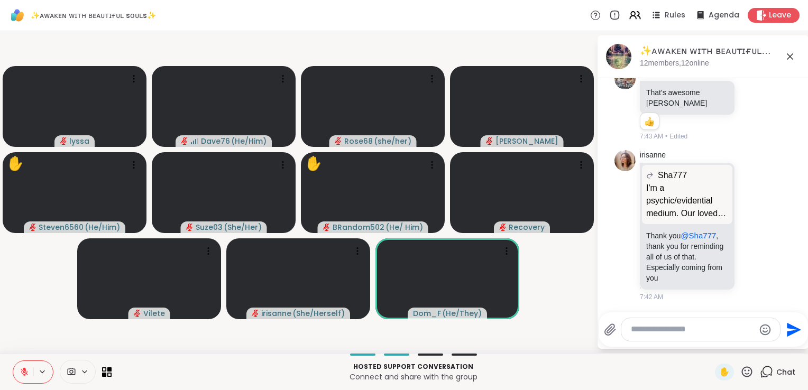
click at [752, 8] on icon at bounding box center [752, 8] width 0 height 0
click at [704, 332] on textarea "Type your message" at bounding box center [692, 329] width 123 height 11
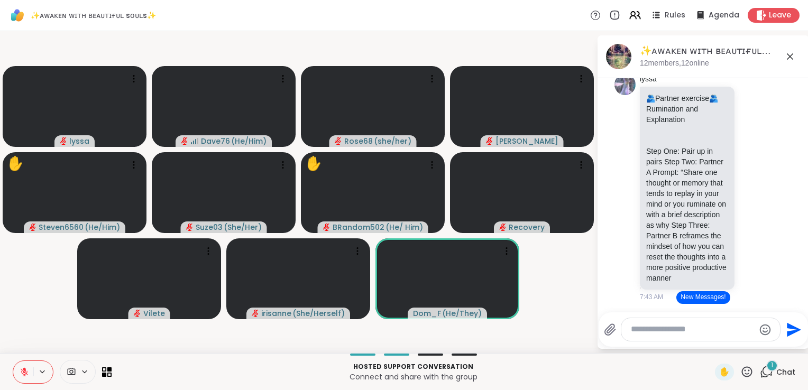
click at [716, 295] on button "New Messages!" at bounding box center [702, 297] width 53 height 13
click at [43, 375] on icon at bounding box center [42, 372] width 8 height 9
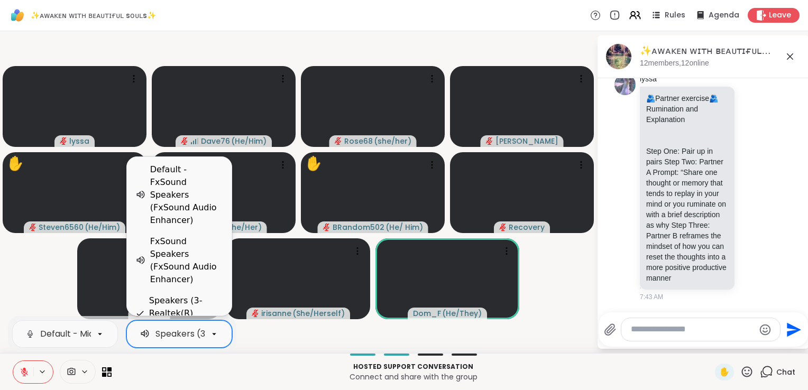
scroll to position [0, 64]
click at [194, 340] on div "Speakers (3- Realtek(R) Audio)" at bounding box center [156, 334] width 131 height 13
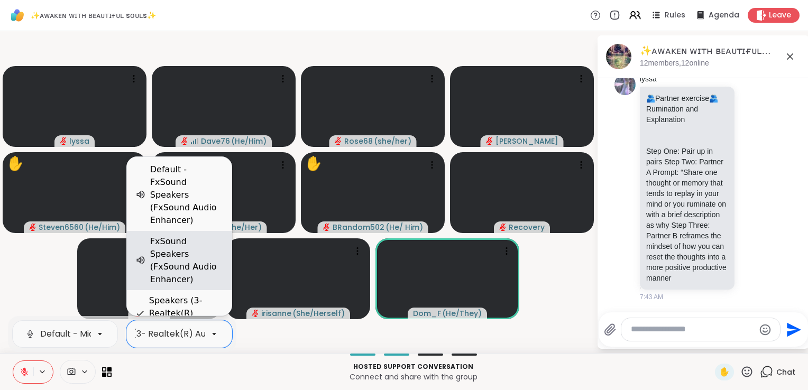
click at [190, 269] on div "FxSound Speakers (FxSound Audio Enhancer)" at bounding box center [186, 260] width 73 height 51
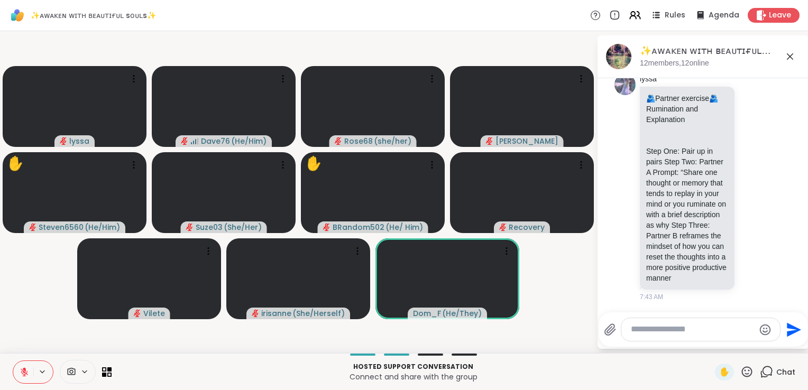
click at [226, 372] on p "Connect and share with the group" at bounding box center [413, 377] width 591 height 11
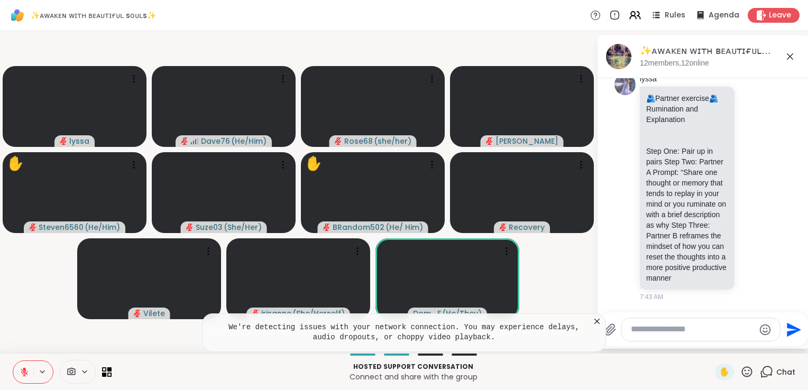
click at [594, 324] on icon at bounding box center [597, 321] width 11 height 11
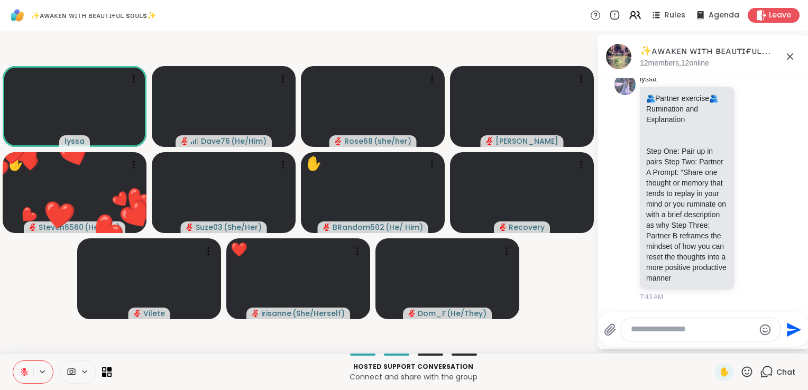
scroll to position [12916, 0]
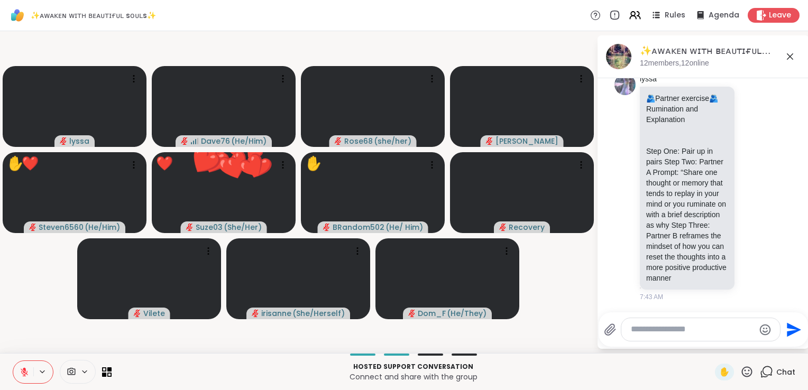
click at [22, 376] on icon at bounding box center [25, 373] width 10 height 10
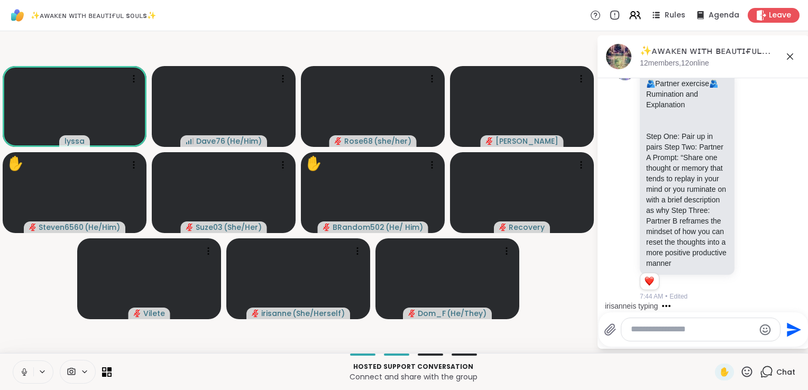
scroll to position [12931, 0]
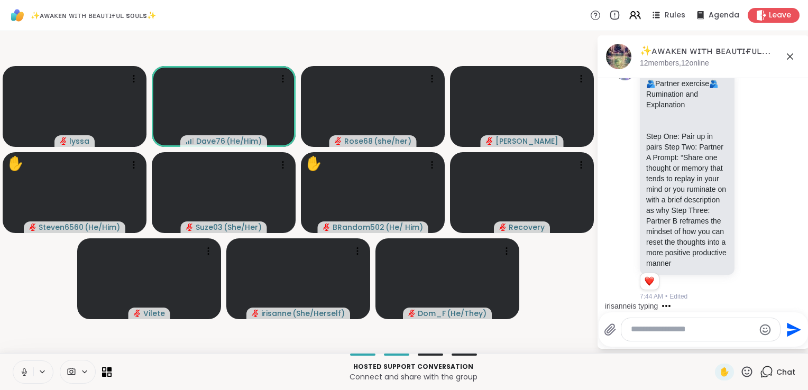
click at [22, 376] on icon at bounding box center [25, 373] width 10 height 10
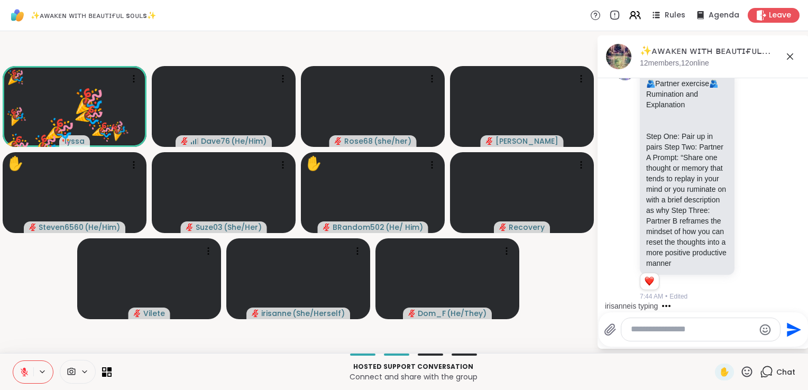
click at [740, 371] on icon at bounding box center [746, 371] width 13 height 13
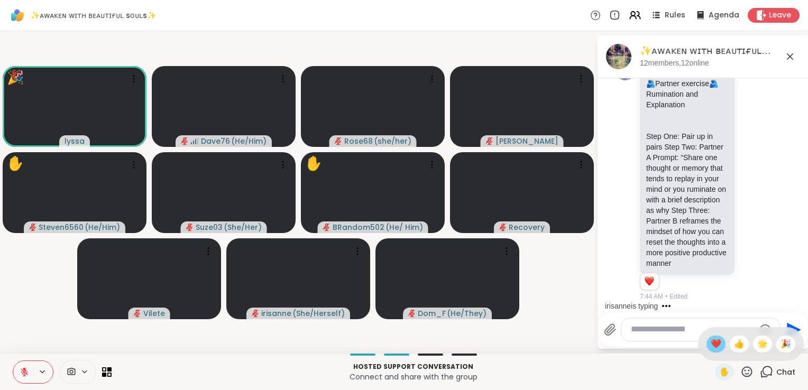
click at [711, 346] on span "❤️" at bounding box center [716, 344] width 11 height 13
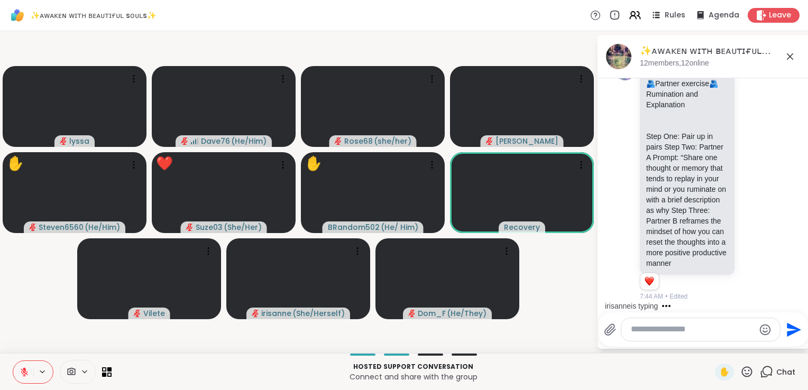
click at [740, 372] on icon at bounding box center [746, 371] width 13 height 13
click at [711, 346] on span "❤️" at bounding box center [716, 344] width 11 height 13
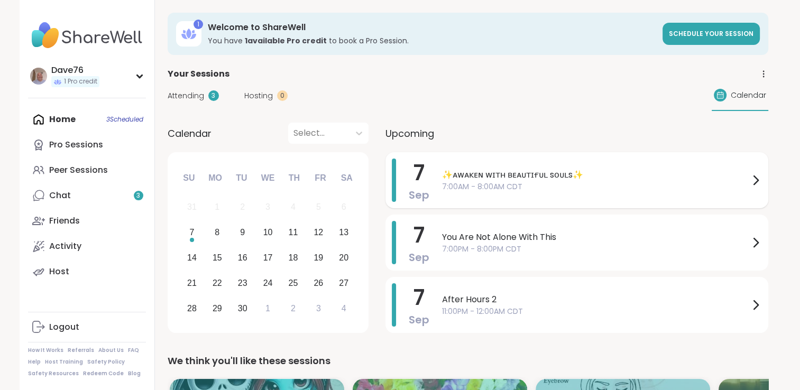
click at [516, 177] on span "✨ᴀᴡᴀᴋᴇɴ ᴡɪᴛʜ ʙᴇᴀᴜᴛɪғᴜʟ sᴏᴜʟs✨" at bounding box center [595, 175] width 307 height 13
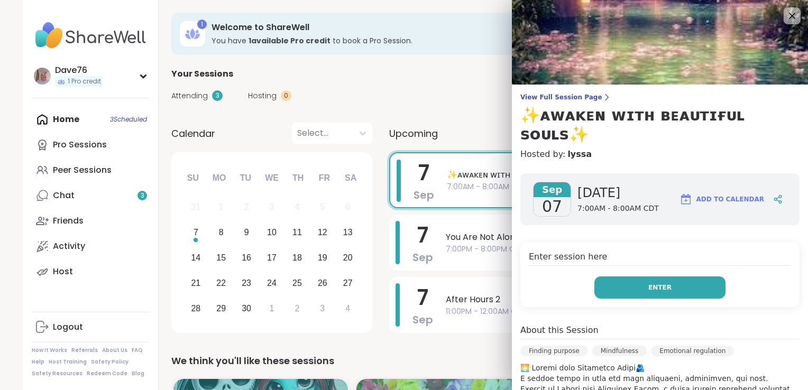
click at [634, 277] on button "Enter" at bounding box center [659, 288] width 131 height 22
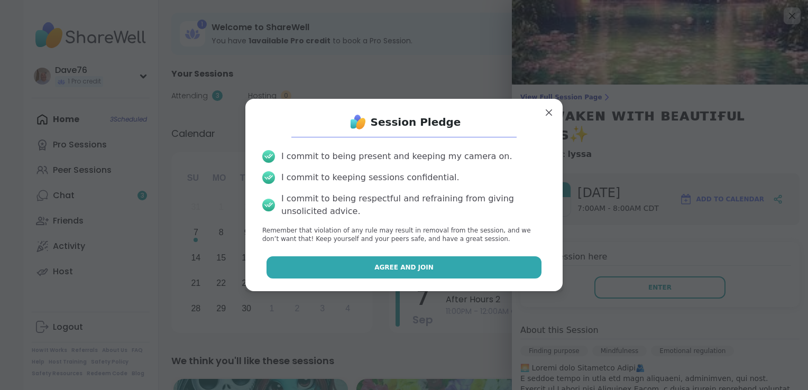
click at [489, 271] on button "Agree and Join" at bounding box center [405, 267] width 276 height 22
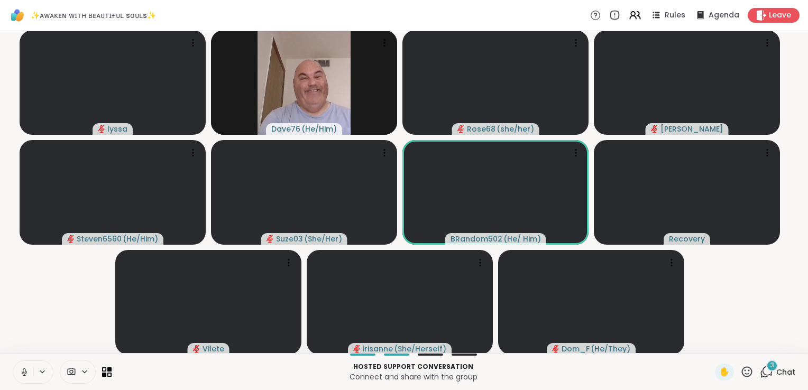
click at [25, 373] on icon at bounding box center [24, 372] width 5 height 3
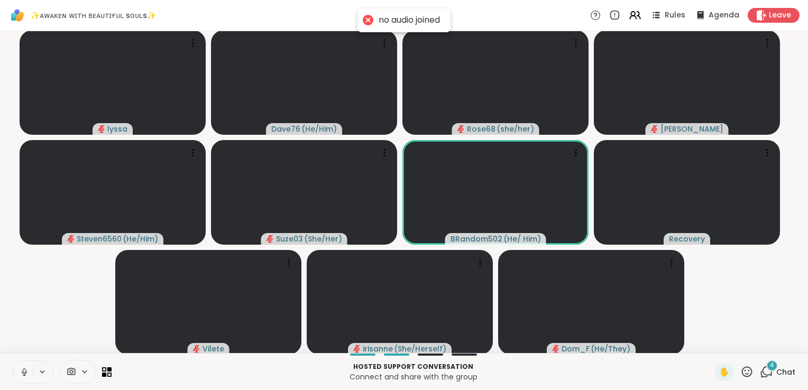
click at [25, 373] on icon at bounding box center [24, 372] width 5 height 3
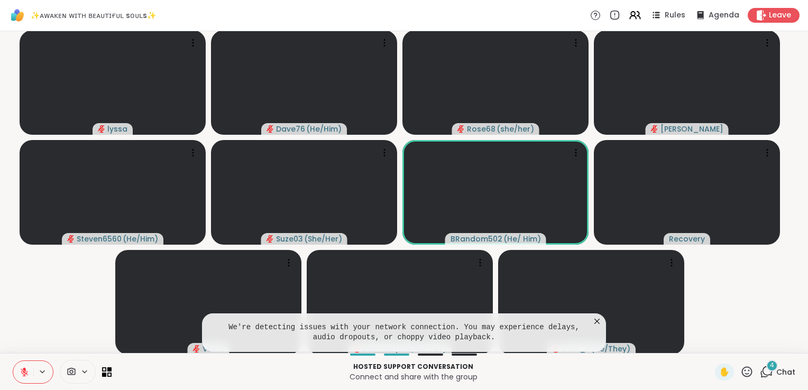
click at [594, 321] on icon at bounding box center [596, 321] width 5 height 5
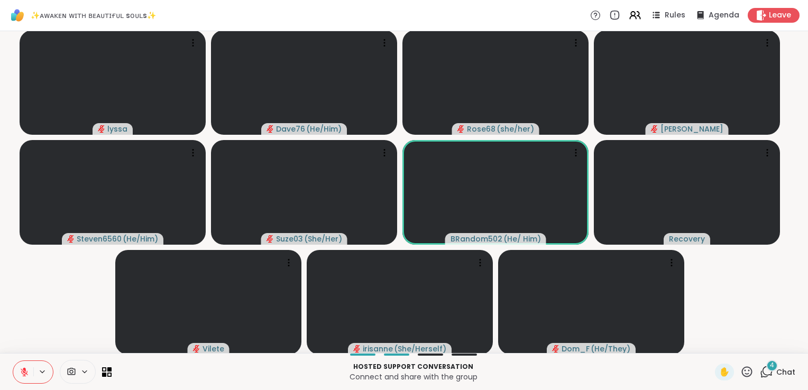
click at [763, 375] on icon at bounding box center [768, 371] width 10 height 10
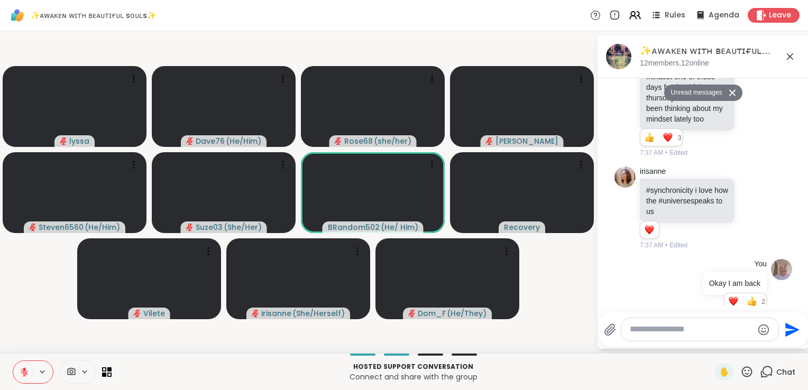
scroll to position [13386, 0]
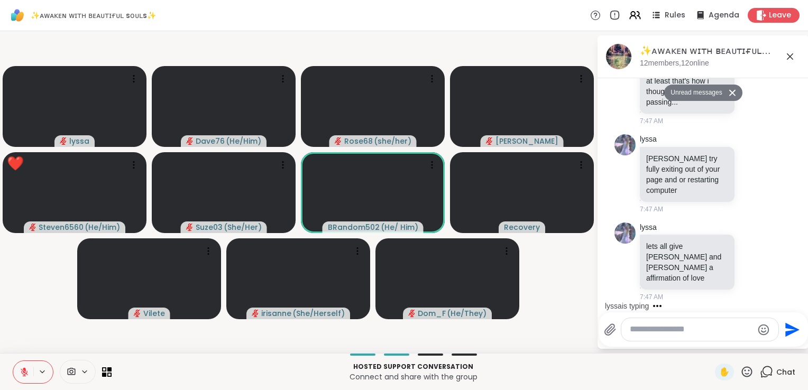
click at [742, 374] on icon at bounding box center [747, 371] width 11 height 11
click at [711, 346] on span "❤️" at bounding box center [716, 344] width 11 height 13
click at [682, 336] on div at bounding box center [699, 329] width 157 height 23
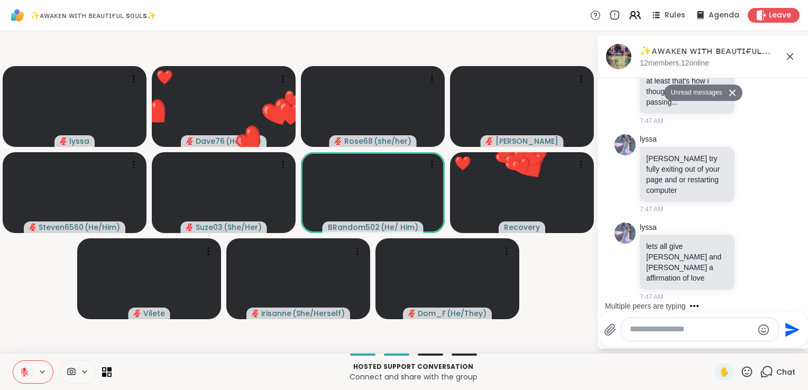
click at [675, 331] on textarea "Type your message" at bounding box center [691, 329] width 123 height 11
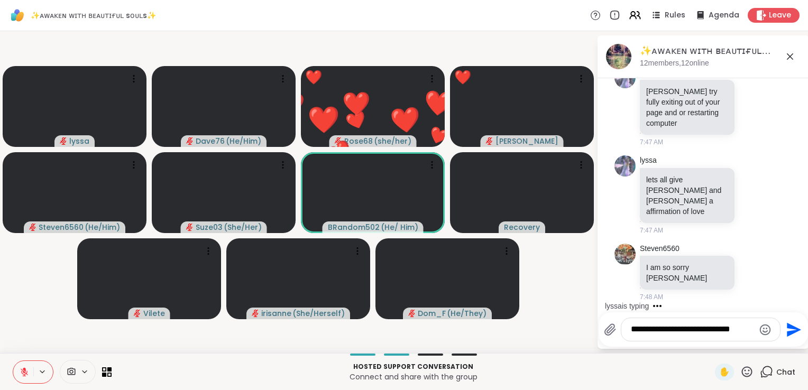
scroll to position [13428, 0]
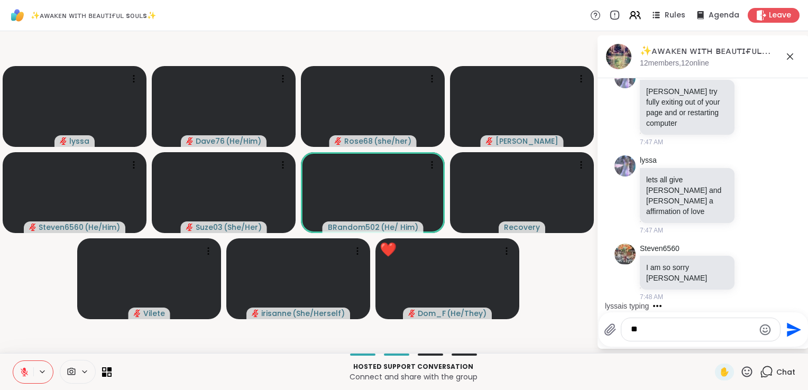
type textarea "*"
type textarea "**********"
click at [799, 327] on icon "Send" at bounding box center [792, 330] width 17 height 17
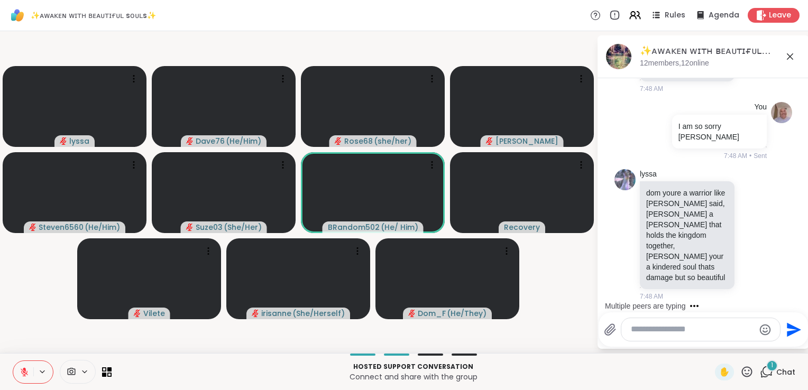
scroll to position [13625, 0]
click at [718, 333] on textarea "Type your message" at bounding box center [692, 329] width 123 height 11
type textarea "**********"
click at [797, 328] on icon "Send" at bounding box center [792, 330] width 17 height 17
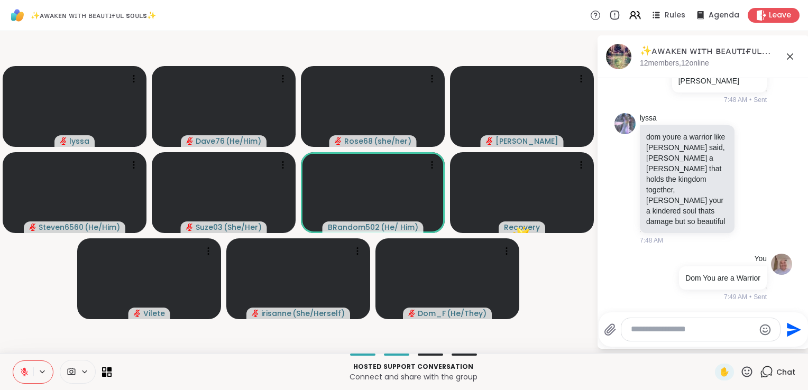
scroll to position [13692, 0]
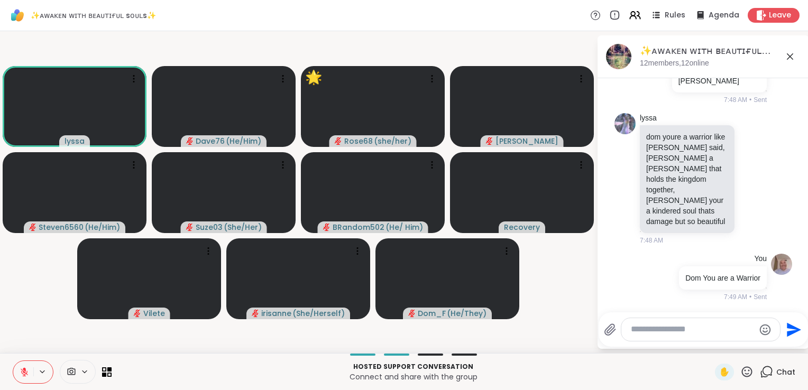
click at [700, 331] on textarea "Type your message" at bounding box center [692, 329] width 123 height 11
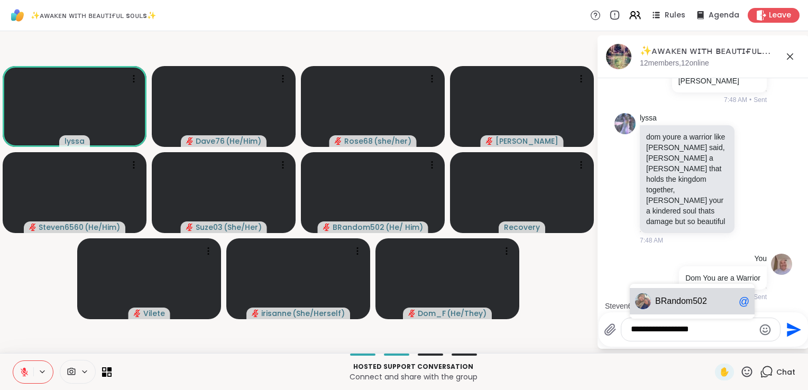
click at [691, 309] on div "BRa ndom502 @" at bounding box center [692, 301] width 125 height 26
type textarea "**********"
click at [788, 333] on icon "Send" at bounding box center [794, 330] width 14 height 14
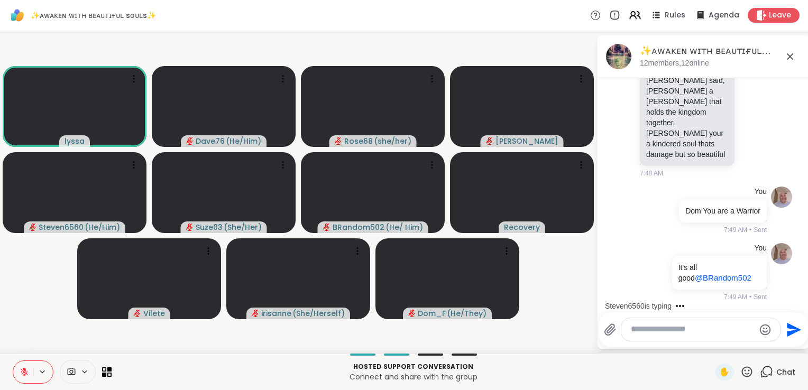
scroll to position [13758, 0]
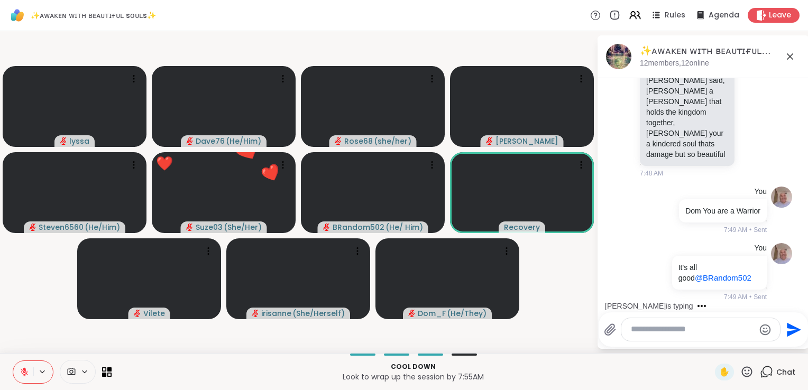
click at [740, 375] on icon at bounding box center [746, 371] width 13 height 13
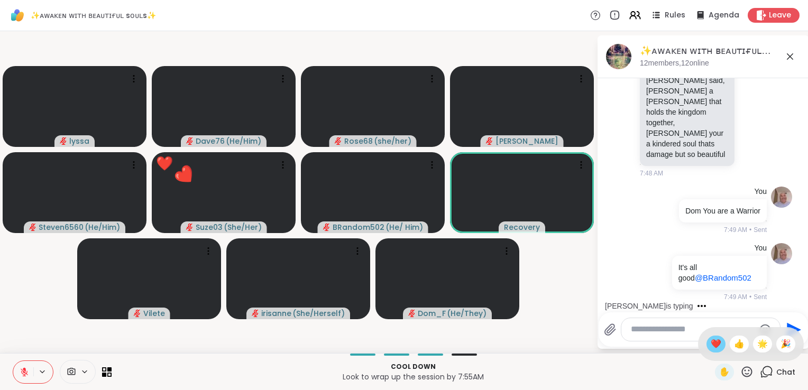
click at [711, 345] on span "❤️" at bounding box center [716, 344] width 11 height 13
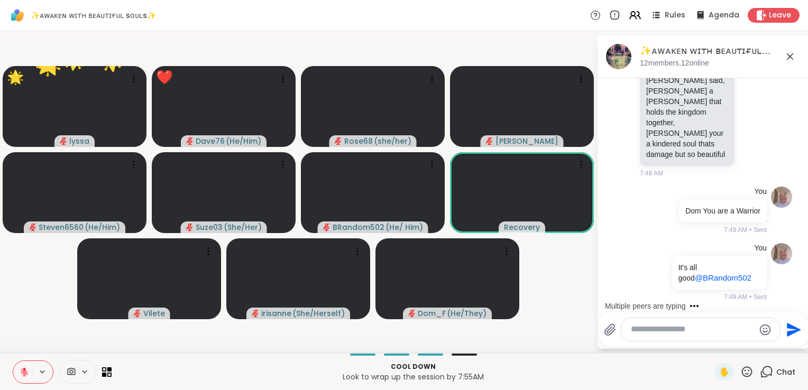
click at [740, 369] on icon at bounding box center [746, 371] width 13 height 13
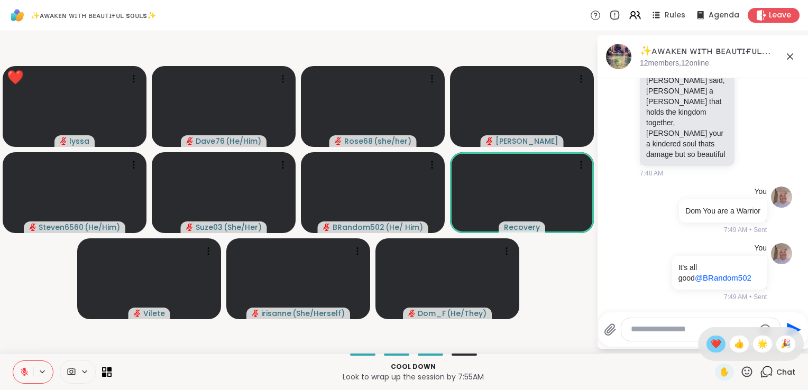
click at [711, 349] on span "❤️" at bounding box center [716, 344] width 11 height 13
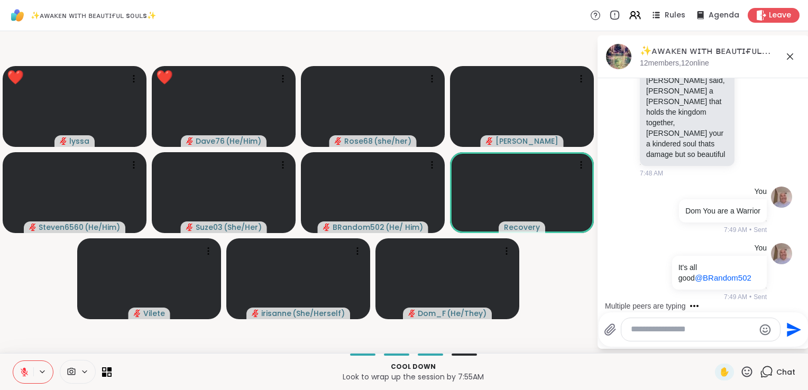
click at [740, 372] on icon at bounding box center [746, 371] width 13 height 13
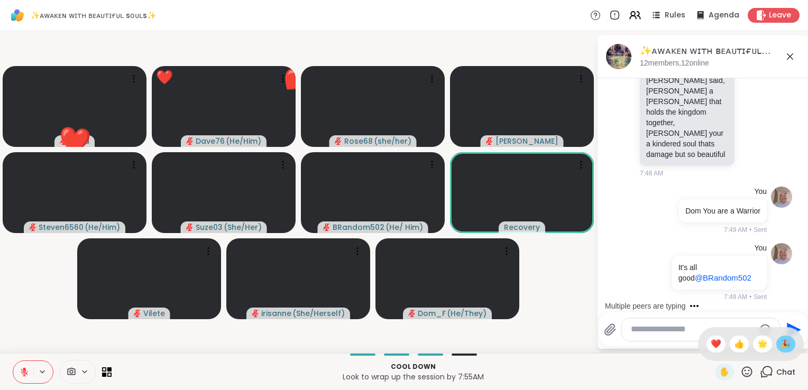
click at [781, 345] on span "🎉" at bounding box center [786, 344] width 11 height 13
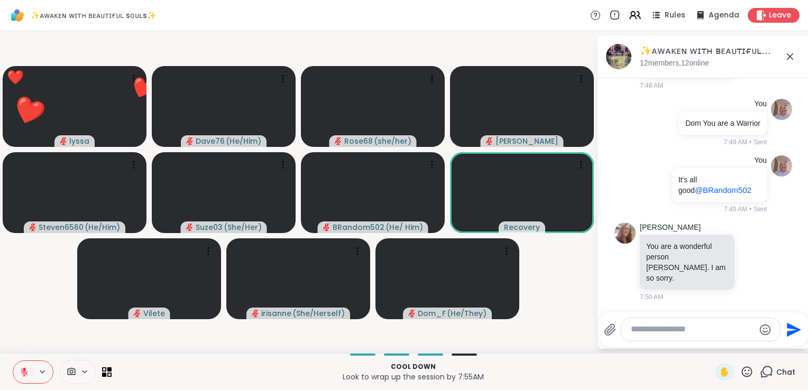
scroll to position [13836, 0]
click at [663, 333] on textarea "Type your message" at bounding box center [692, 329] width 123 height 11
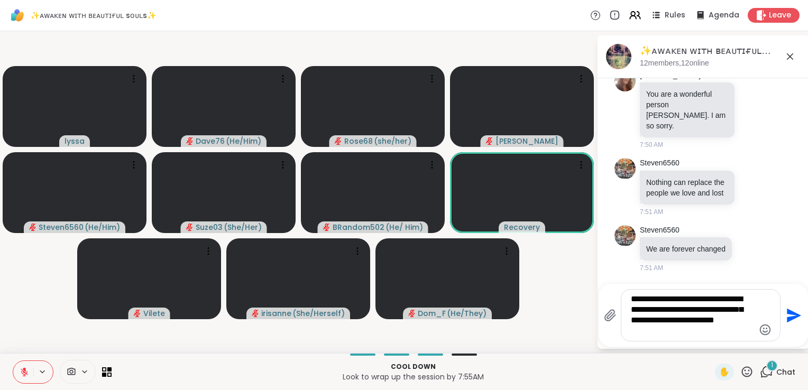
scroll to position [14008, 0]
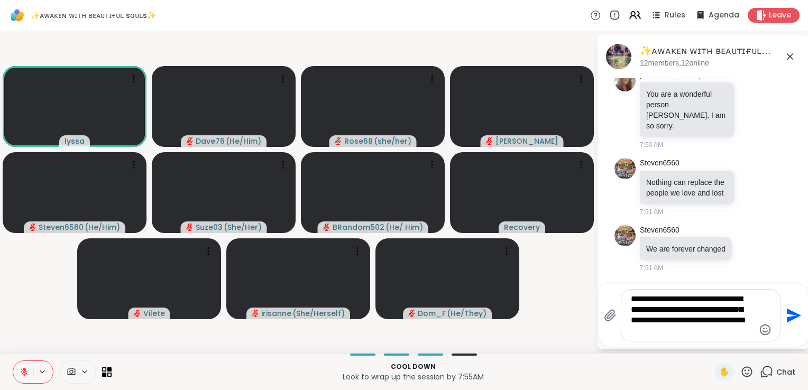
type textarea "**********"
click at [792, 312] on icon "Send" at bounding box center [792, 315] width 17 height 17
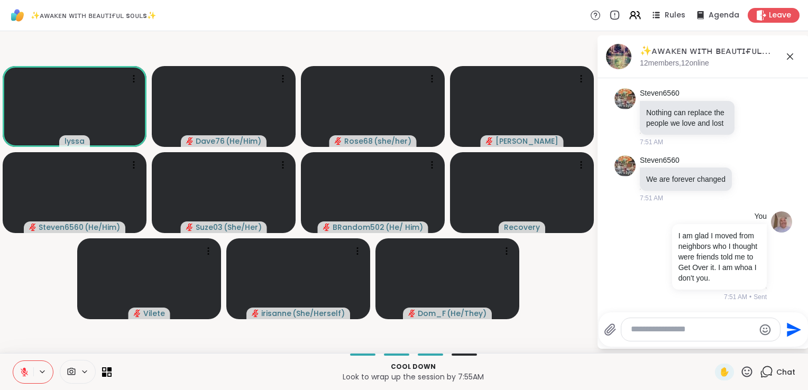
scroll to position [14089, 0]
click at [687, 334] on textarea "Type your message" at bounding box center [692, 329] width 123 height 11
click at [704, 333] on textarea "Type your message" at bounding box center [692, 329] width 123 height 11
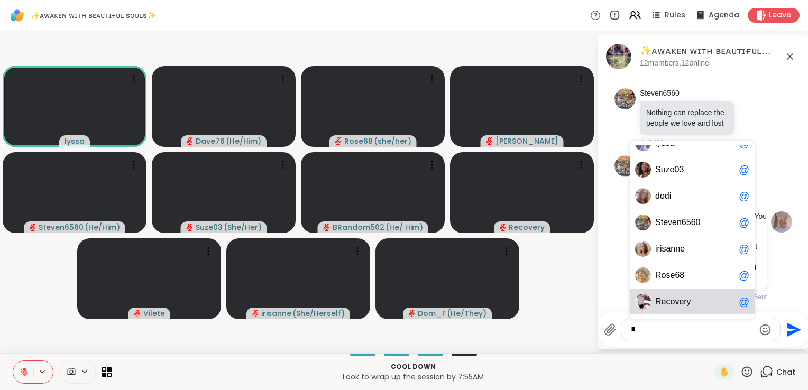
scroll to position [16, 0]
click at [671, 330] on textarea "*" at bounding box center [692, 329] width 123 height 11
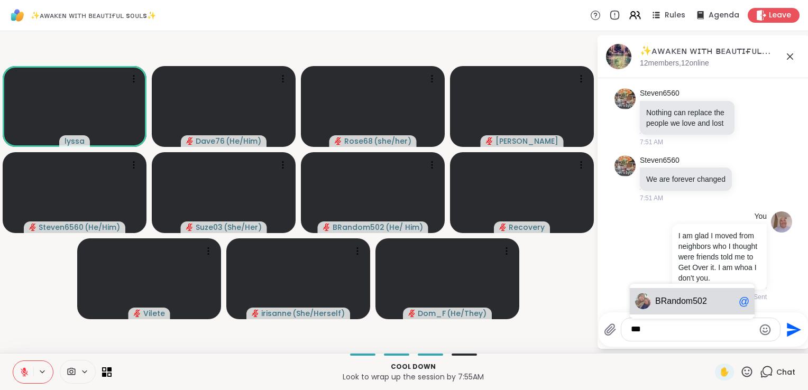
click at [685, 302] on span "andom502" at bounding box center [687, 301] width 40 height 11
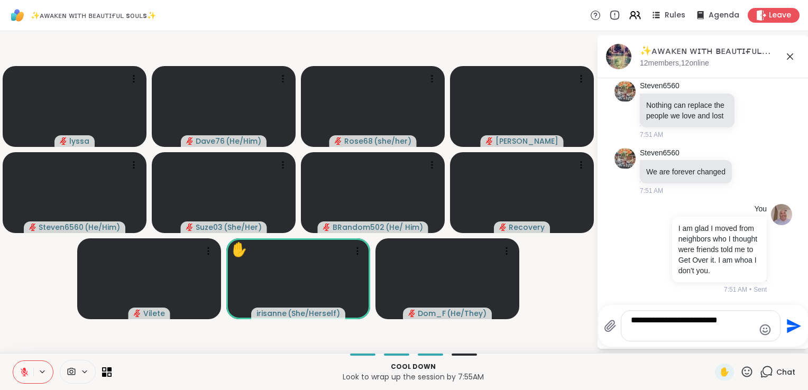
type textarea "**********"
click at [787, 327] on icon "Send" at bounding box center [792, 326] width 17 height 17
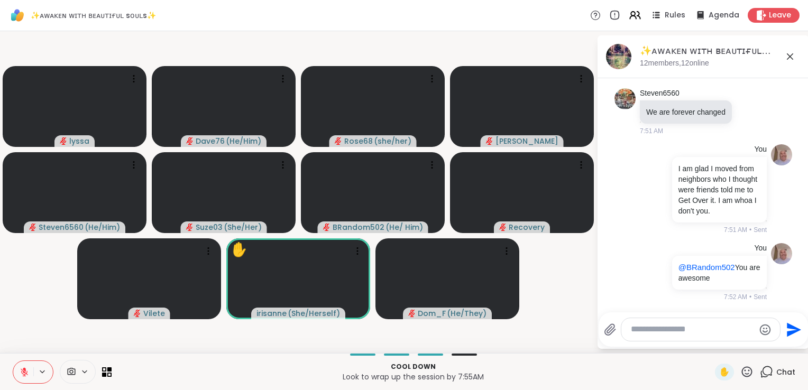
scroll to position [14156, 0]
click at [85, 375] on icon at bounding box center [84, 372] width 8 height 9
click at [40, 373] on icon at bounding box center [42, 372] width 8 height 9
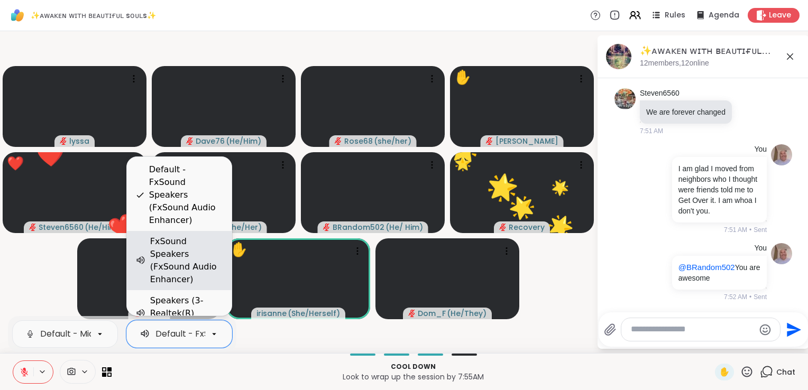
scroll to position [0, 163]
click at [199, 272] on div "FxSound Speakers (FxSound Audio Enhancer)" at bounding box center [186, 260] width 73 height 51
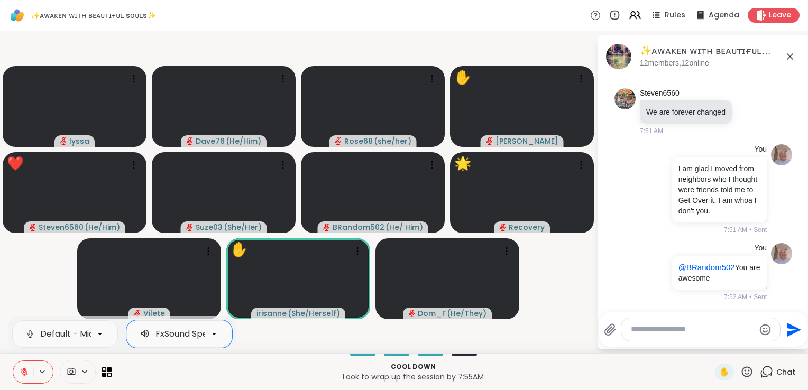
scroll to position [0, 124]
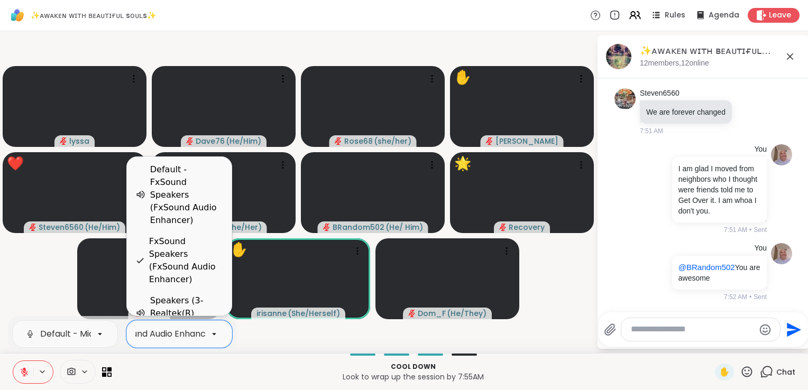
click at [196, 329] on div "FxSound Speakers (FxSound Audio Enhancer)" at bounding box center [125, 334] width 187 height 13
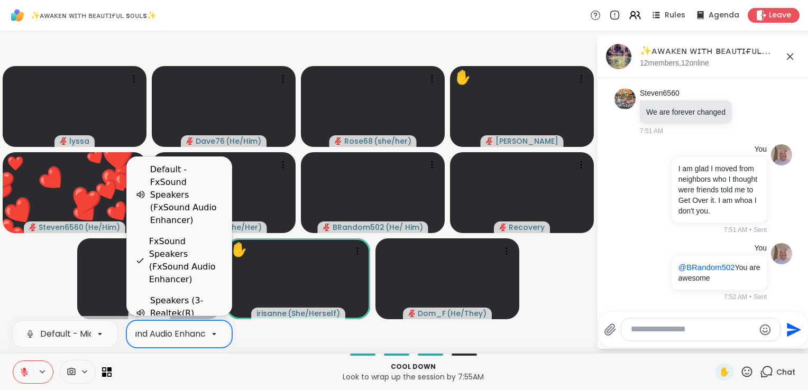
click at [191, 330] on div "FxSound Speakers (FxSound Audio Enhancer)" at bounding box center [125, 334] width 187 height 13
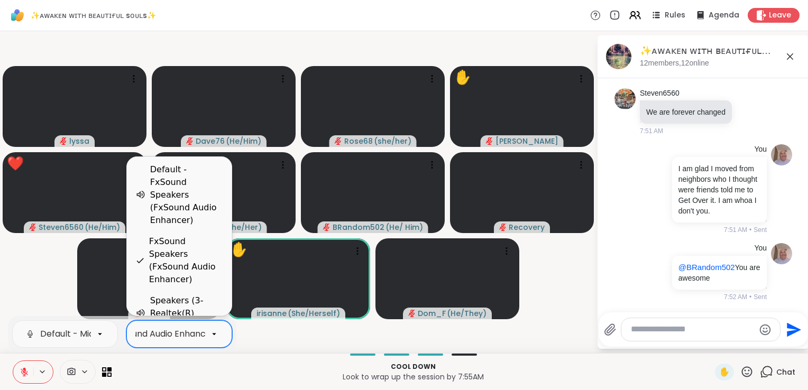
click at [185, 262] on div "FxSound Speakers (FxSound Audio Enhancer)" at bounding box center [186, 260] width 74 height 51
click at [216, 334] on icon at bounding box center [214, 334] width 10 height 10
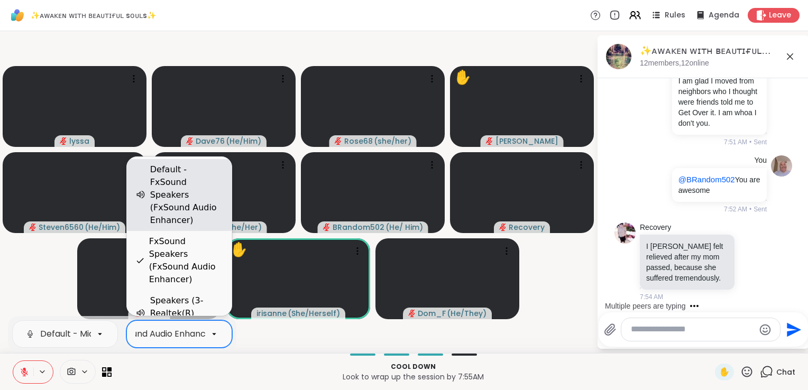
click at [201, 217] on div "Default - FxSound Speakers (FxSound Audio Enhancer)" at bounding box center [186, 194] width 73 height 63
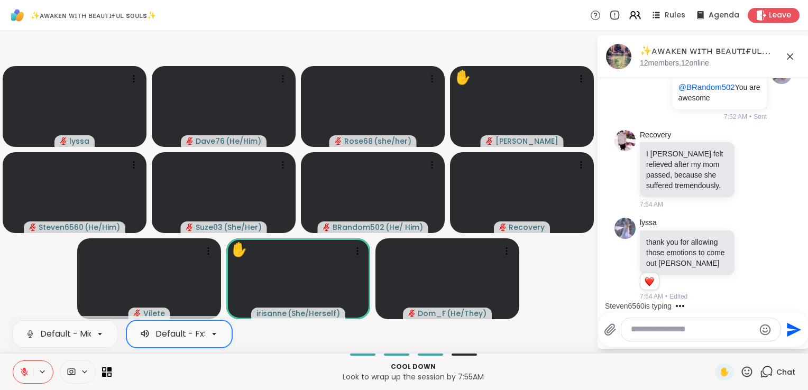
scroll to position [14357, 0]
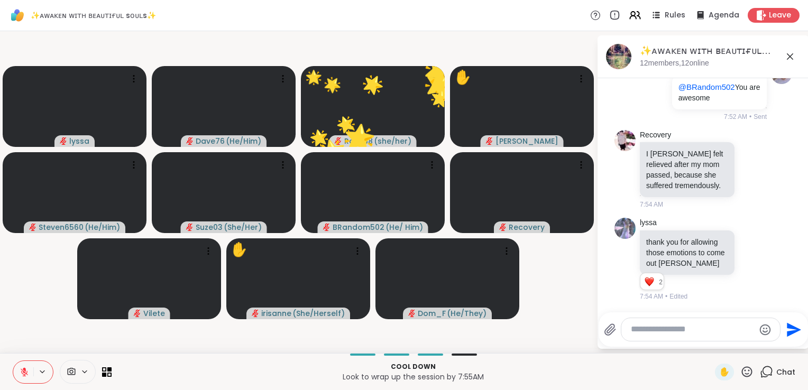
click at [664, 331] on textarea "Type your message" at bounding box center [692, 329] width 123 height 11
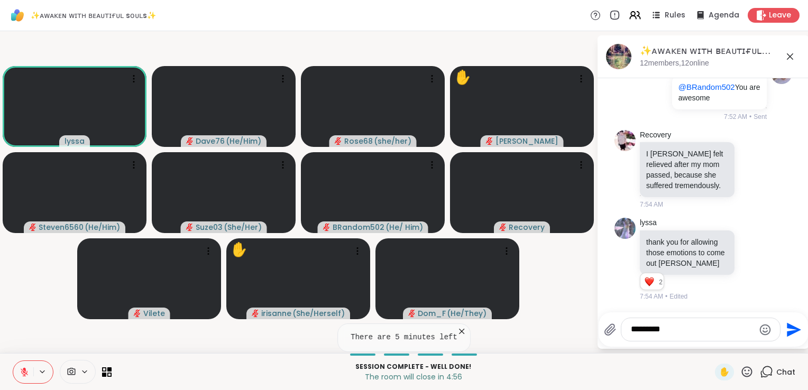
type textarea "**********"
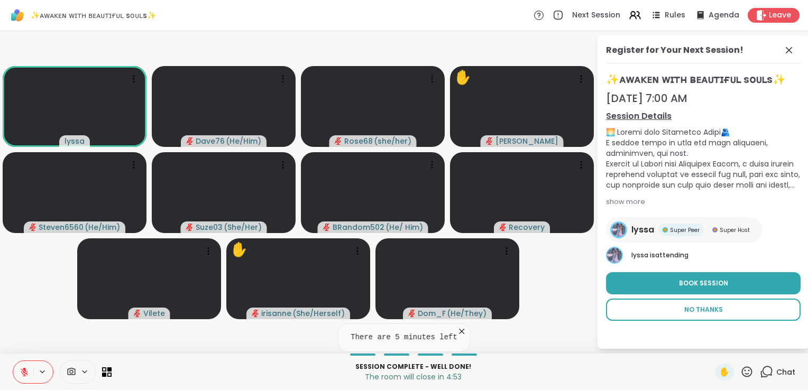
click at [707, 316] on button "No Thanks" at bounding box center [703, 310] width 195 height 22
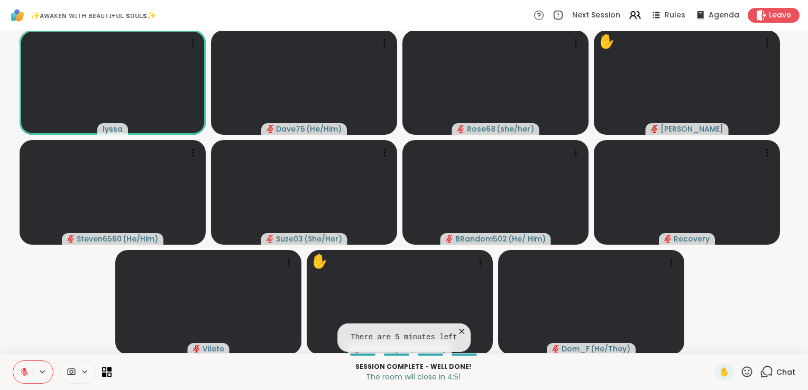
click at [761, 377] on icon at bounding box center [766, 371] width 13 height 13
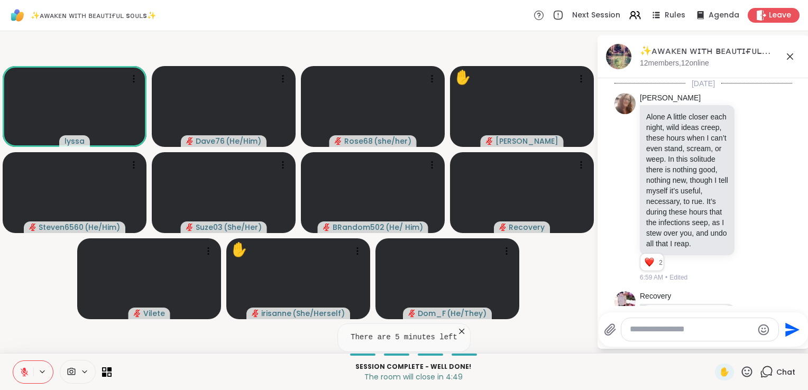
scroll to position [14249, 0]
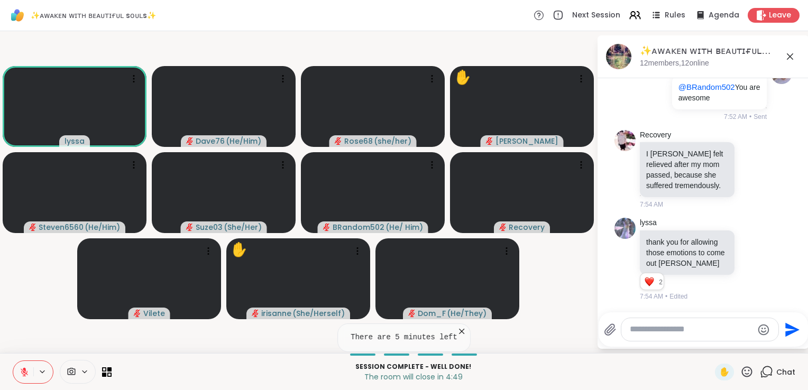
click at [702, 332] on textarea "Type your message" at bounding box center [691, 329] width 123 height 11
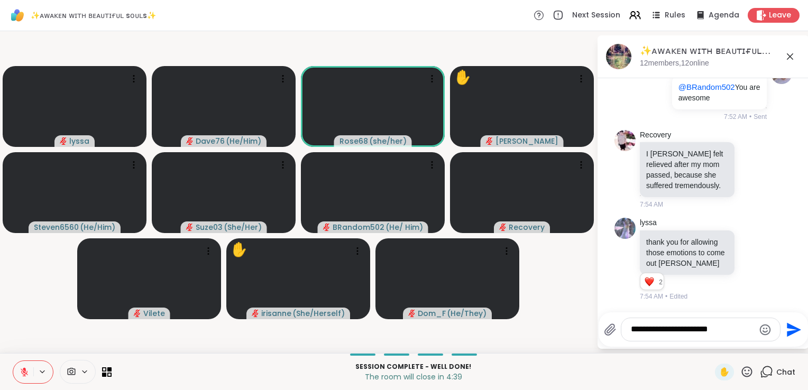
type textarea "**********"
click at [787, 330] on icon "Send" at bounding box center [792, 330] width 17 height 17
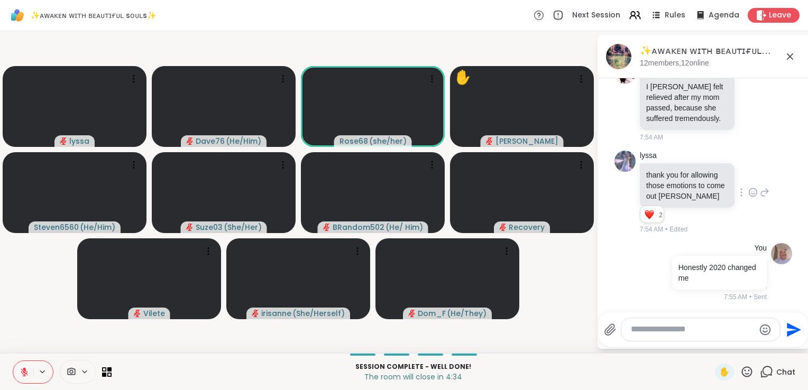
click at [748, 187] on icon at bounding box center [753, 192] width 10 height 11
click at [748, 171] on div "Select Reaction: Heart" at bounding box center [753, 176] width 10 height 10
click at [49, 373] on button at bounding box center [43, 372] width 20 height 9
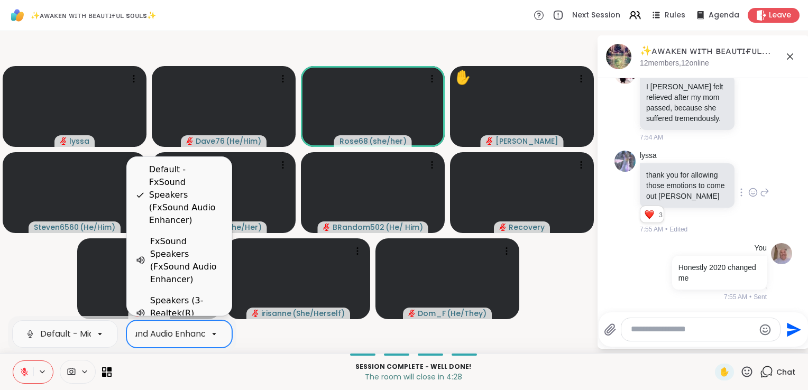
click at [161, 335] on div "Default - FxSound Speakers (FxSound Audio Enhancer)" at bounding box center [106, 334] width 227 height 13
click at [180, 268] on div "FxSound Speakers (FxSound Audio Enhancer)" at bounding box center [186, 260] width 73 height 51
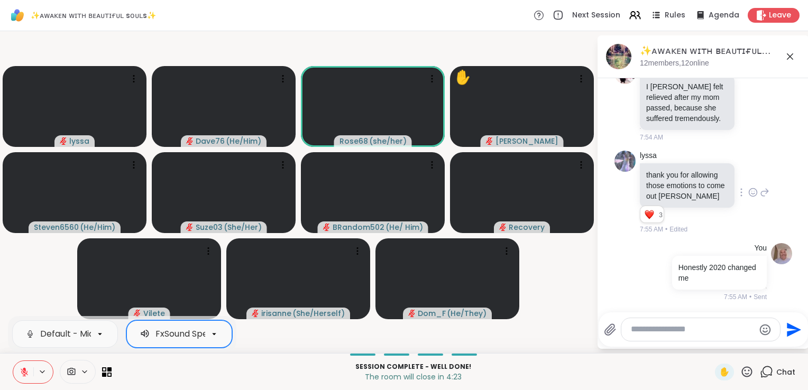
scroll to position [0, 124]
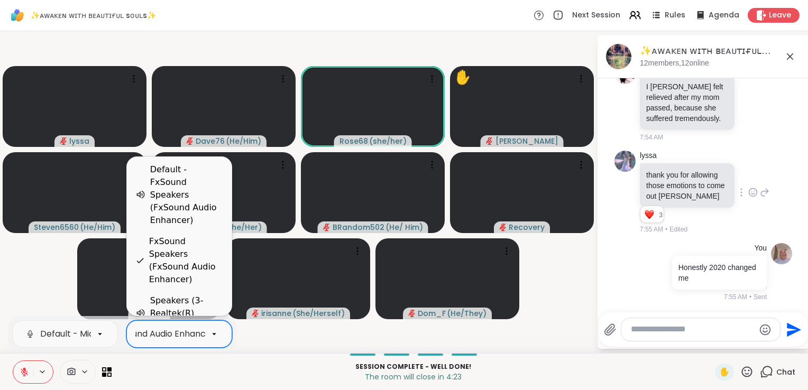
click at [192, 337] on div "FxSound Speakers (FxSound Audio Enhancer)" at bounding box center [125, 334] width 187 height 13
click at [187, 305] on div "Speakers (3- Realtek(R) Audio)" at bounding box center [186, 314] width 73 height 38
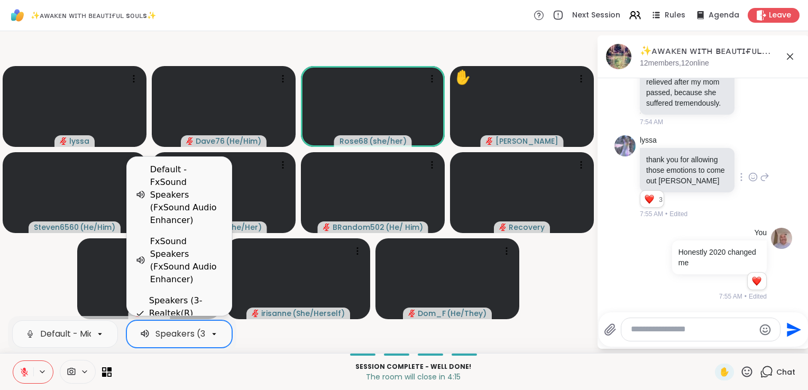
scroll to position [0, 64]
click at [204, 337] on div "Speakers (3- Realtek(R) Audio)" at bounding box center [156, 334] width 131 height 13
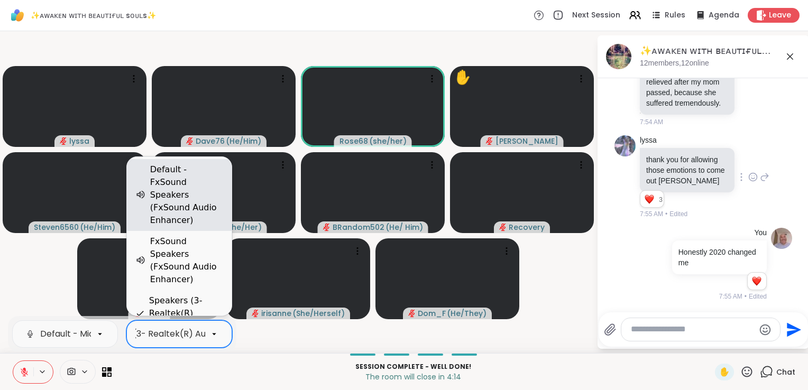
click at [216, 221] on div "Default - FxSound Speakers (FxSound Audio Enhancer)" at bounding box center [186, 194] width 73 height 63
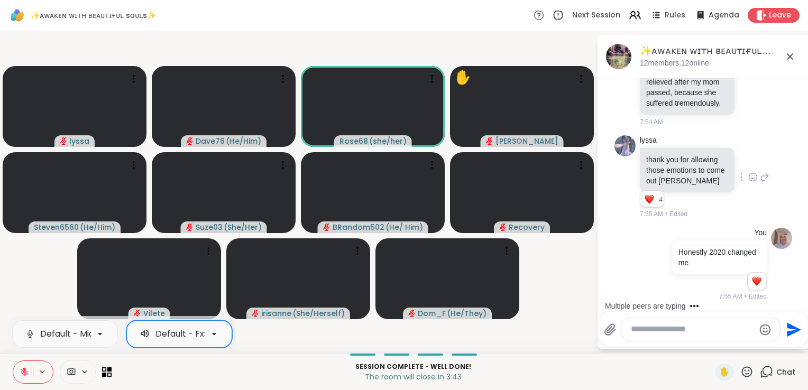
scroll to position [14408, 0]
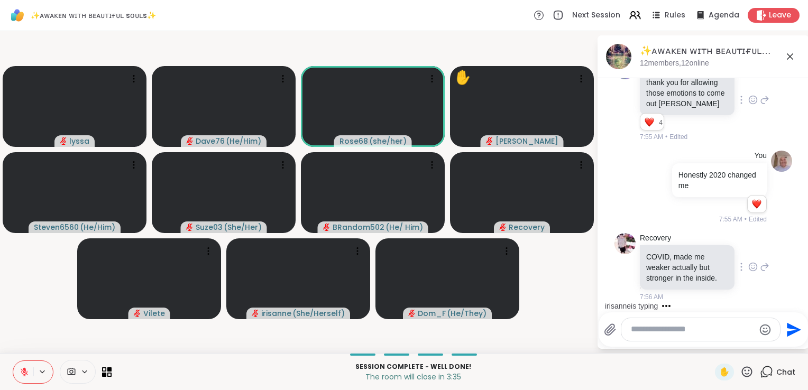
click at [748, 265] on icon at bounding box center [753, 267] width 10 height 11
click at [748, 249] on div "Select Reaction: Heart" at bounding box center [753, 250] width 10 height 10
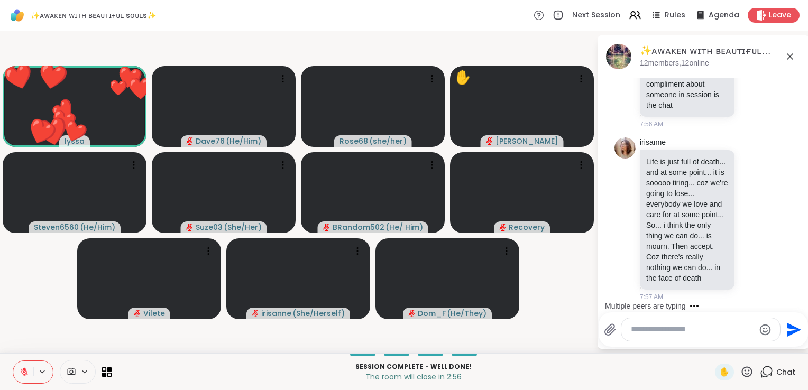
scroll to position [14705, 0]
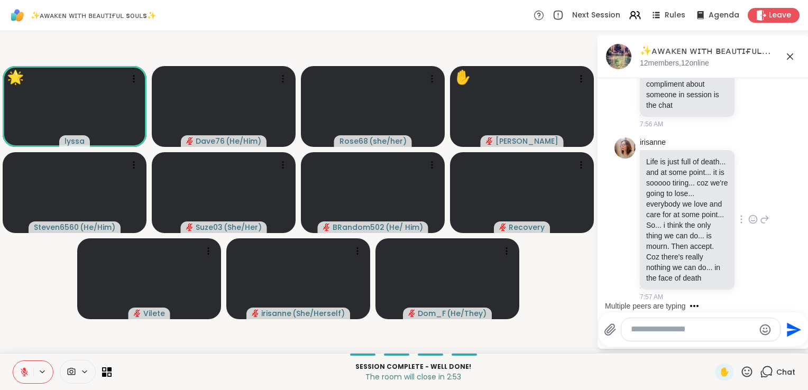
click at [751, 220] on icon at bounding box center [752, 220] width 3 height 1
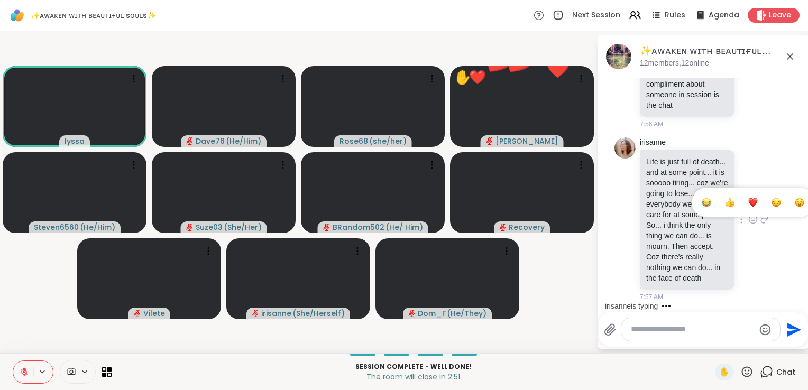
click at [748, 198] on div "Select Reaction: Heart" at bounding box center [753, 203] width 10 height 10
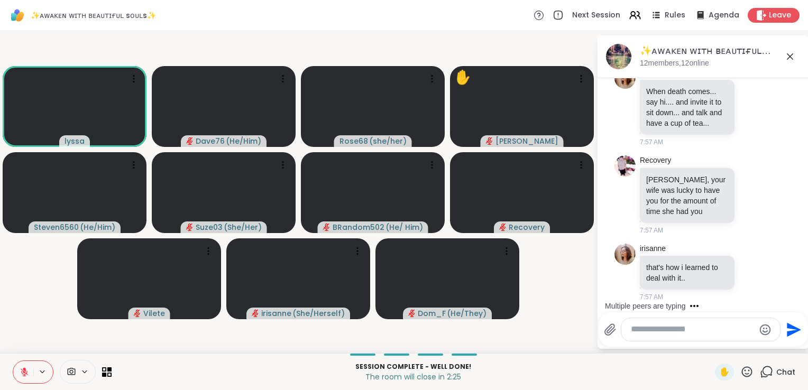
scroll to position [14973, 0]
click at [751, 197] on icon at bounding box center [752, 196] width 3 height 1
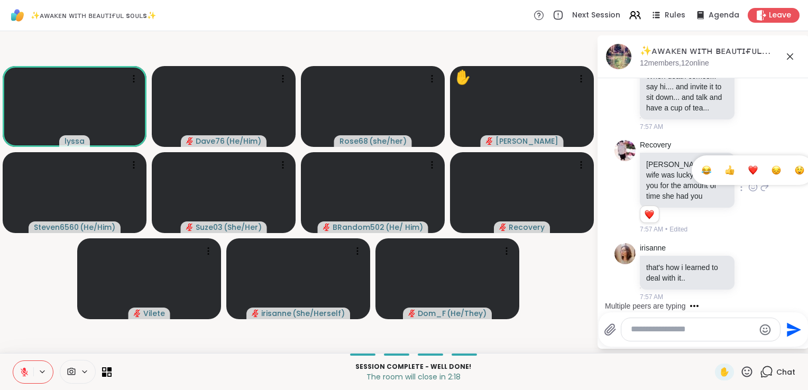
click at [748, 175] on div "Select Reaction: Heart" at bounding box center [753, 171] width 10 height 10
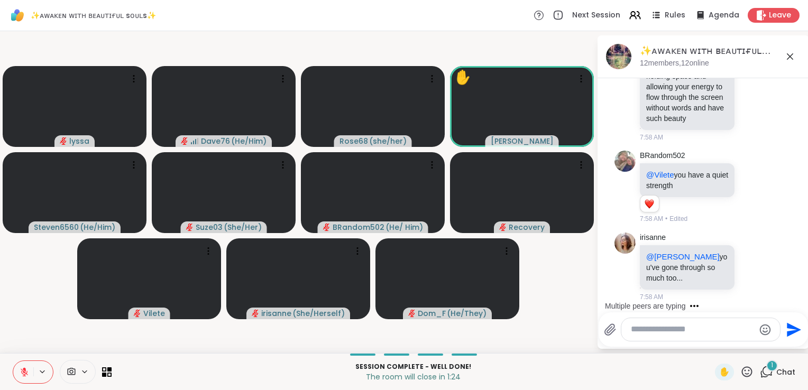
scroll to position [15353, 0]
click at [660, 331] on textarea "Type your message" at bounding box center [692, 329] width 123 height 11
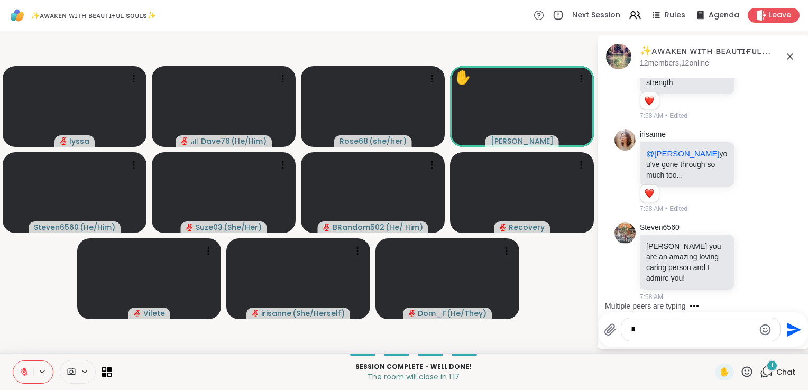
scroll to position [15457, 0]
click at [748, 265] on icon at bounding box center [753, 261] width 10 height 11
click at [748, 249] on div "Select Reaction: Heart" at bounding box center [753, 245] width 10 height 10
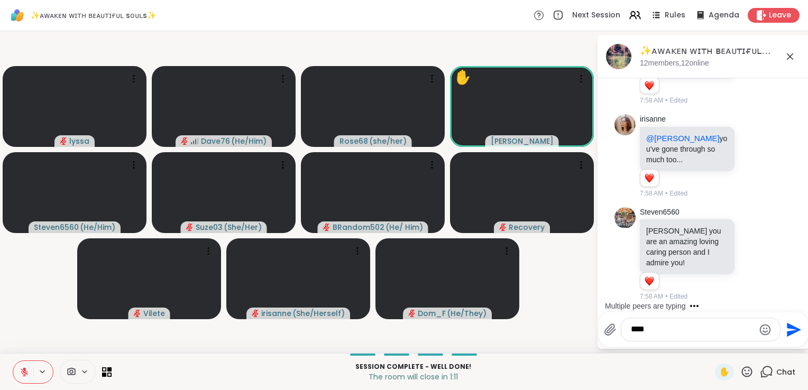
click at [760, 258] on icon at bounding box center [765, 253] width 10 height 13
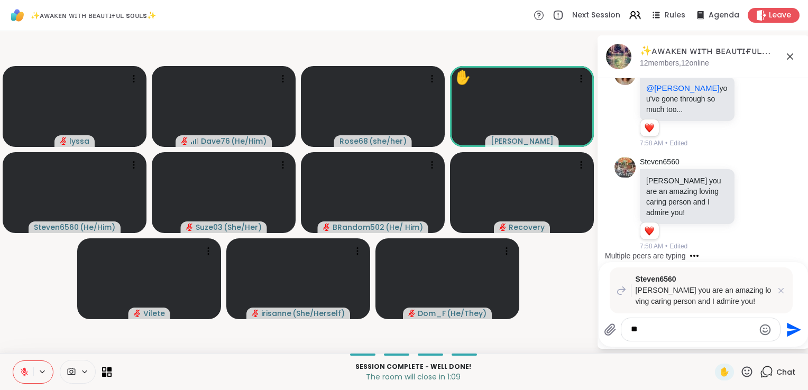
type textarea "*"
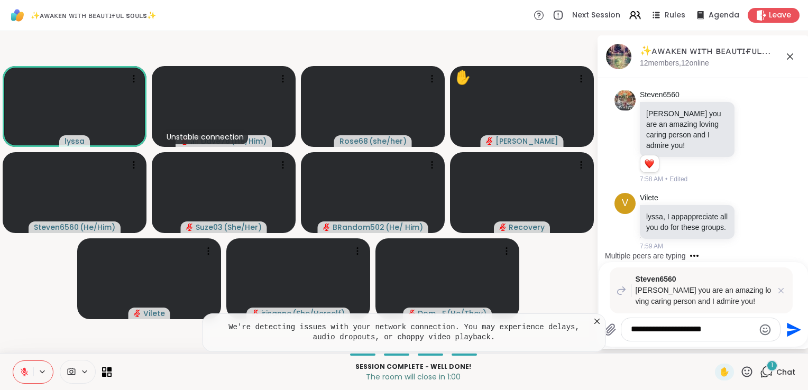
scroll to position [15599, 0]
type textarea "**********"
click at [793, 332] on icon "Send" at bounding box center [794, 330] width 14 height 14
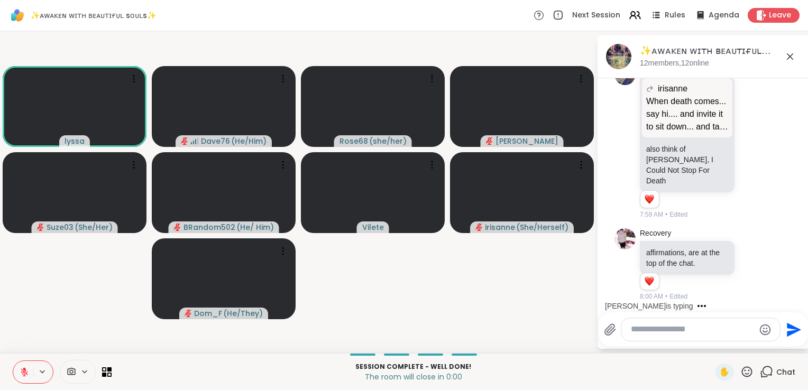
scroll to position [16157, 0]
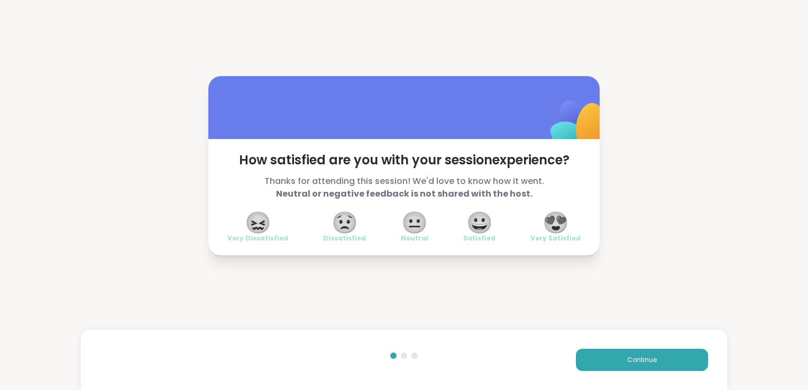
click at [554, 220] on span "😍" at bounding box center [556, 222] width 26 height 19
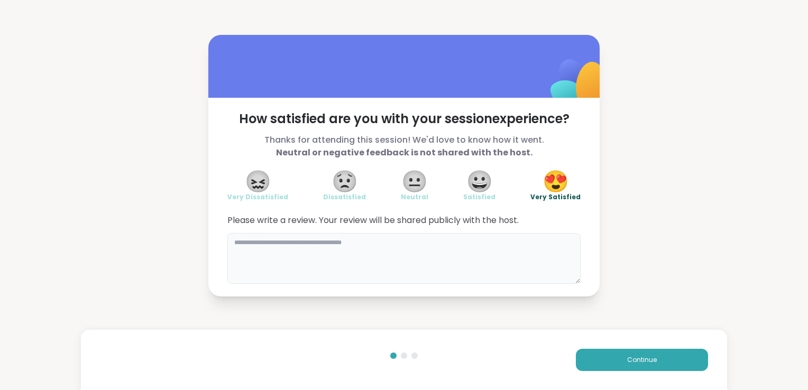
click at [455, 258] on textarea at bounding box center [403, 258] width 353 height 51
type textarea "**********"
click at [646, 364] on span "Continue" at bounding box center [642, 360] width 30 height 10
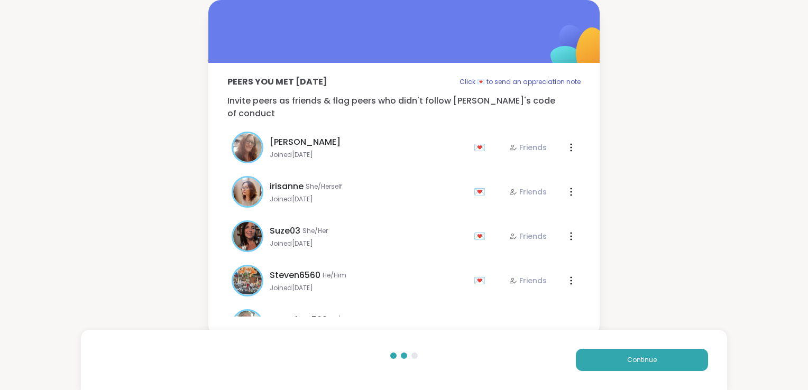
scroll to position [132, 0]
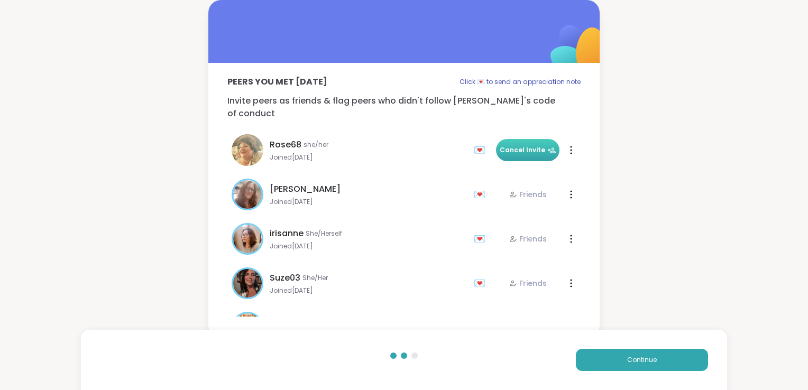
click at [531, 145] on span "Cancel Invite" at bounding box center [528, 150] width 57 height 10
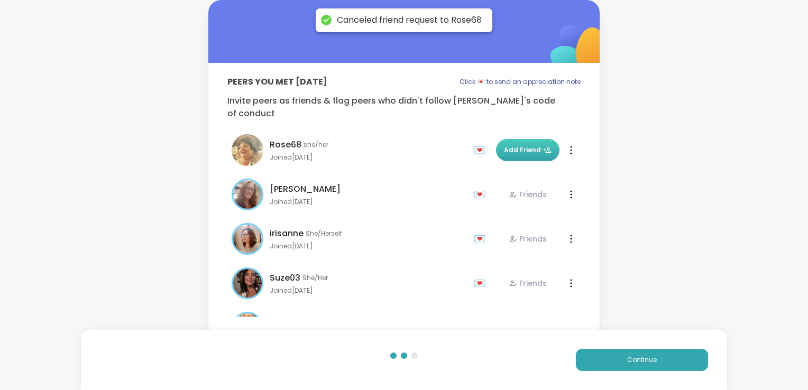
click at [543, 146] on icon at bounding box center [547, 150] width 8 height 8
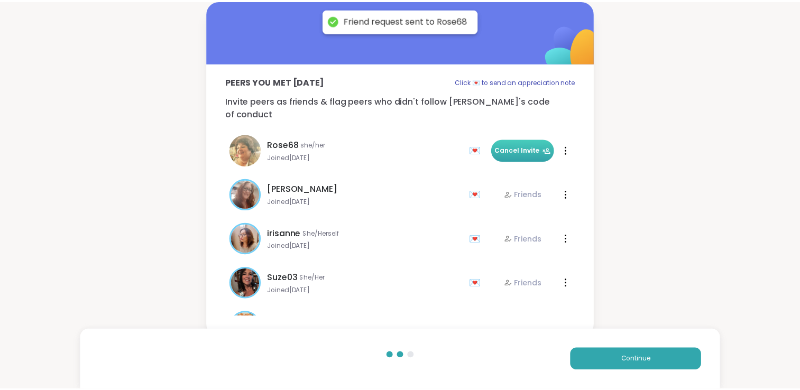
scroll to position [0, 0]
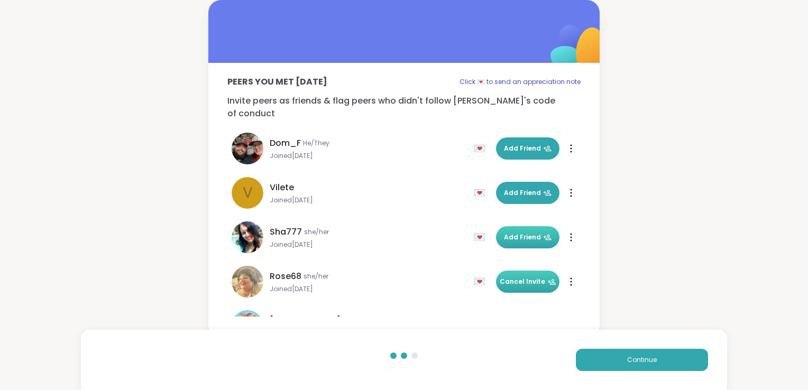
click at [515, 233] on span "Add Friend" at bounding box center [528, 238] width 48 height 10
click at [518, 144] on span "Add Friend" at bounding box center [528, 149] width 48 height 10
click at [520, 188] on span "Add Friend" at bounding box center [528, 193] width 48 height 10
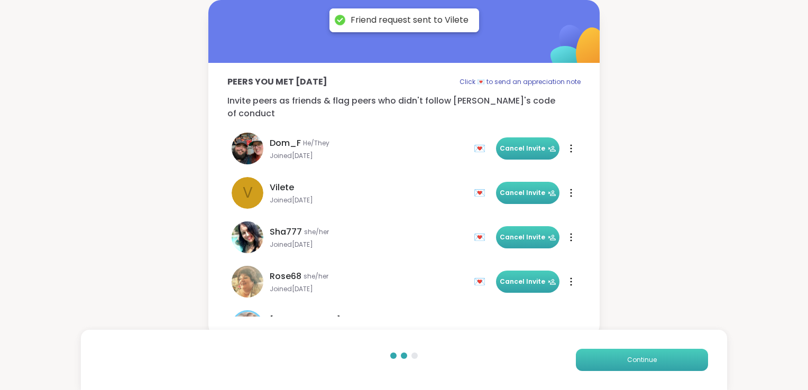
click at [633, 357] on span "Continue" at bounding box center [642, 360] width 30 height 10
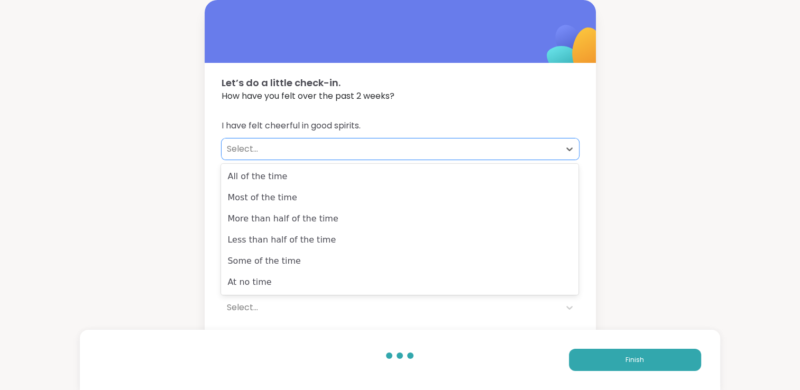
click at [364, 151] on div "Select..." at bounding box center [391, 149] width 328 height 13
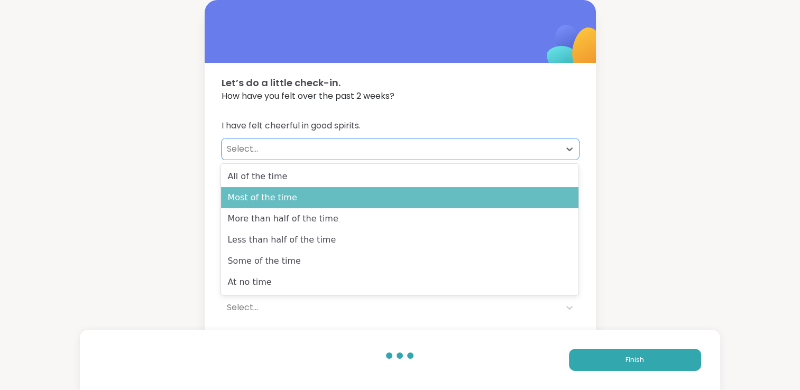
click at [347, 193] on div "Most of the time" at bounding box center [399, 197] width 357 height 21
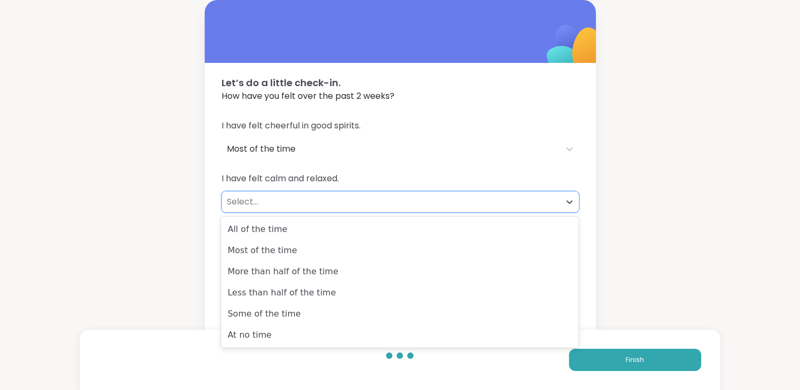
click at [341, 203] on div "Select..." at bounding box center [391, 202] width 328 height 13
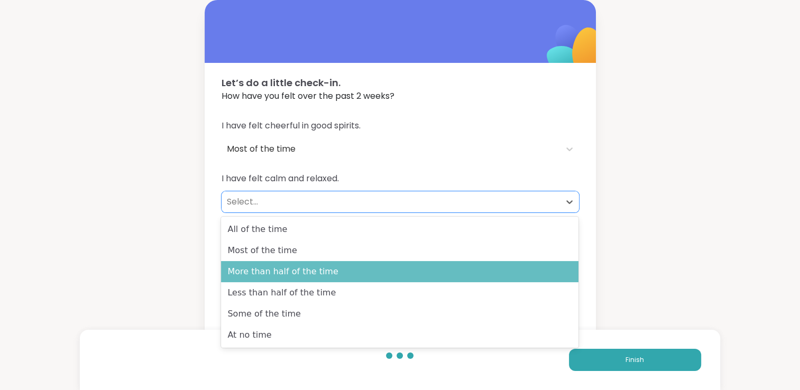
click at [332, 268] on div "More than half of the time" at bounding box center [399, 271] width 357 height 21
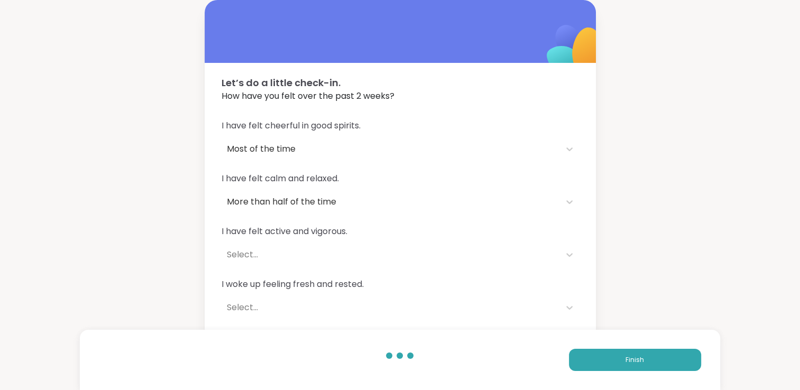
click at [332, 268] on div "I have felt cheerful in good spirits. Most of the time I have felt calm and rel…" at bounding box center [400, 245] width 391 height 277
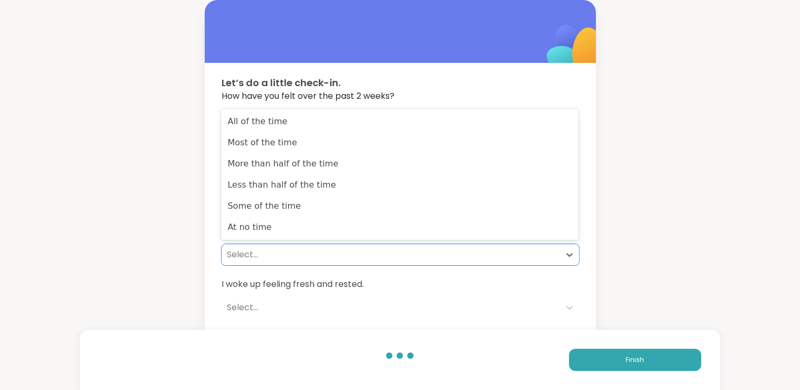
click at [330, 259] on div "Select..." at bounding box center [391, 255] width 328 height 13
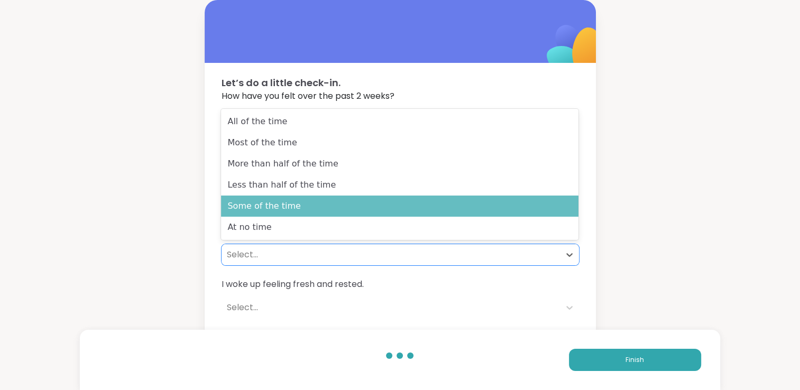
click at [324, 211] on div "Some of the time" at bounding box center [399, 206] width 357 height 21
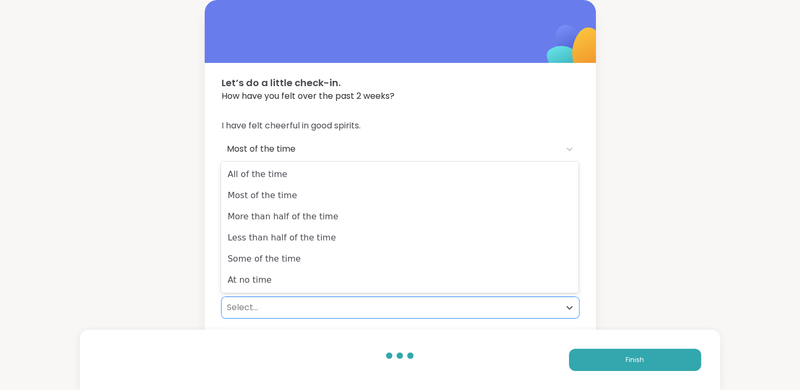
click at [286, 306] on div "Select..." at bounding box center [391, 307] width 328 height 13
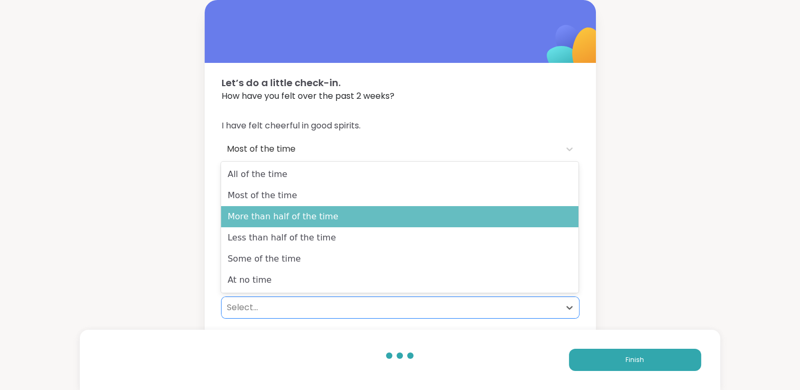
click at [300, 221] on div "More than half of the time" at bounding box center [399, 216] width 357 height 21
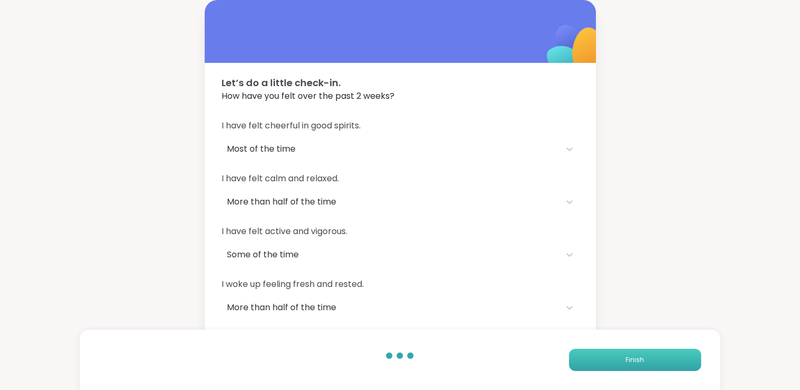
click at [626, 356] on span "Finish" at bounding box center [635, 360] width 19 height 10
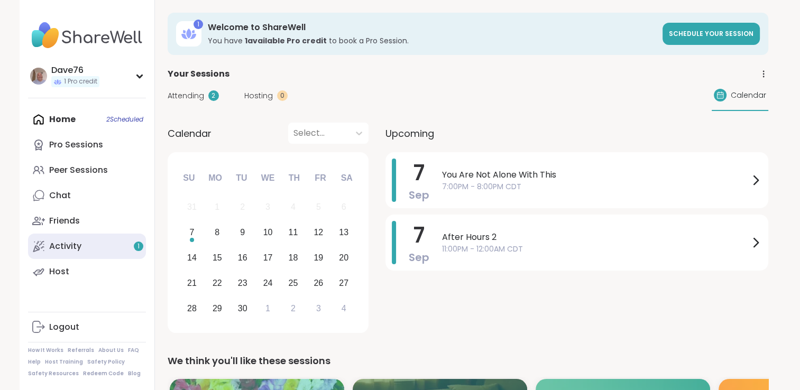
click at [100, 251] on link "Activity 1" at bounding box center [87, 246] width 118 height 25
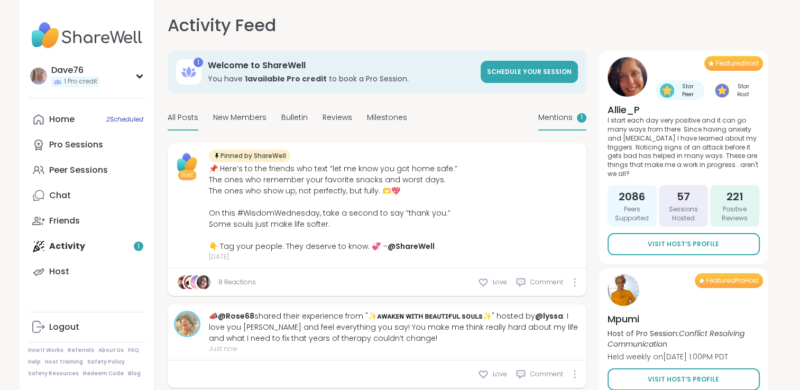
click at [565, 115] on span "Mentions" at bounding box center [555, 117] width 34 height 11
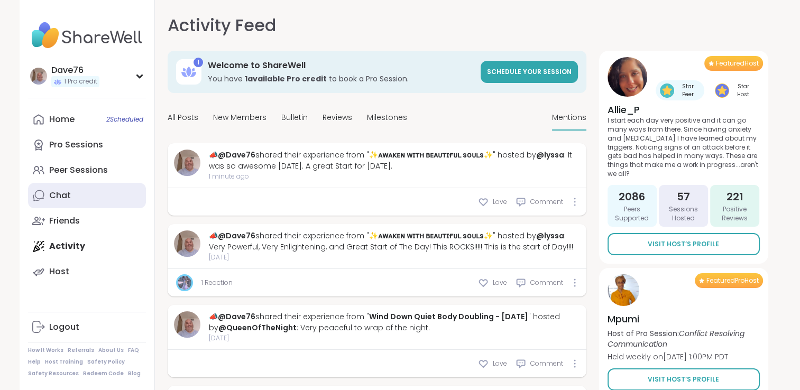
click at [81, 194] on link "Chat" at bounding box center [87, 195] width 118 height 25
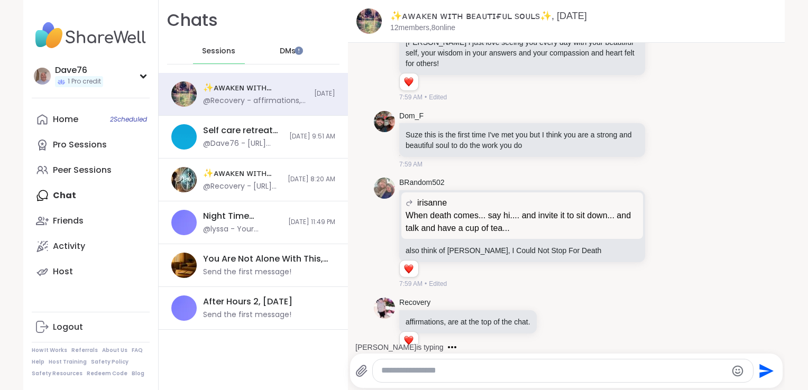
click at [484, 371] on textarea "Type your message" at bounding box center [553, 370] width 345 height 11
type textarea "**********"
click at [762, 364] on icon "Send" at bounding box center [766, 371] width 17 height 17
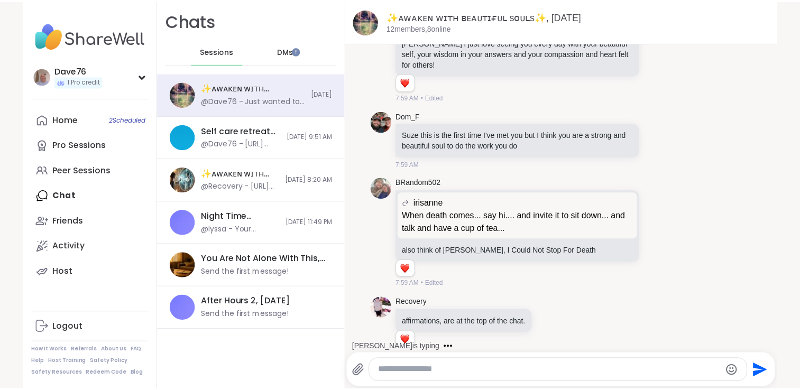
scroll to position [10116, 0]
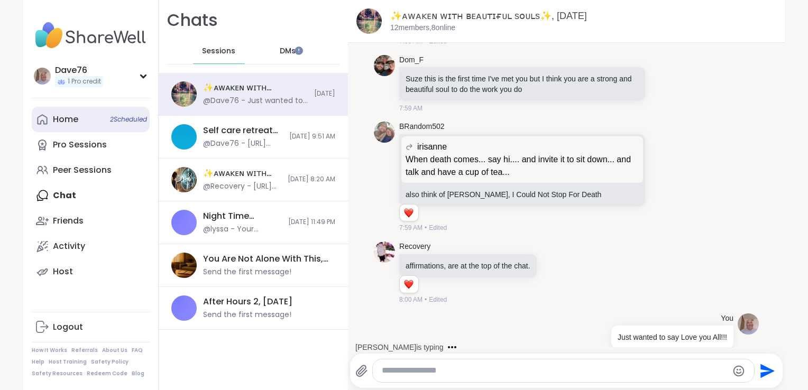
click at [74, 122] on div "Home 2 Scheduled" at bounding box center [65, 120] width 25 height 12
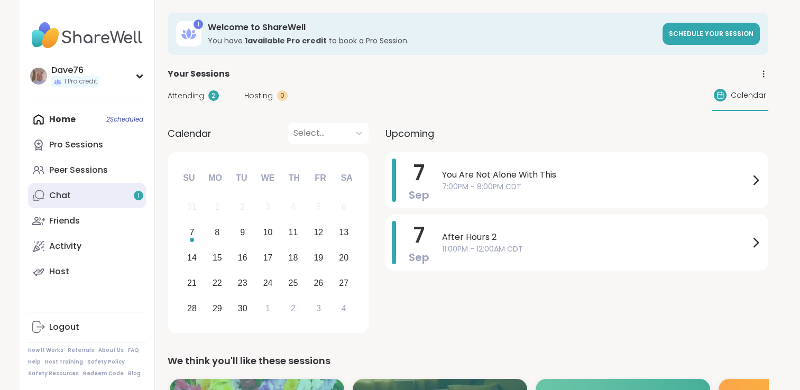
click at [89, 207] on link "Chat 1" at bounding box center [87, 195] width 118 height 25
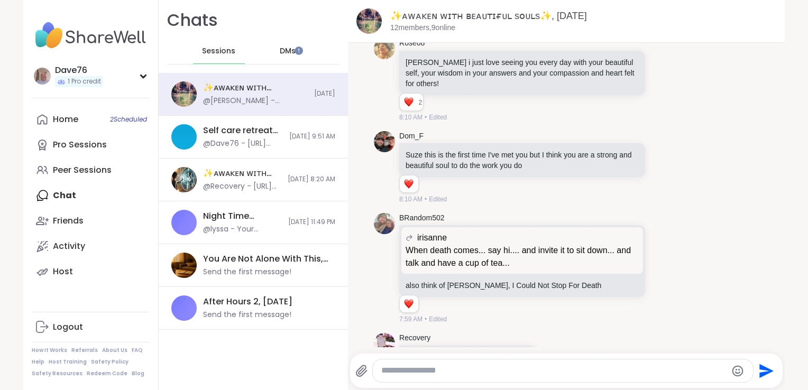
scroll to position [9669, 0]
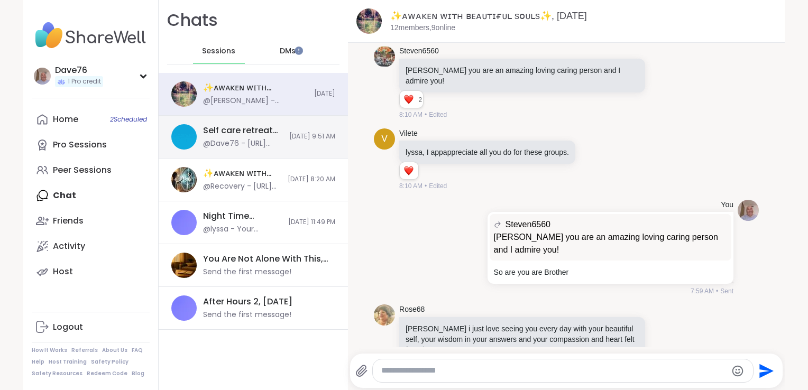
click at [239, 136] on div "Self care retreat pop up, [DATE] @Dave76 - [URL][DOMAIN_NAME]" at bounding box center [243, 137] width 80 height 24
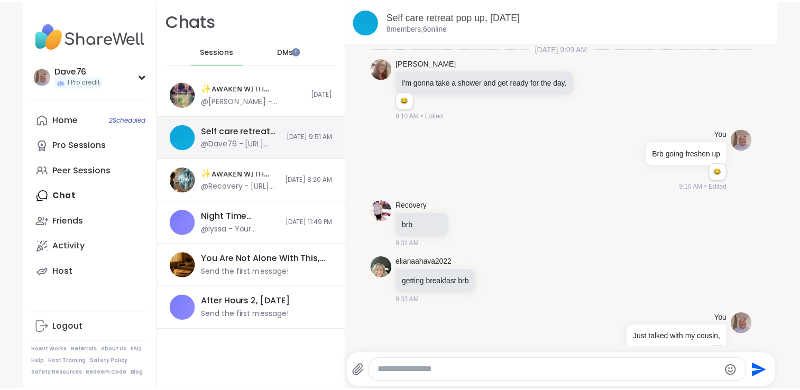
scroll to position [475, 0]
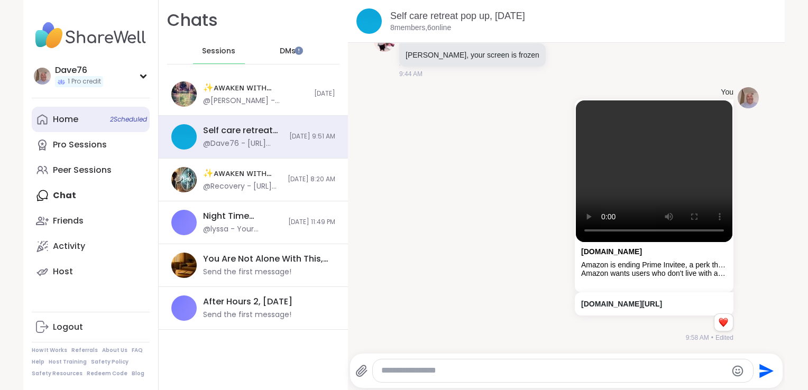
click at [78, 123] on link "Home 2 Scheduled" at bounding box center [91, 119] width 118 height 25
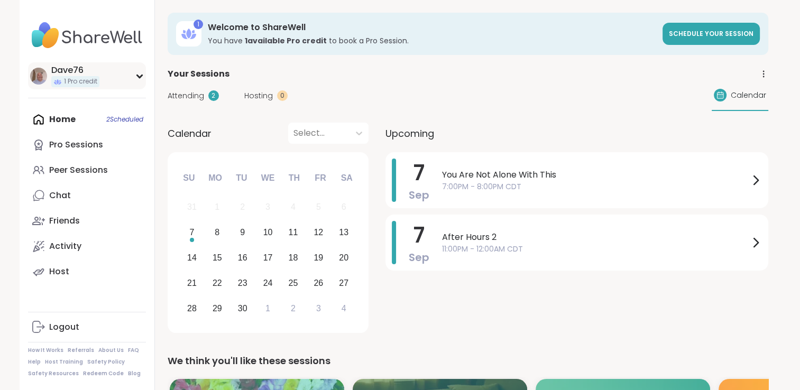
click at [85, 84] on span "1 Pro credit" at bounding box center [80, 81] width 33 height 9
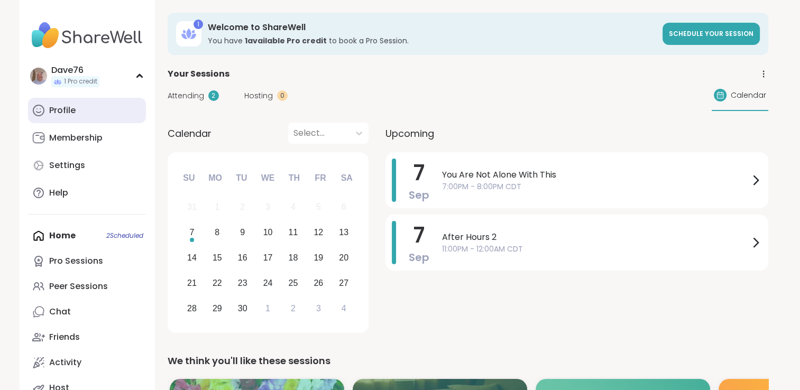
click at [68, 113] on div "Profile" at bounding box center [62, 111] width 26 height 12
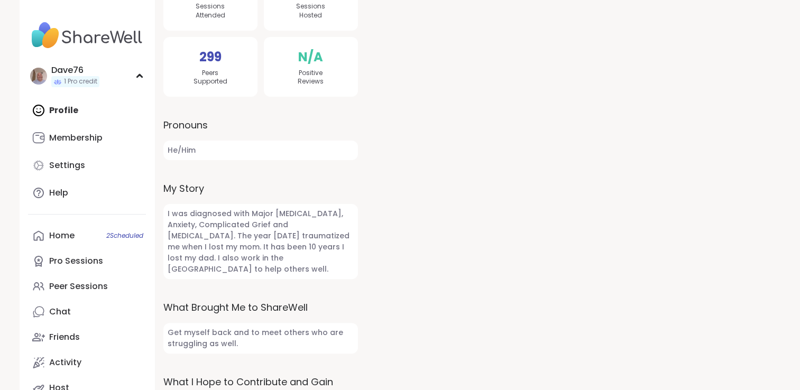
scroll to position [325, 0]
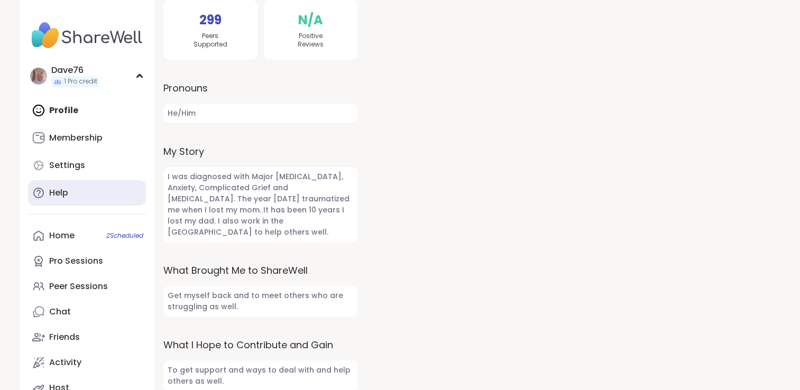
click at [60, 191] on div "Help" at bounding box center [58, 193] width 19 height 12
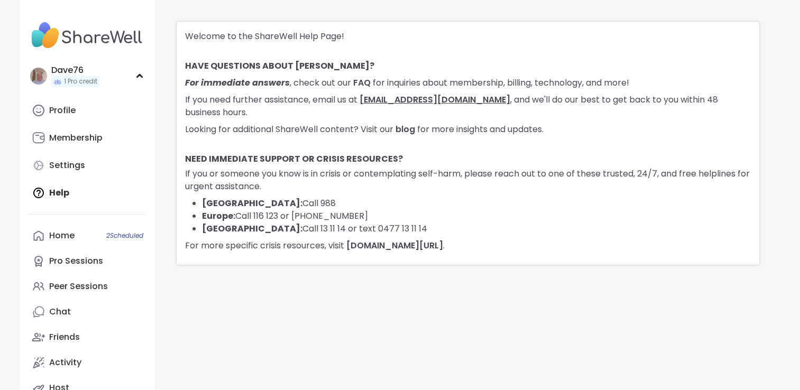
click at [419, 99] on link "support@sharewellnow.com" at bounding box center [435, 100] width 151 height 12
drag, startPoint x: 490, startPoint y: 98, endPoint x: 362, endPoint y: 98, distance: 128.0
click at [362, 98] on p "If you need further assistance, email us at support@sharewellnow.com , and we'l…" at bounding box center [468, 106] width 566 height 25
copy p "support@sharewellnow.com ,"
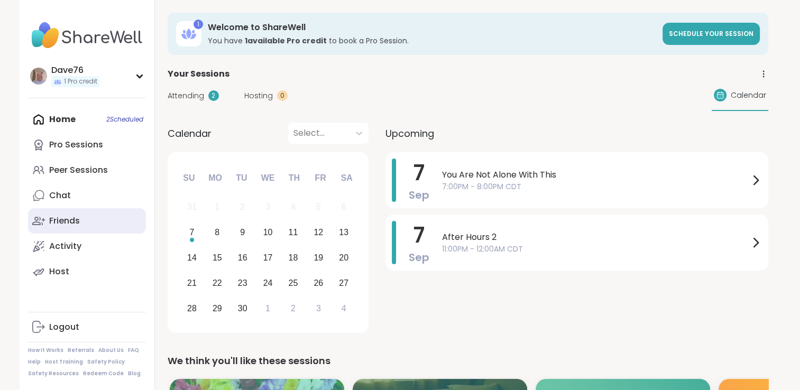
click at [110, 219] on link "Friends" at bounding box center [87, 220] width 118 height 25
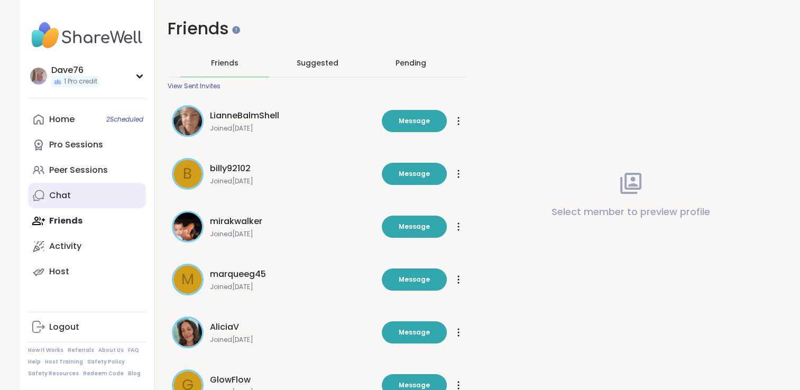
click at [76, 196] on link "Chat" at bounding box center [87, 195] width 118 height 25
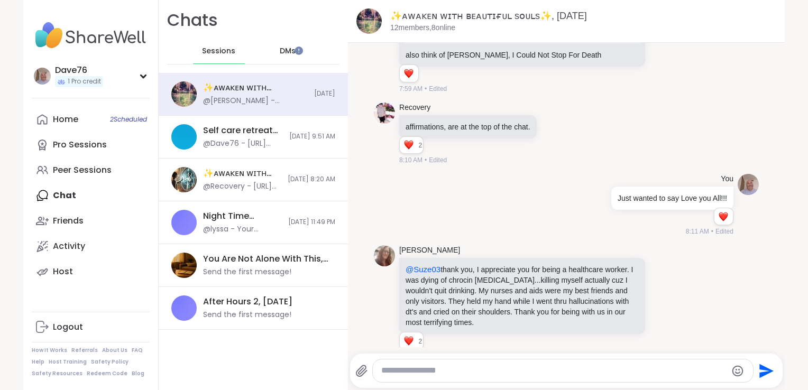
click at [294, 48] on div "DMs" at bounding box center [288, 51] width 52 height 25
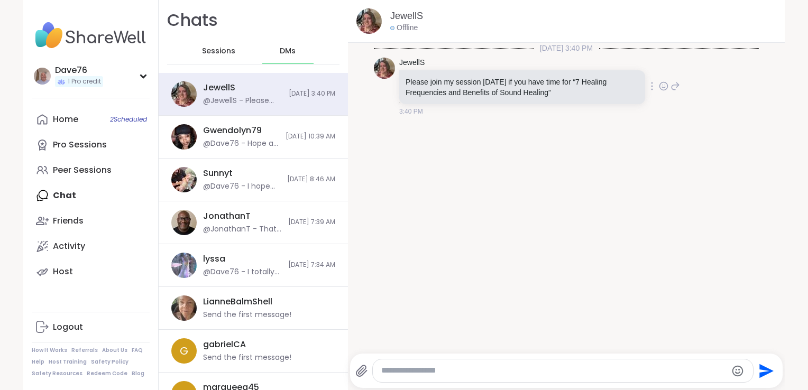
click at [659, 86] on icon at bounding box center [664, 86] width 10 height 11
click at [575, 72] on div "Select Reaction: Heart" at bounding box center [580, 70] width 10 height 10
click at [412, 61] on link "JewellS" at bounding box center [411, 63] width 25 height 11
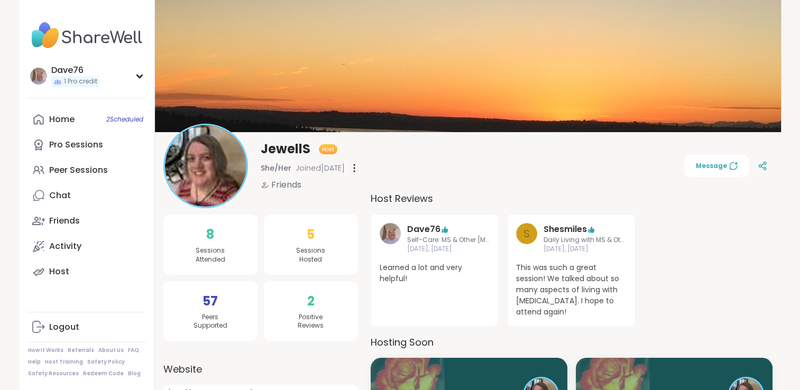
scroll to position [341, 0]
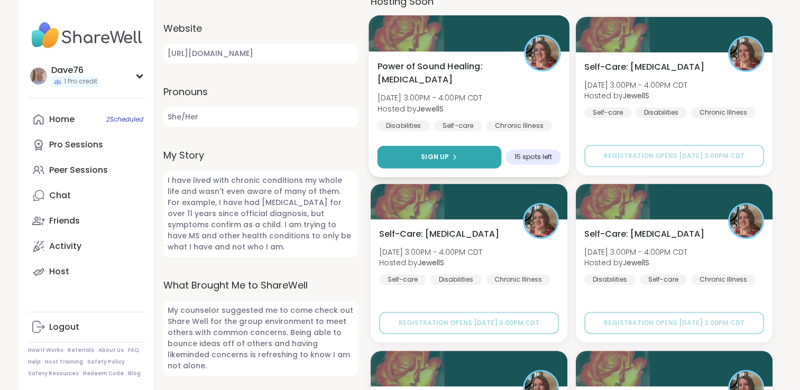
click at [439, 161] on span "Sign Up" at bounding box center [435, 157] width 28 height 10
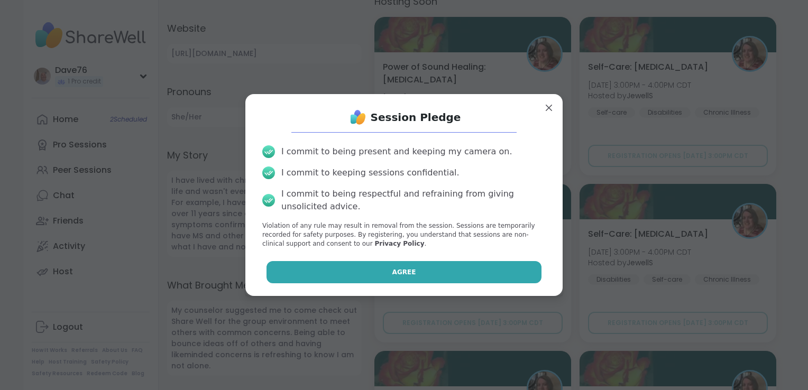
click at [432, 277] on button "Agree" at bounding box center [405, 272] width 276 height 22
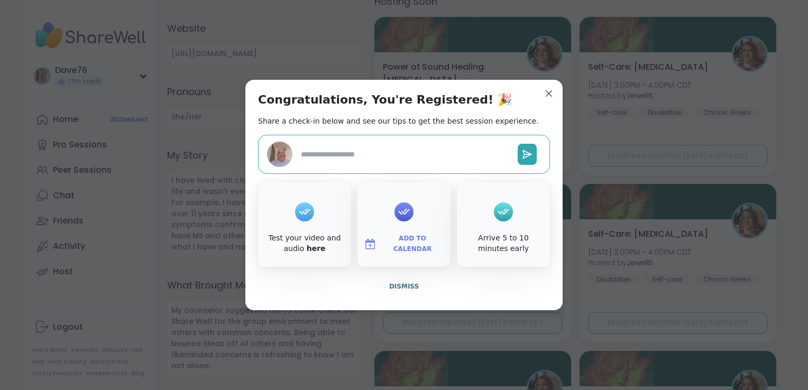
type textarea "*"
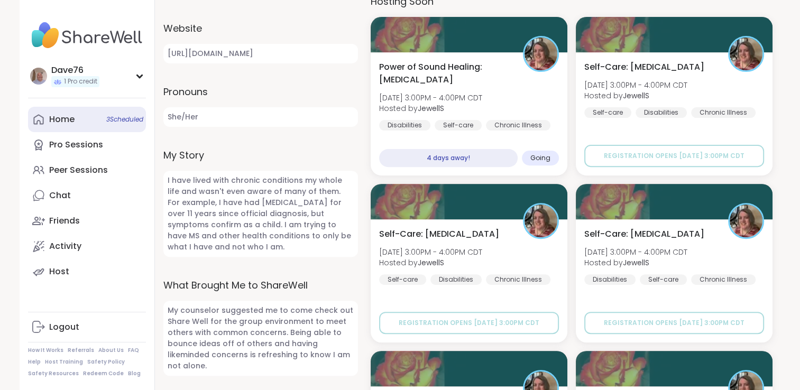
click at [67, 115] on div "Home 3 Scheduled" at bounding box center [61, 120] width 25 height 12
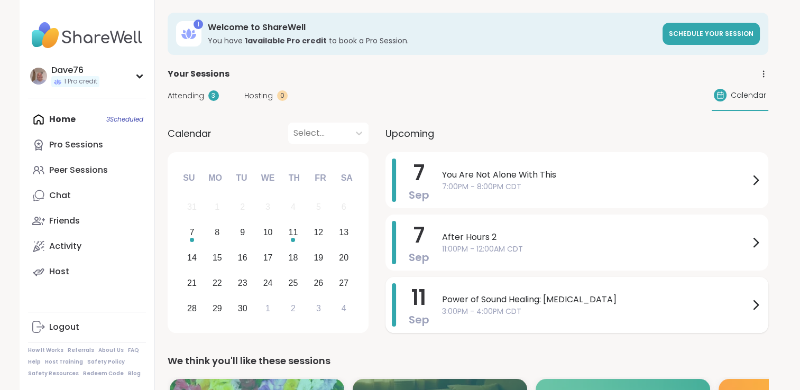
click at [527, 287] on div "Power of Sound Healing: [MEDICAL_DATA] 3:00PM - 4:00PM CDT" at bounding box center [602, 304] width 320 height 43
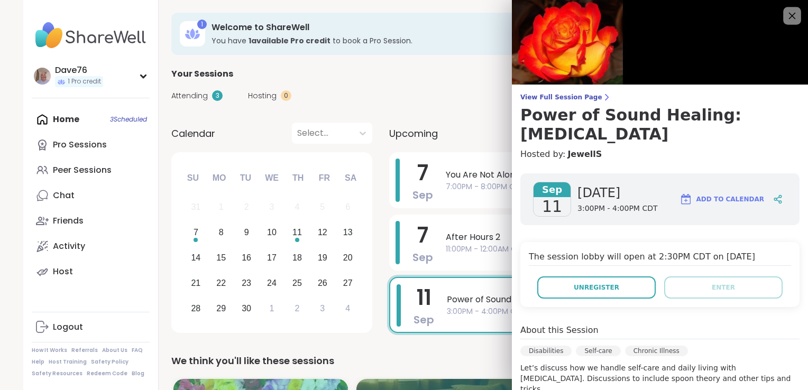
click at [785, 11] on icon at bounding box center [791, 15] width 13 height 13
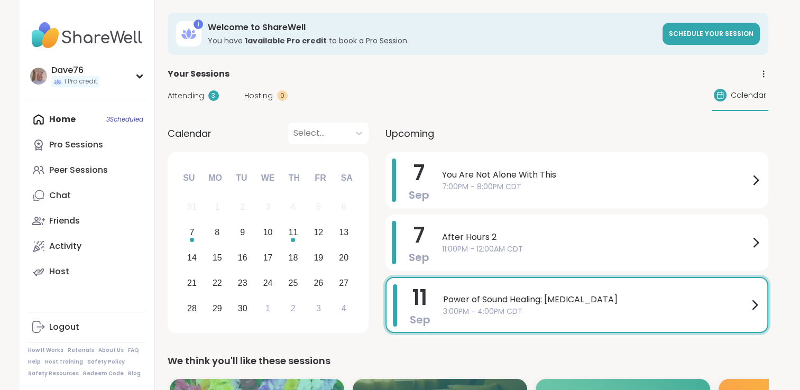
click at [519, 306] on span "3:00PM - 4:00PM CDT" at bounding box center [595, 311] width 305 height 11
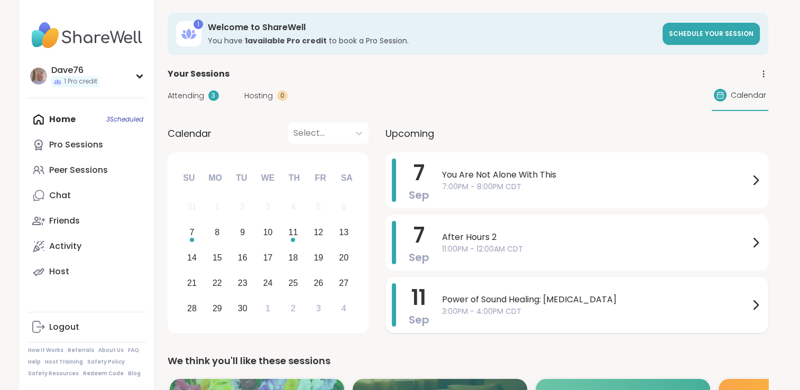
click at [571, 292] on div "Power of Sound Healing: Auto-Immune Diseases 3:00PM - 4:00PM CDT" at bounding box center [602, 304] width 320 height 43
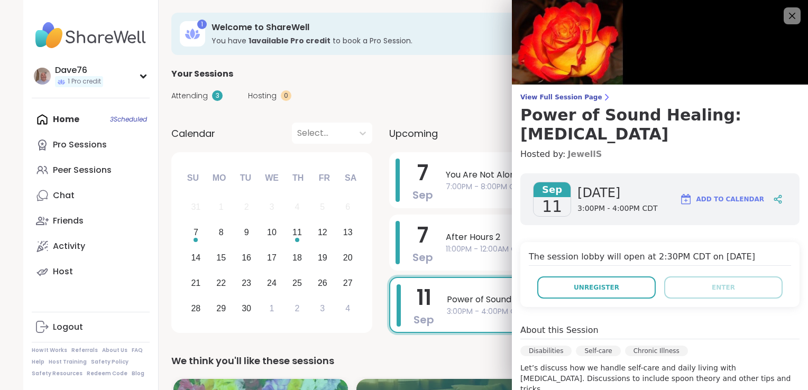
click at [567, 154] on link "JewellS" at bounding box center [584, 154] width 34 height 13
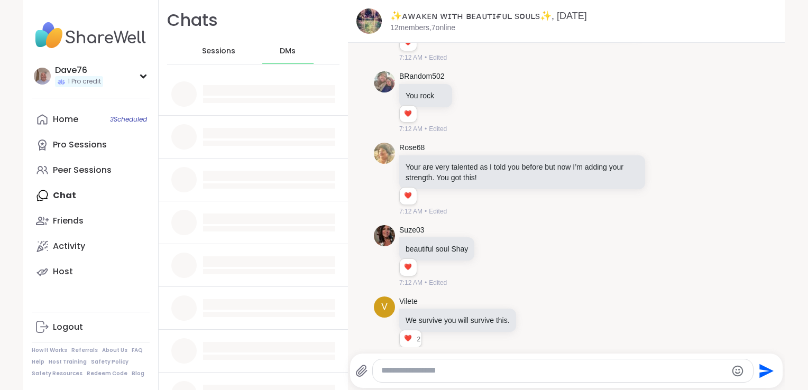
scroll to position [10166, 0]
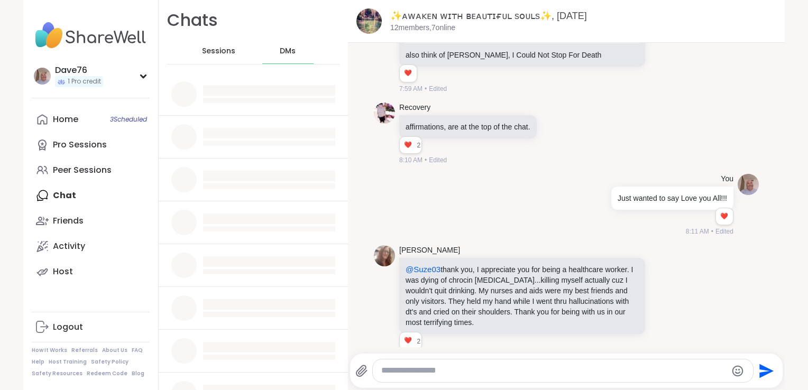
click at [444, 363] on div at bounding box center [563, 371] width 380 height 23
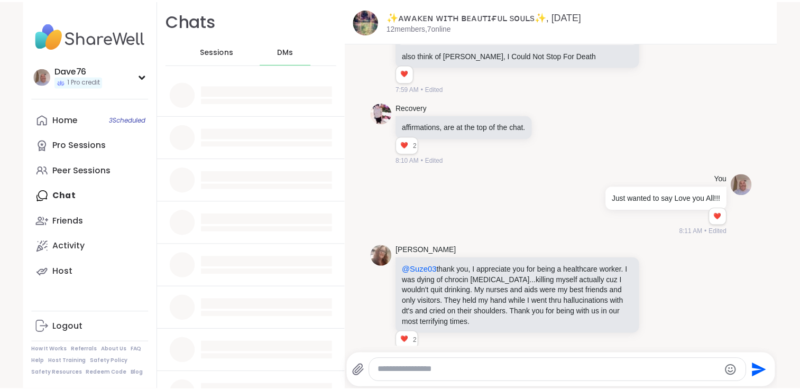
scroll to position [0, 0]
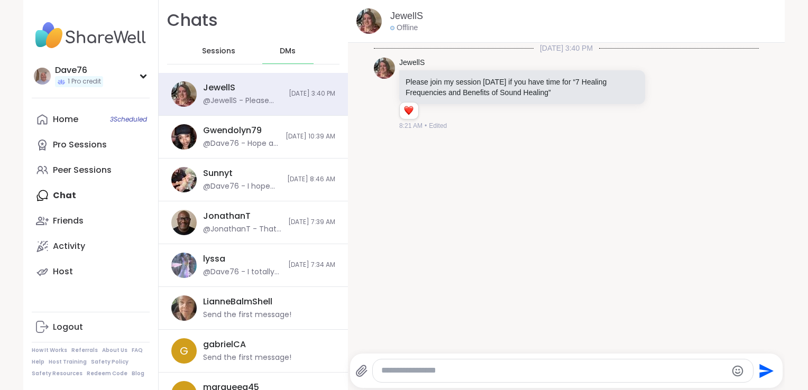
click at [438, 368] on textarea "Type your message" at bounding box center [553, 370] width 345 height 11
click at [742, 334] on div "[DATE] 3:40 PM [PERSON_NAME] Please join my session [DATE] if you have time for…" at bounding box center [566, 195] width 437 height 305
click at [702, 369] on textarea "**********" at bounding box center [554, 370] width 345 height 11
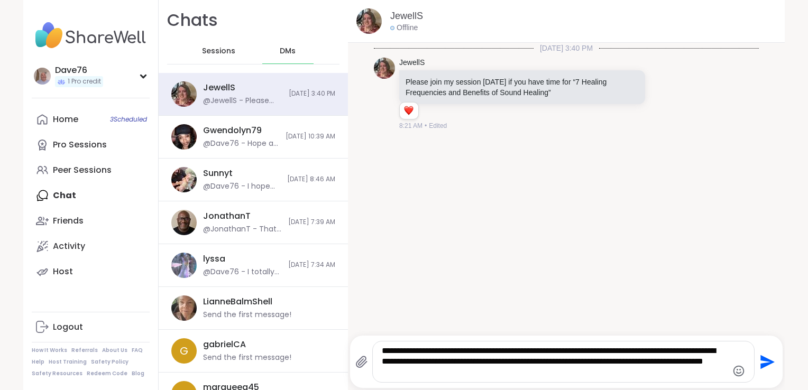
click at [528, 376] on textarea "**********" at bounding box center [554, 362] width 345 height 32
click at [592, 377] on textarea "**********" at bounding box center [554, 362] width 345 height 32
click at [517, 375] on textarea "**********" at bounding box center [554, 362] width 345 height 32
click at [518, 372] on textarea "**********" at bounding box center [554, 362] width 345 height 32
click at [586, 371] on textarea "**********" at bounding box center [554, 362] width 345 height 32
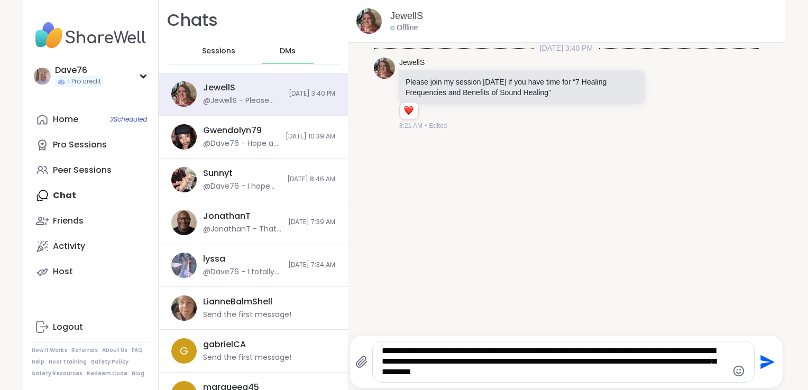
click at [529, 379] on div "**********" at bounding box center [563, 362] width 381 height 41
click at [618, 373] on textarea "**********" at bounding box center [554, 362] width 345 height 32
click at [586, 376] on textarea "**********" at bounding box center [554, 362] width 345 height 32
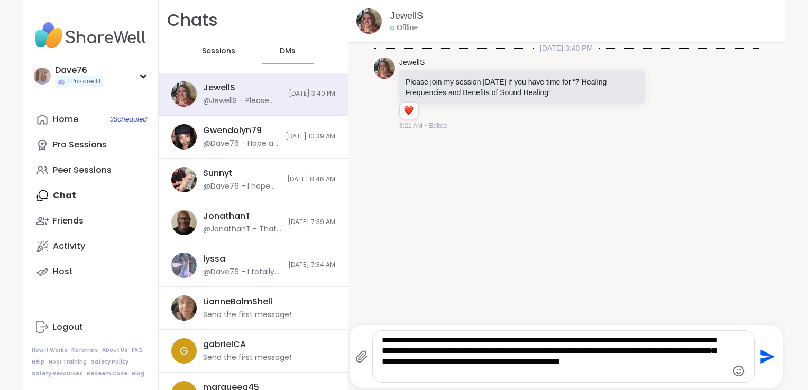
click at [707, 366] on textarea "**********" at bounding box center [554, 356] width 345 height 43
click at [427, 377] on textarea "**********" at bounding box center [554, 356] width 345 height 43
type textarea "**********"
click at [760, 359] on icon "Send" at bounding box center [767, 357] width 14 height 14
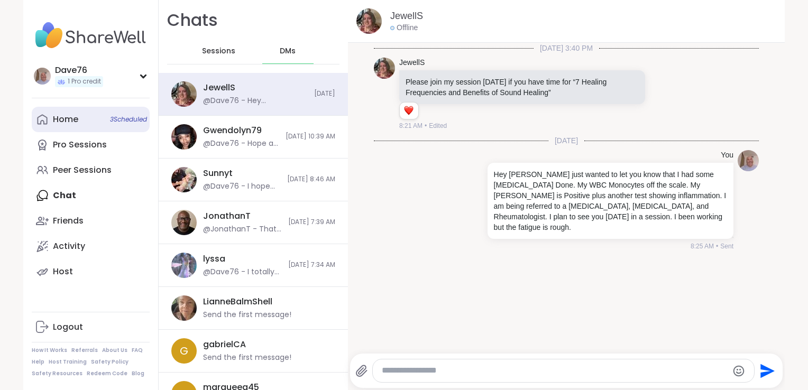
click at [59, 124] on div "Home 3 Scheduled" at bounding box center [65, 120] width 25 height 12
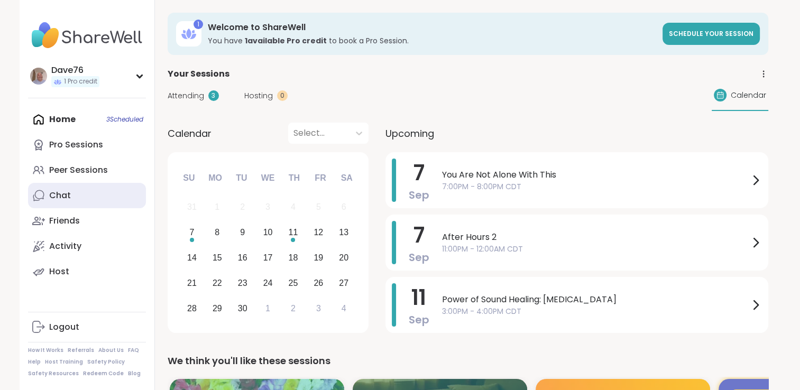
click at [66, 201] on div "Chat" at bounding box center [60, 196] width 22 height 12
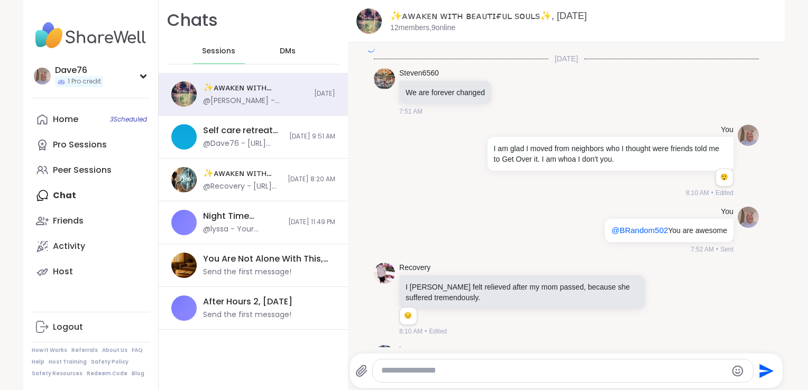
scroll to position [1674, 0]
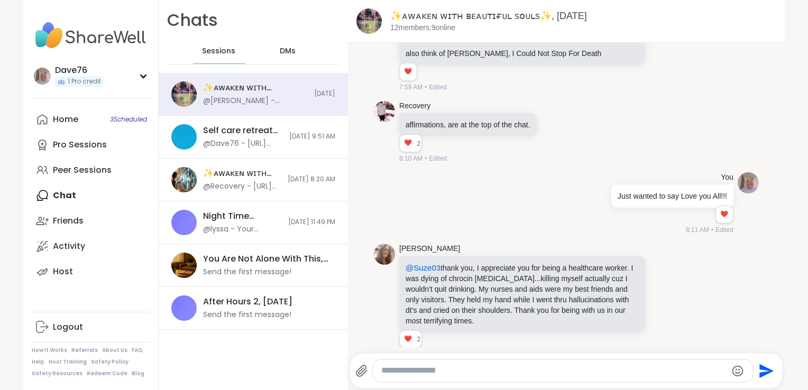
click at [285, 60] on div "DMs" at bounding box center [288, 51] width 52 height 25
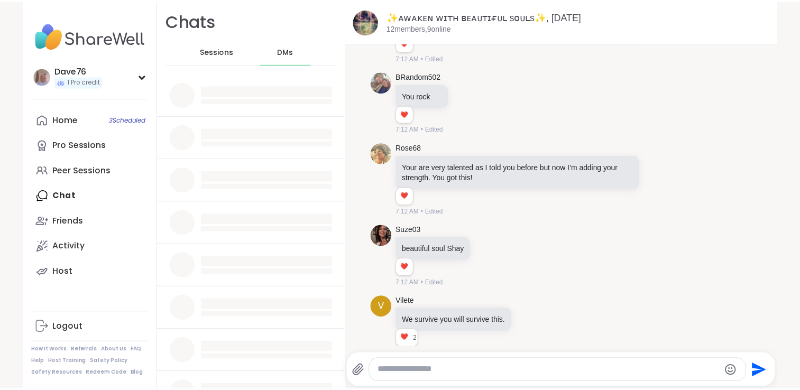
scroll to position [10166, 0]
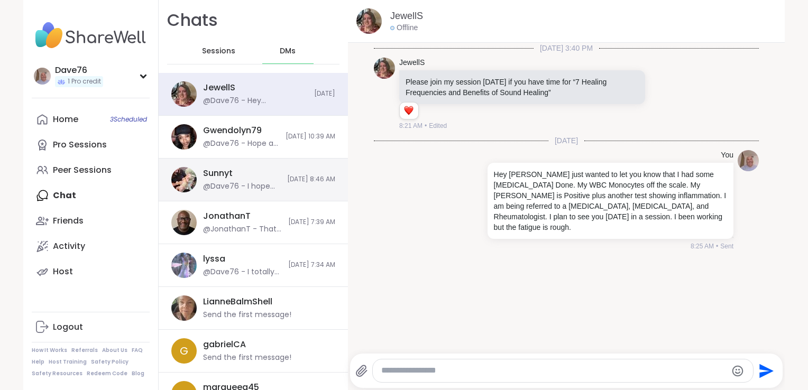
click at [233, 195] on div "Sunnyt @Dave76 - I hope you doing well friend. Thanks! 8/31/2025, 8:46 AM" at bounding box center [253, 180] width 189 height 43
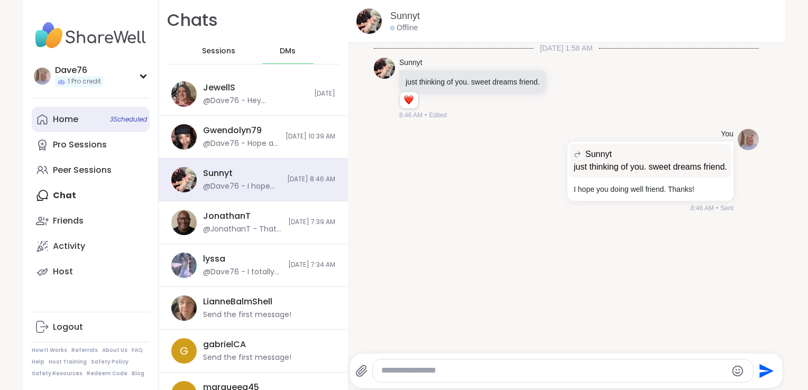
click at [76, 116] on link "Home 3 Scheduled" at bounding box center [91, 119] width 118 height 25
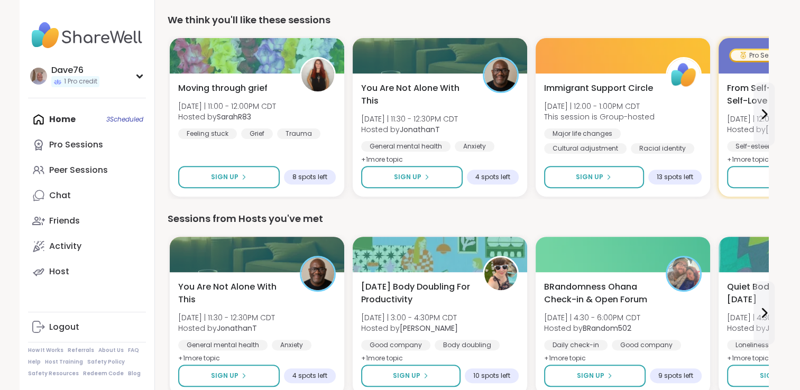
scroll to position [683, 0]
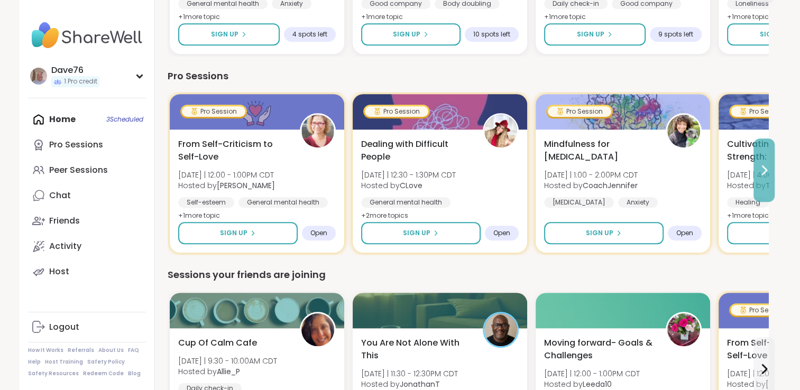
click at [765, 169] on icon at bounding box center [764, 170] width 13 height 13
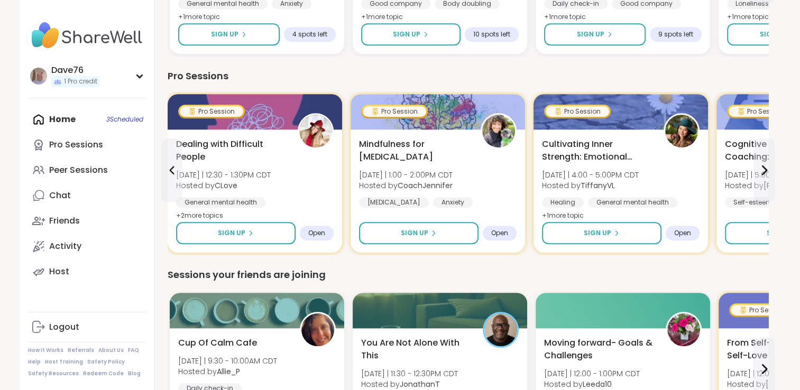
click at [70, 114] on div "Home 3 Scheduled Pro Sessions Peer Sessions Chat Friends Activity Host" at bounding box center [87, 196] width 118 height 178
click at [67, 123] on div "Home 3 Scheduled Pro Sessions Peer Sessions Chat Friends Activity Host" at bounding box center [87, 196] width 118 height 178
click at [65, 120] on div "Home 3 Scheduled Pro Sessions Peer Sessions Chat Friends Activity Host" at bounding box center [87, 196] width 118 height 178
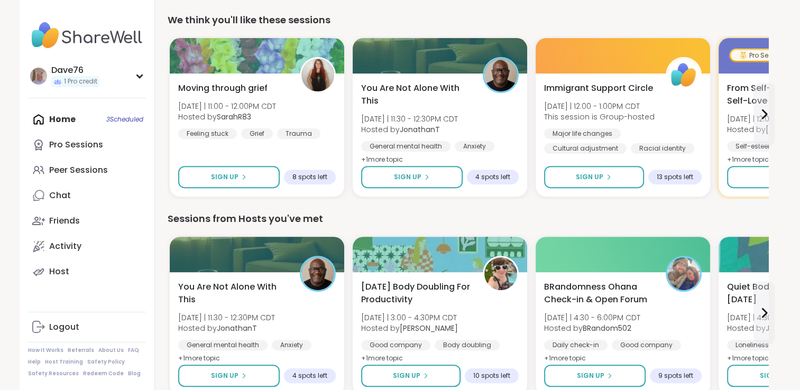
scroll to position [0, 0]
